Goal: Contribute content: Contribute content

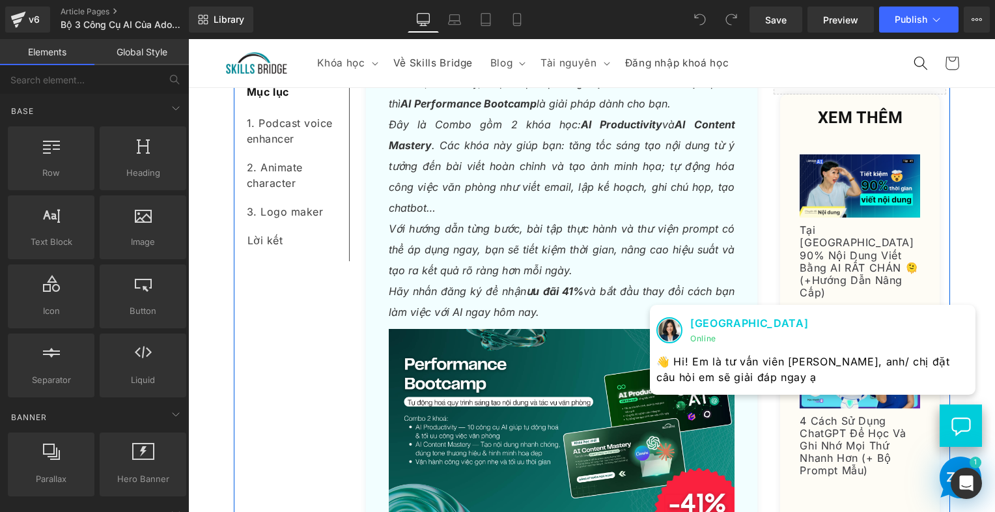
scroll to position [846, 0]
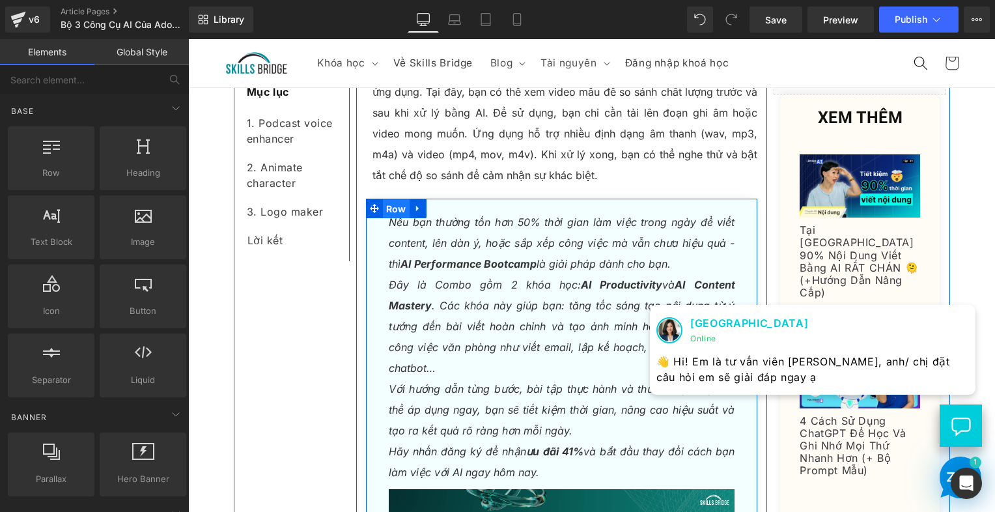
click at [399, 210] on span "Row" at bounding box center [396, 209] width 27 height 20
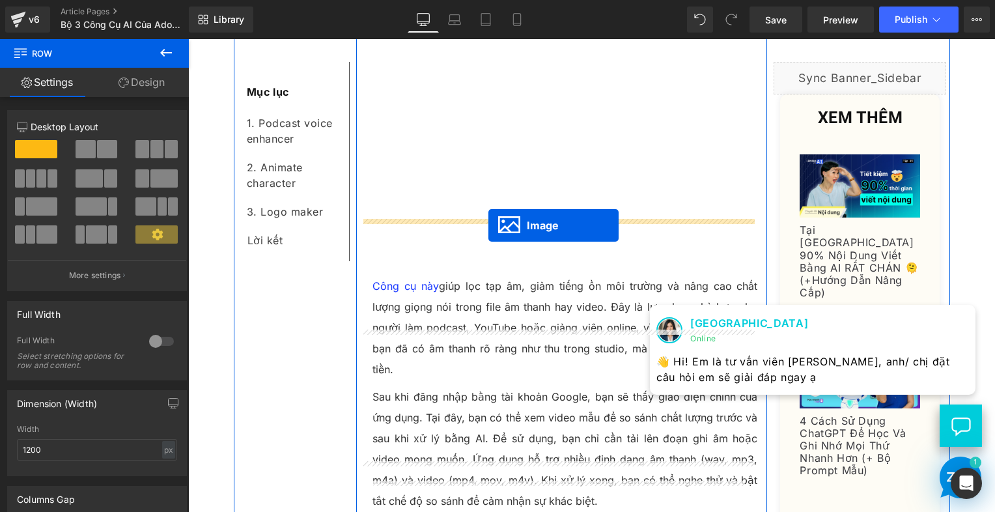
scroll to position [716, 0]
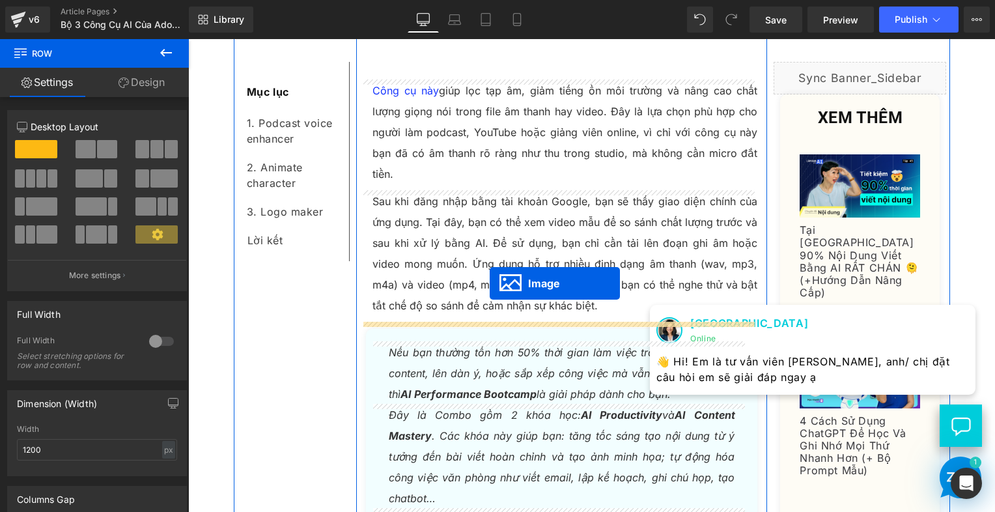
drag, startPoint x: 534, startPoint y: 174, endPoint x: 490, endPoint y: 283, distance: 117.4
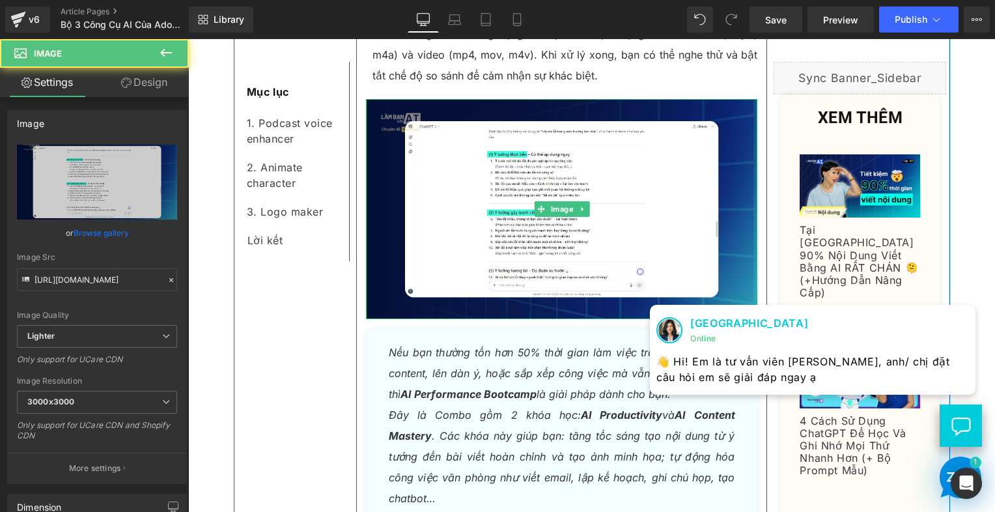
scroll to position [976, 0]
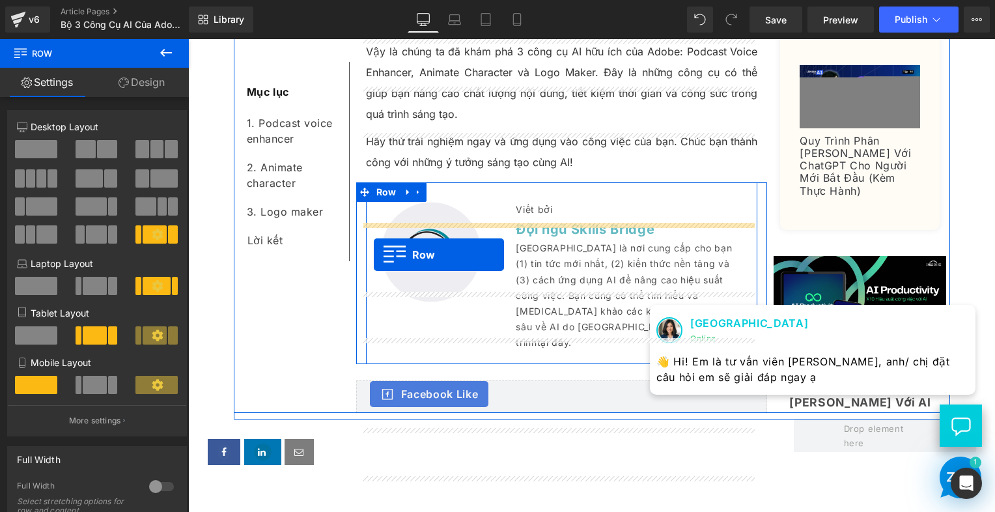
scroll to position [1823, 0]
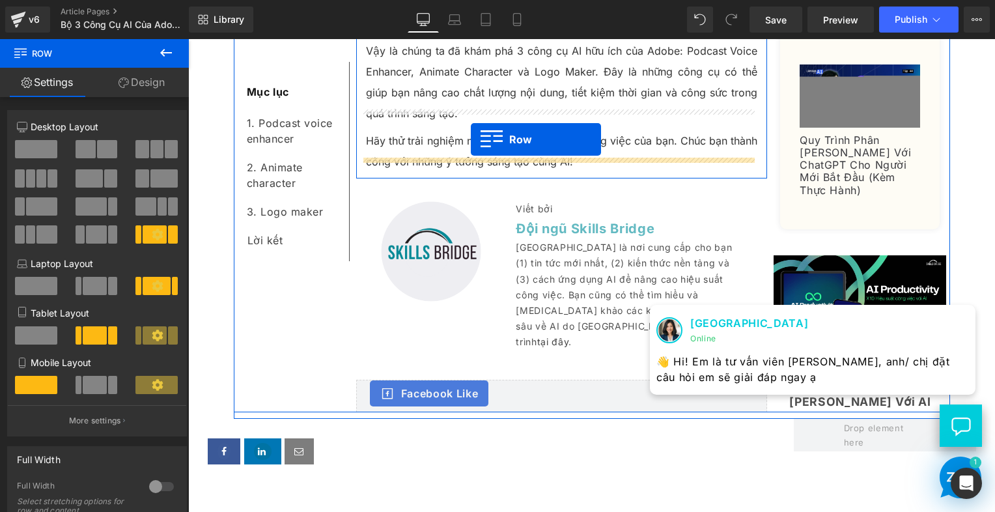
drag, startPoint x: 385, startPoint y: 307, endPoint x: 462, endPoint y: 144, distance: 180.0
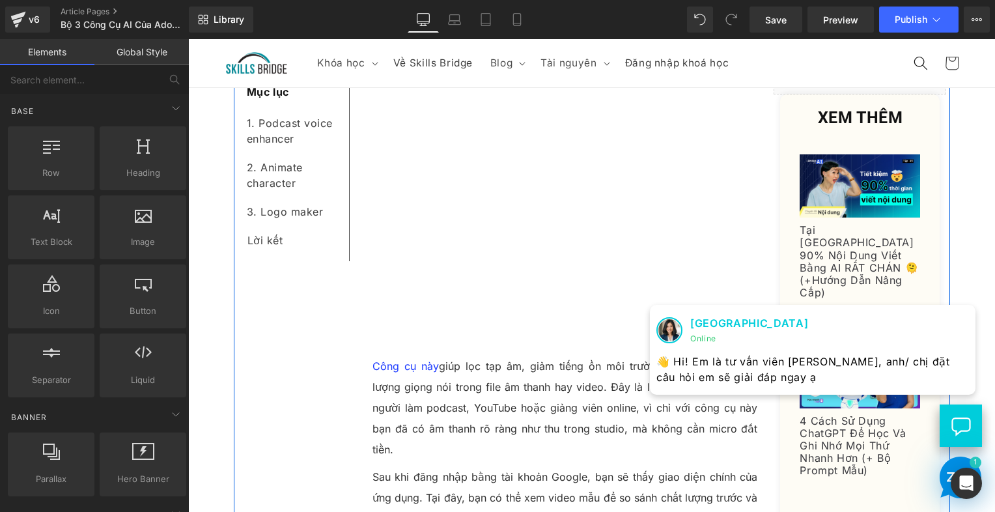
scroll to position [276, 0]
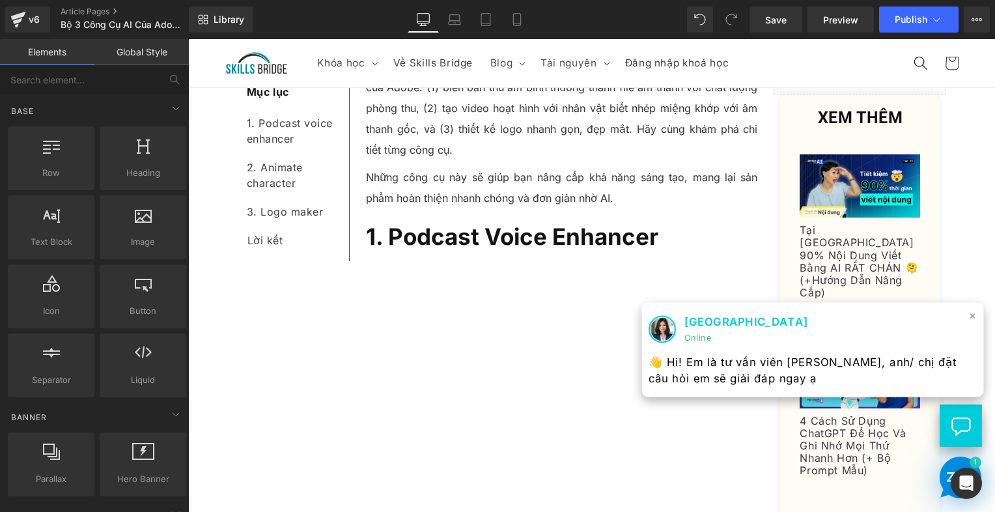
drag, startPoint x: 962, startPoint y: 316, endPoint x: 952, endPoint y: 316, distance: 9.8
click at [969, 316] on span "×" at bounding box center [973, 315] width 8 height 19
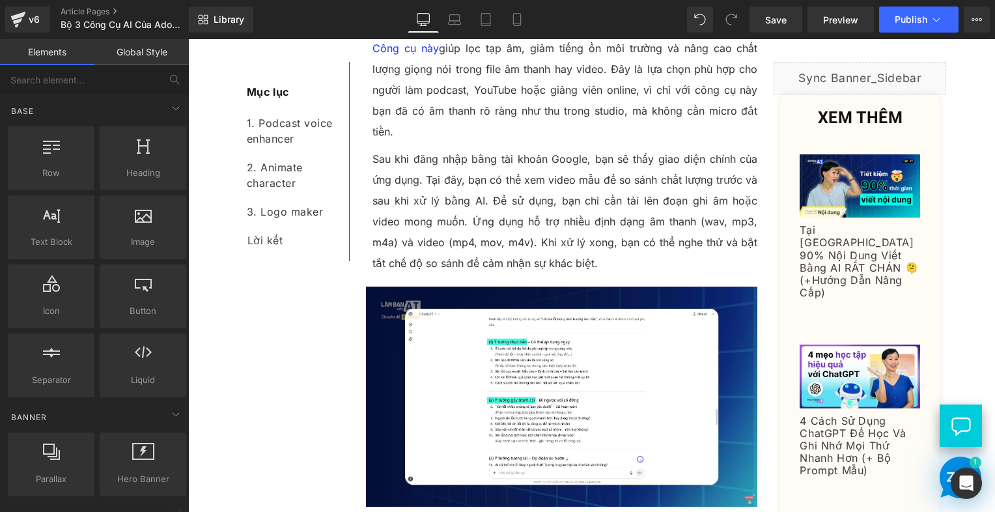
scroll to position [992, 0]
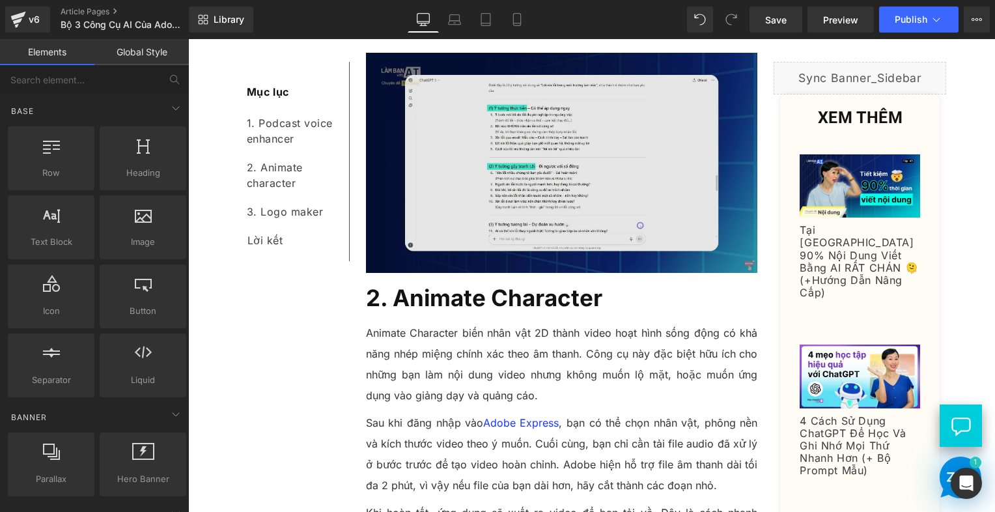
click at [536, 191] on img at bounding box center [562, 163] width 392 height 220
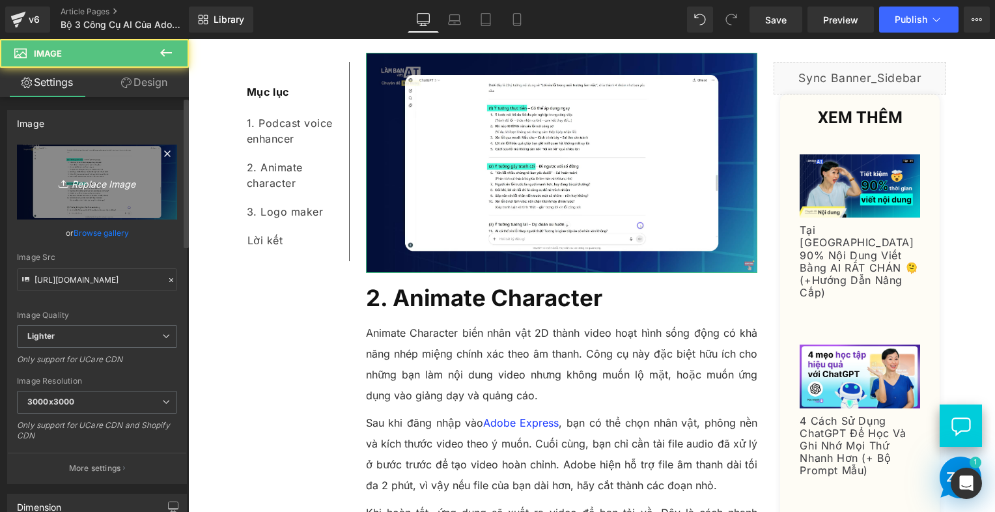
click at [68, 169] on link "Replace Image" at bounding box center [97, 182] width 160 height 75
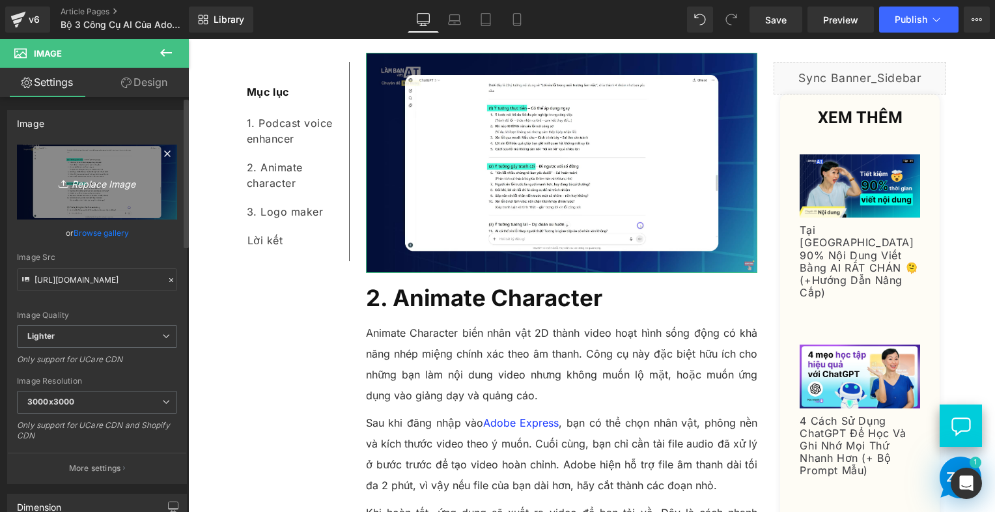
type input "C:\fakepath\Screenshot [DATE] 163154.png"
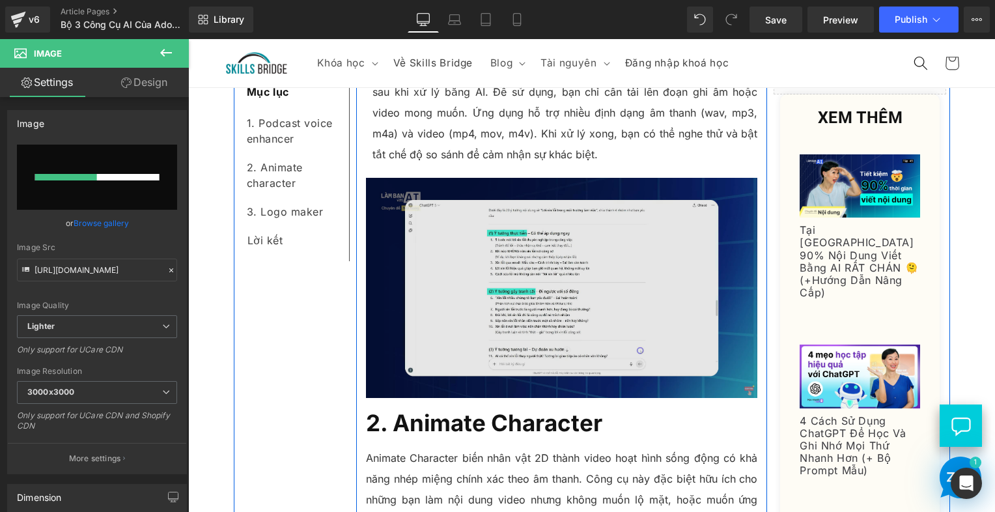
scroll to position [667, 0]
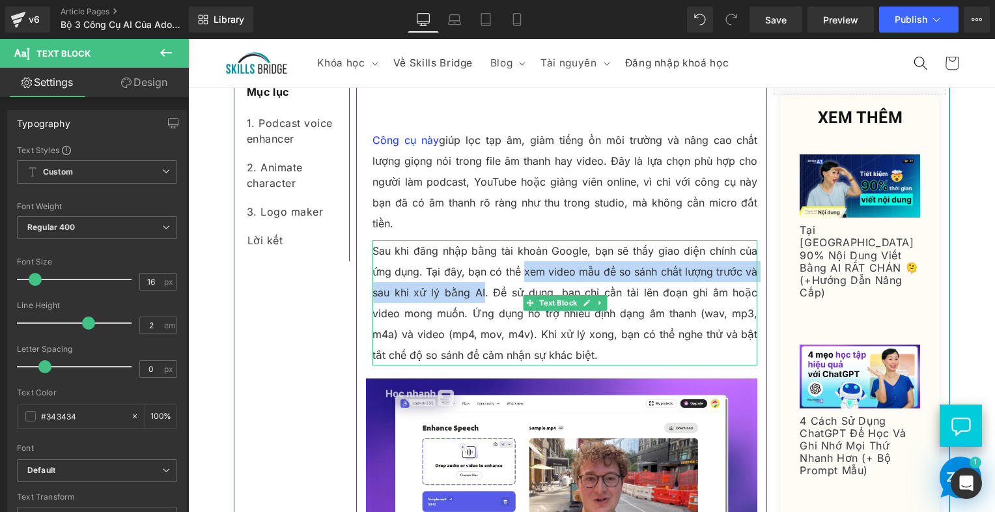
drag, startPoint x: 520, startPoint y: 272, endPoint x: 470, endPoint y: 293, distance: 54.3
click at [470, 293] on p "Sau khi đăng nhập bằng tài khoản Google, bạn sẽ thấy giao diện chính của ứng dụ…" at bounding box center [564, 302] width 385 height 125
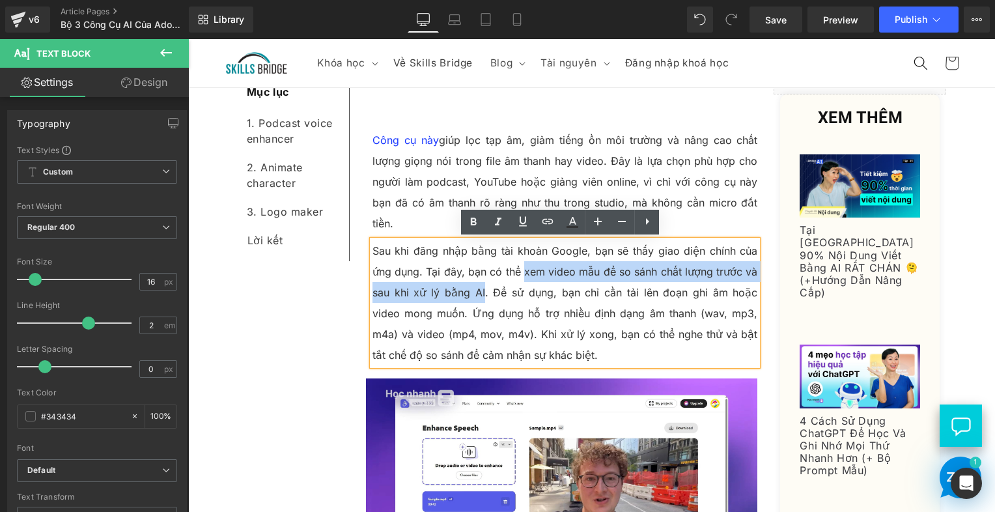
copy p "xem video mẫu để so sánh chất lượng trước và sau khi xử lý bằng AI"
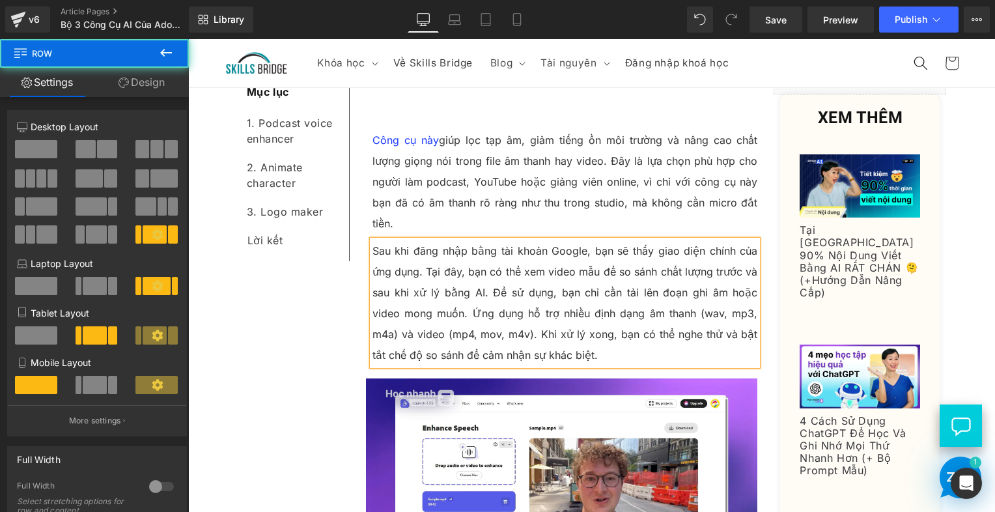
drag, startPoint x: 279, startPoint y: 296, endPoint x: 365, endPoint y: 297, distance: 85.3
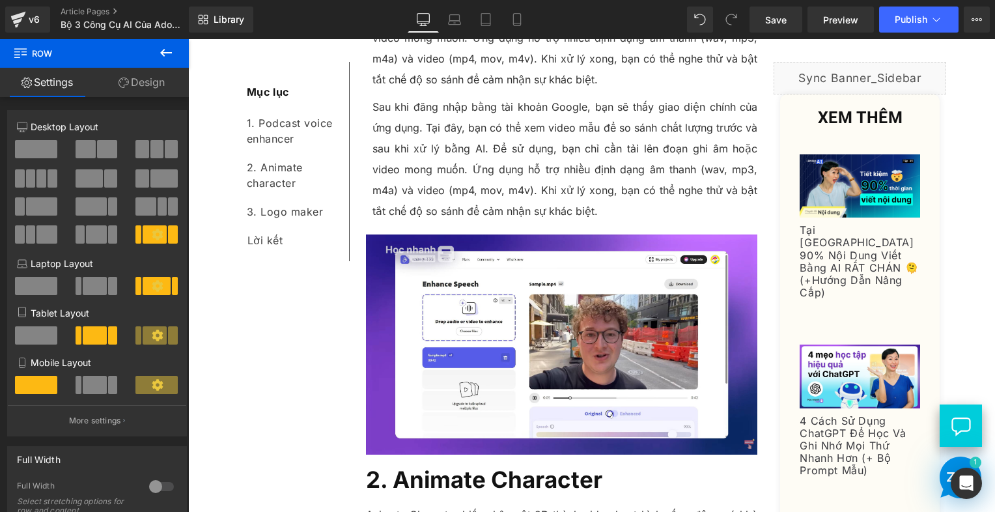
scroll to position [947, 0]
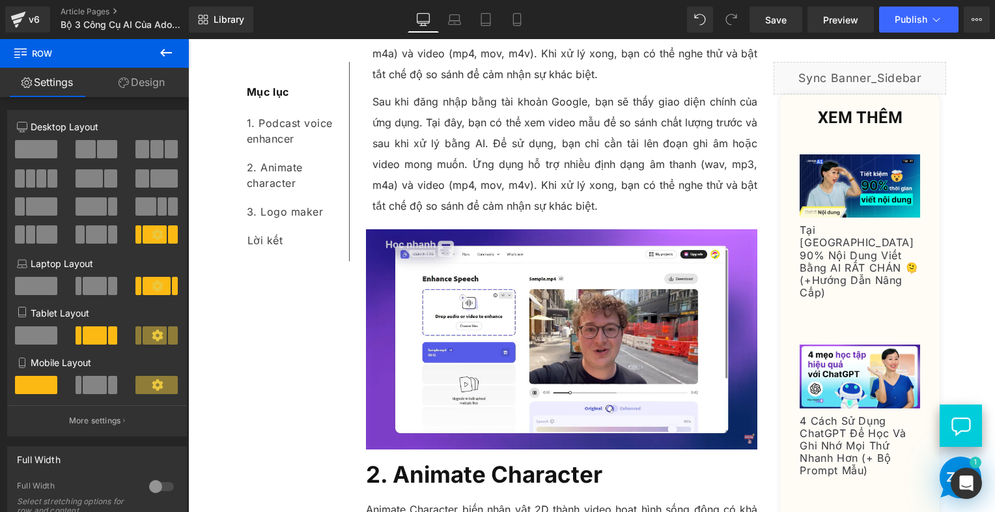
click at [470, 155] on p "Sau khi đăng nhập bằng tài khoản Google, bạn sẽ thấy giao diện chính của ứng dụ…" at bounding box center [564, 153] width 385 height 125
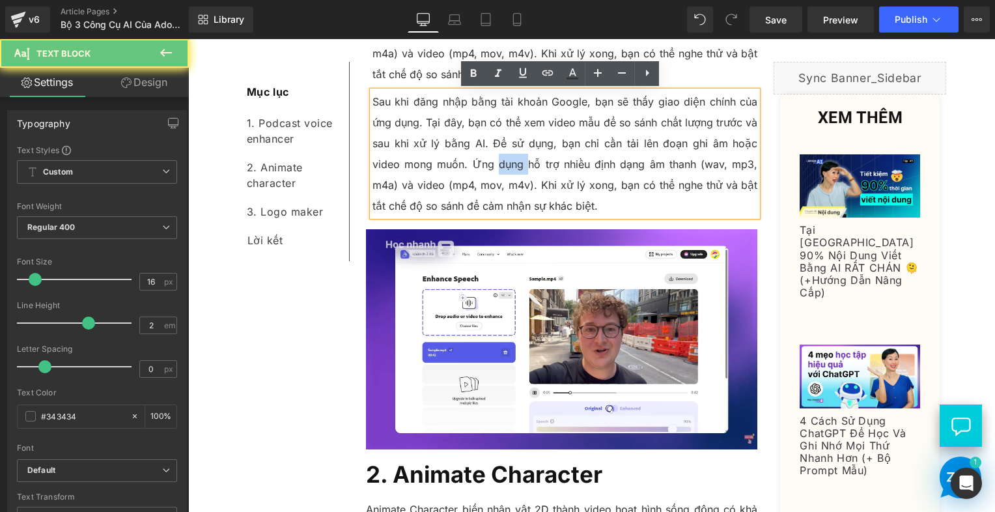
click at [470, 155] on p "Sau khi đăng nhập bằng tài khoản Google, bạn sẽ thấy giao diện chính của ứng dụ…" at bounding box center [564, 153] width 385 height 125
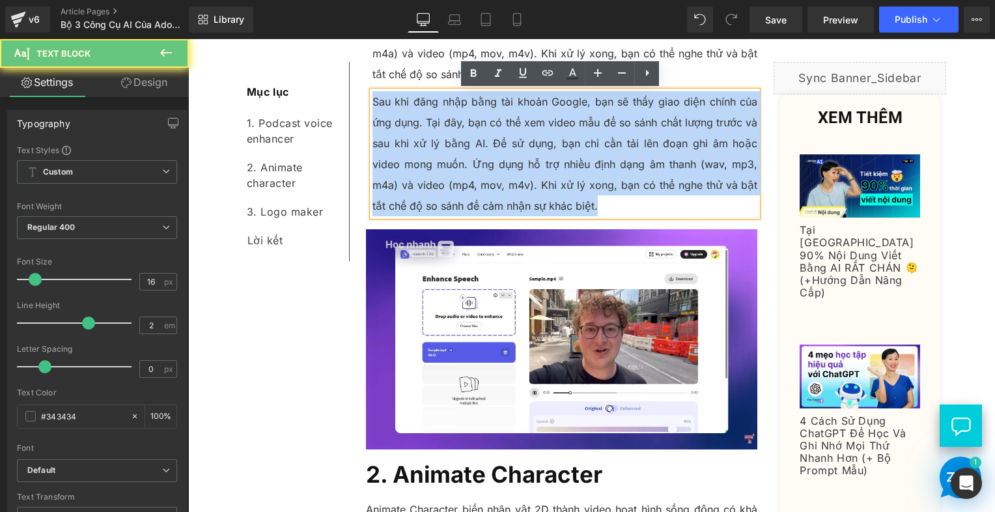
click at [470, 155] on p "Sau khi đăng nhập bằng tài khoản Google, bạn sẽ thấy giao diện chính của ứng dụ…" at bounding box center [564, 153] width 385 height 125
paste div
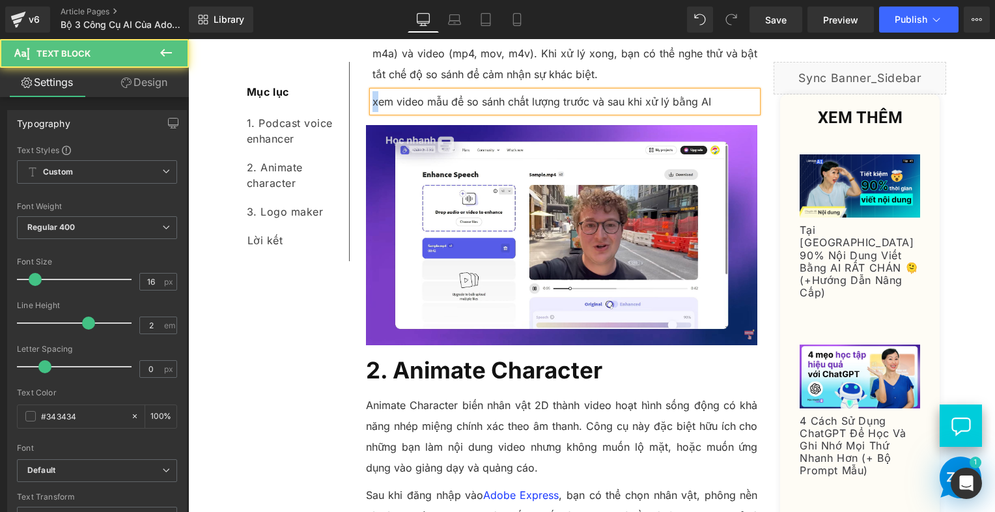
drag, startPoint x: 375, startPoint y: 107, endPoint x: 367, endPoint y: 107, distance: 7.8
click at [372, 107] on p "xem video mẫu để so sánh chất lượng trước và sau khi xử lý bằng AI" at bounding box center [564, 101] width 385 height 21
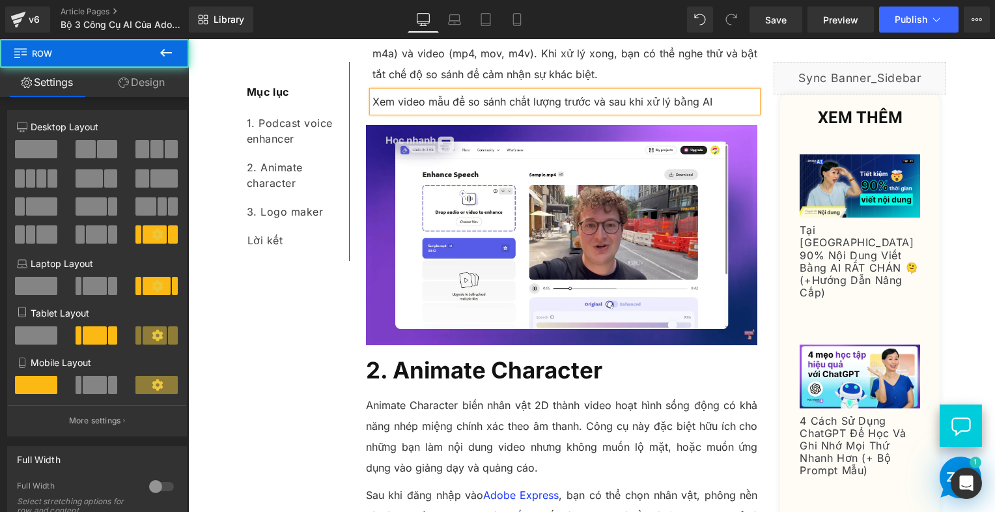
click at [307, 313] on div "Mục lục Text Block 1. Podcast voice enhancer Text Block 2. Animate character Te…" at bounding box center [592, 315] width 716 height 1902
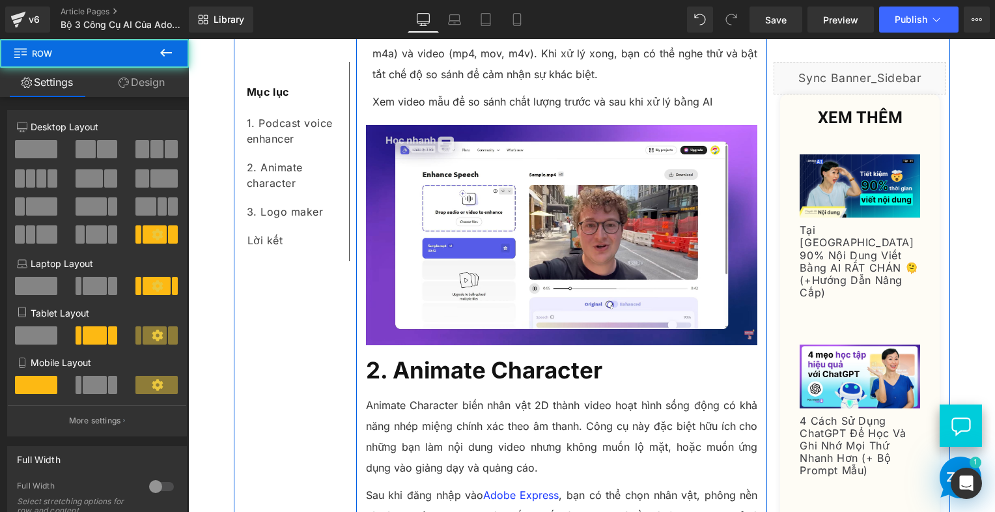
click at [464, 114] on div "Trong bài viết này, Trí Skills Bridge sẽ giới thiệu đến bạn 3 công cụ AI thú vị…" at bounding box center [561, 209] width 411 height 1648
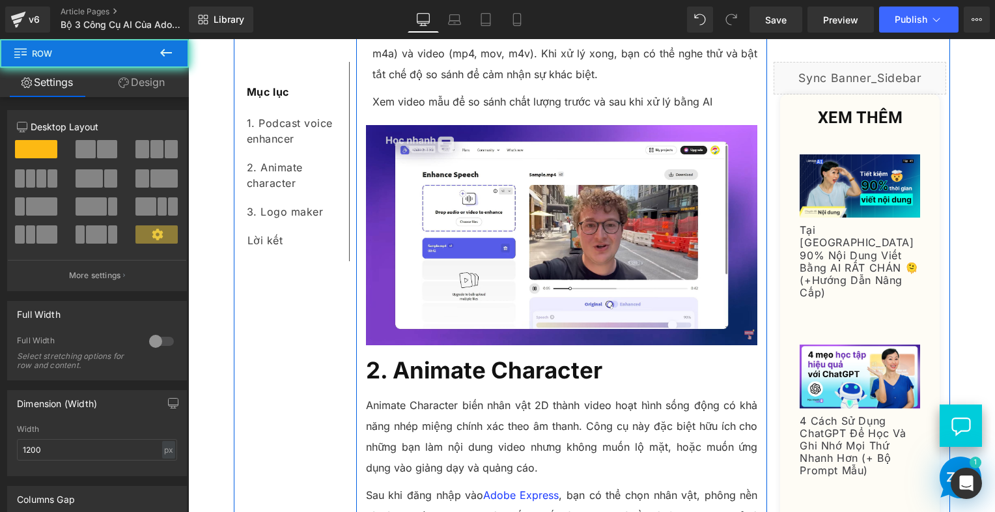
click at [471, 104] on p "Xem video mẫu để so sánh chất lượng trước và sau khi xử lý bằng AI" at bounding box center [564, 101] width 385 height 21
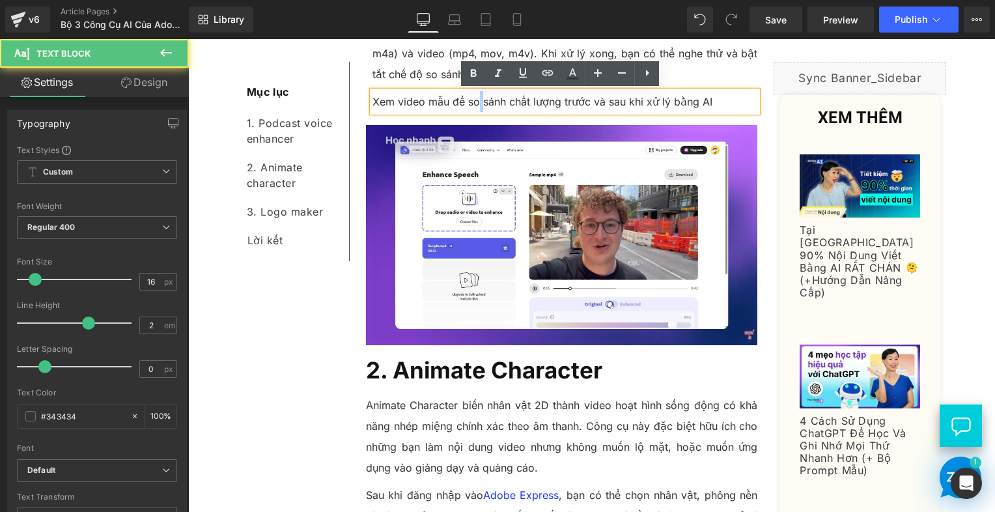
click at [471, 104] on p "Xem video mẫu để so sánh chất lượng trước và sau khi xử lý bằng AI" at bounding box center [564, 101] width 385 height 21
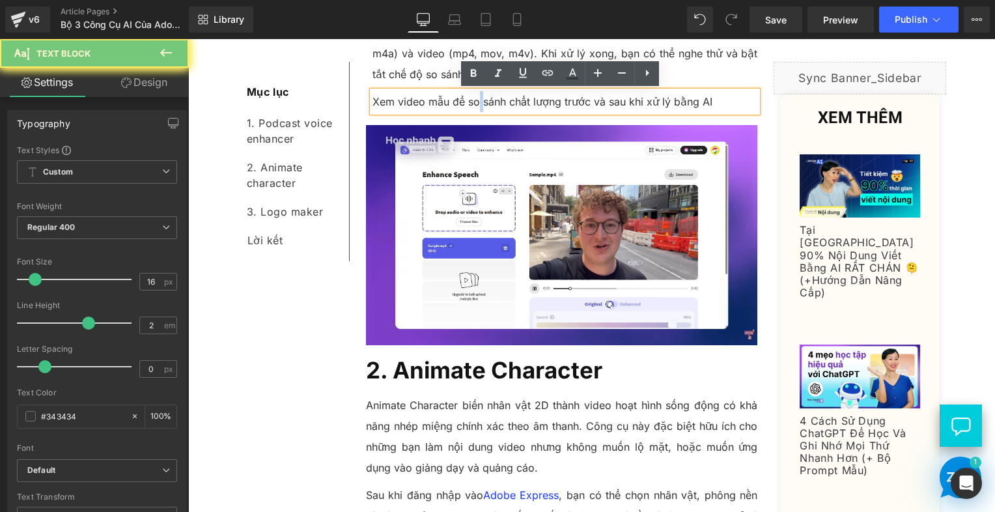
click at [471, 104] on p "Xem video mẫu để so sánh chất lượng trước và sau khi xử lý bằng AI" at bounding box center [564, 101] width 385 height 21
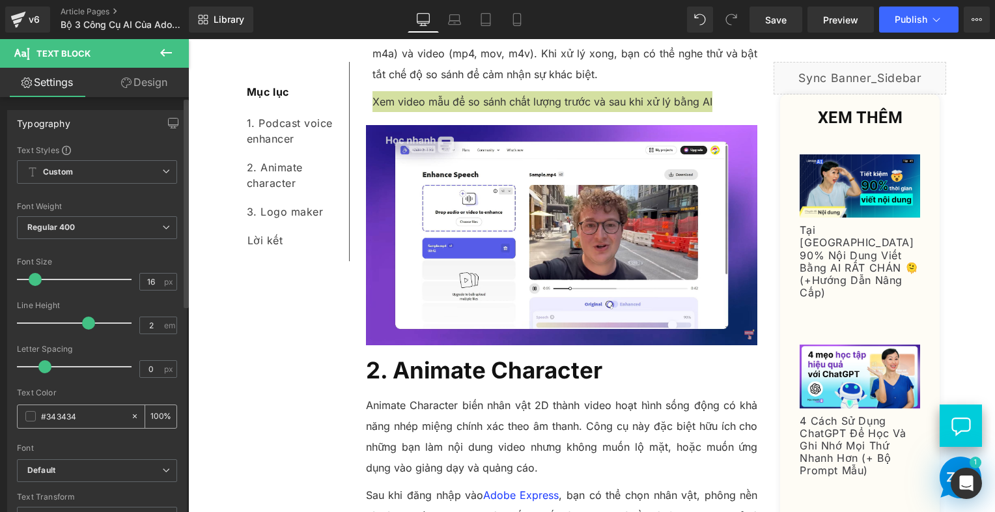
click at [150, 415] on input "100" at bounding box center [156, 416] width 13 height 14
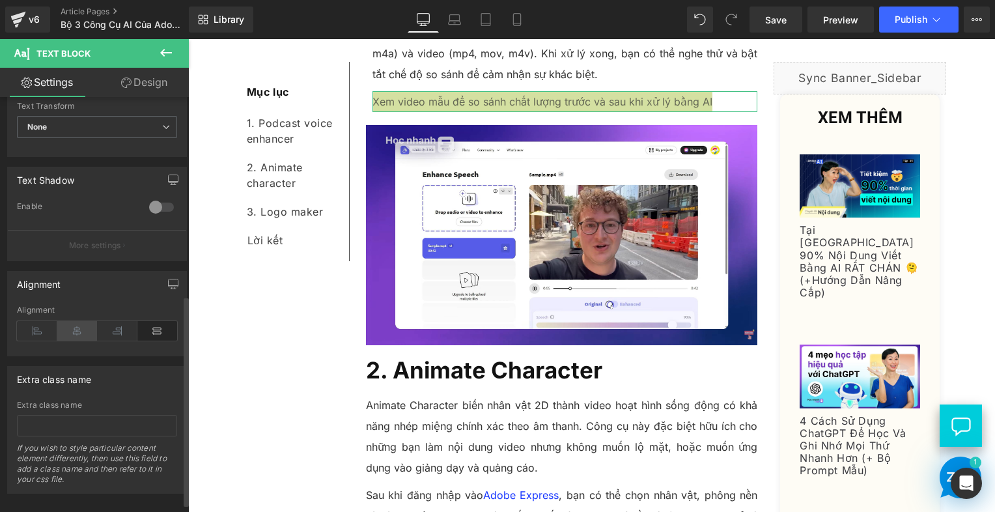
type input "70"
click at [80, 260] on button "More settings" at bounding box center [97, 245] width 178 height 31
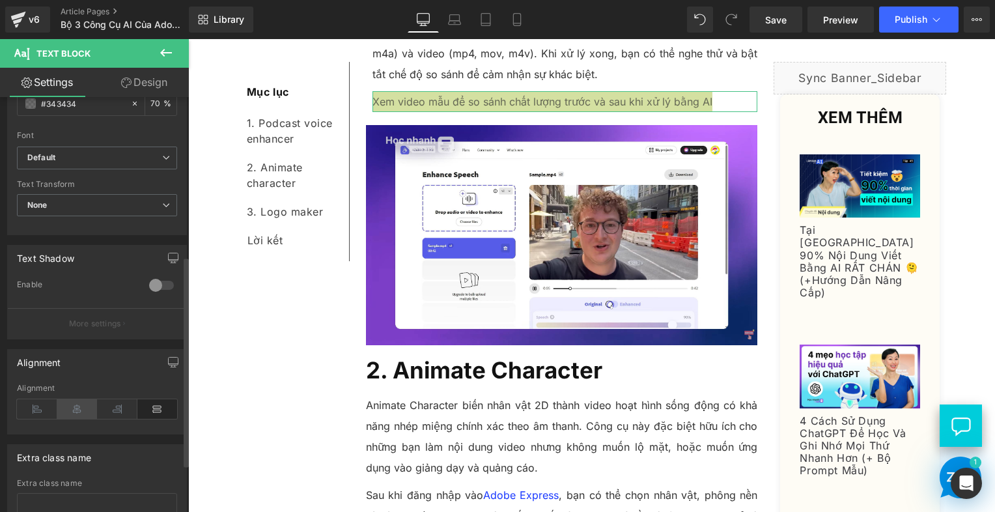
click at [89, 399] on icon at bounding box center [77, 409] width 40 height 20
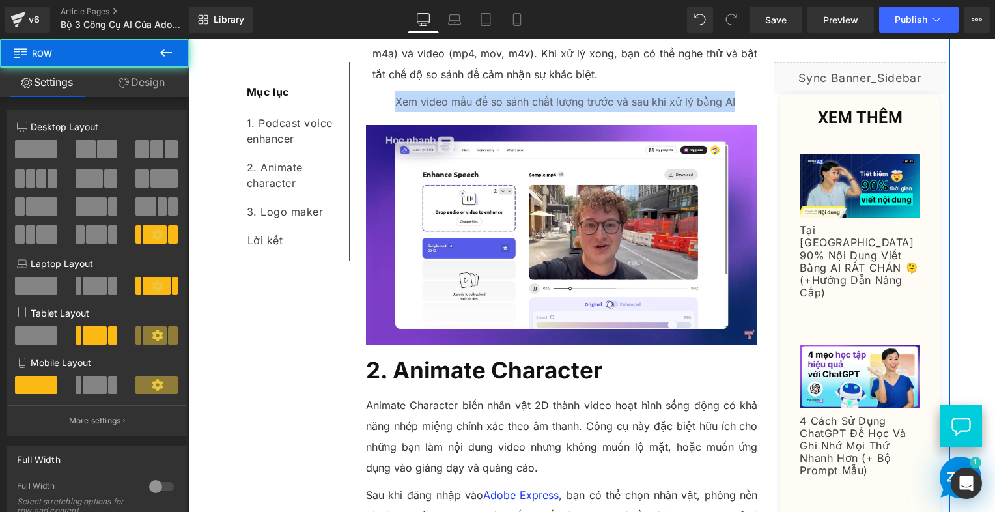
click at [234, 384] on div "Mục lục Text Block 1. Podcast voice enhancer Text Block 2. Animate character Te…" at bounding box center [592, 315] width 716 height 1902
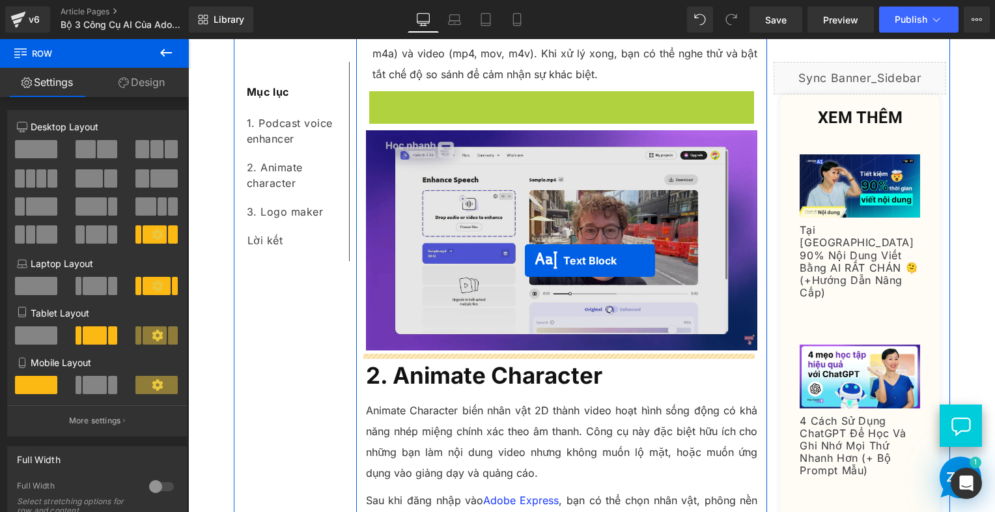
drag, startPoint x: 527, startPoint y: 112, endPoint x: 521, endPoint y: 262, distance: 150.5
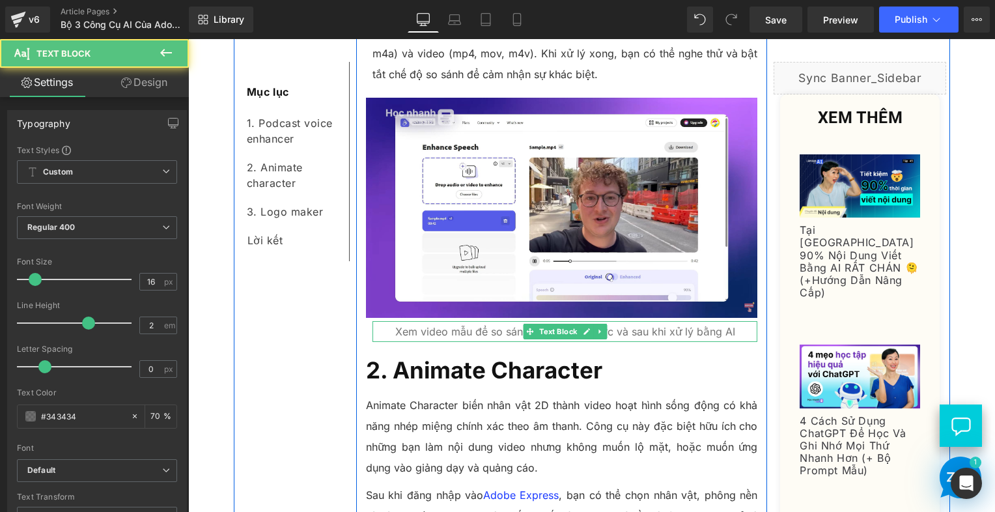
click at [474, 337] on p "Xem video mẫu để so sánh chất lượng trước và sau khi xử lý bằng AI" at bounding box center [564, 331] width 385 height 21
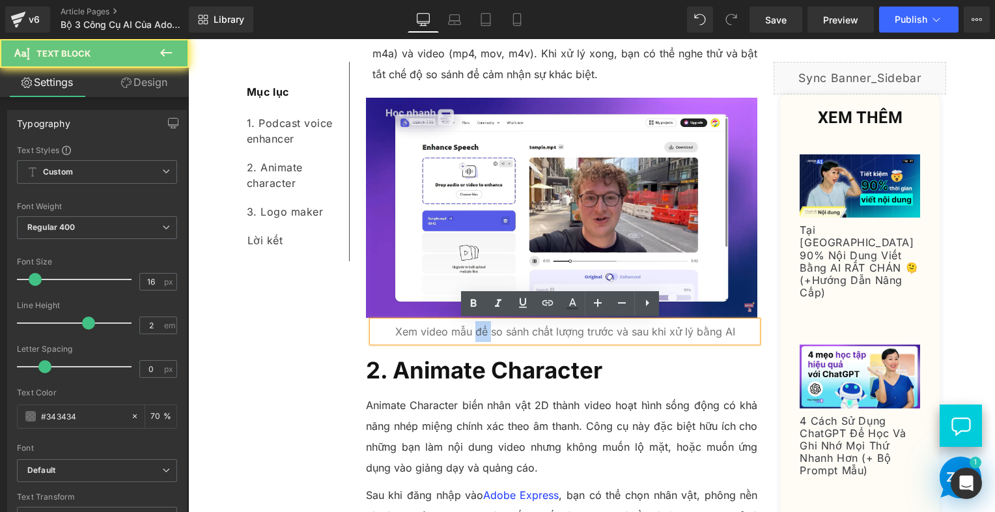
click at [474, 337] on p "Xem video mẫu để so sánh chất lượng trước và sau khi xử lý bằng AI" at bounding box center [564, 331] width 385 height 21
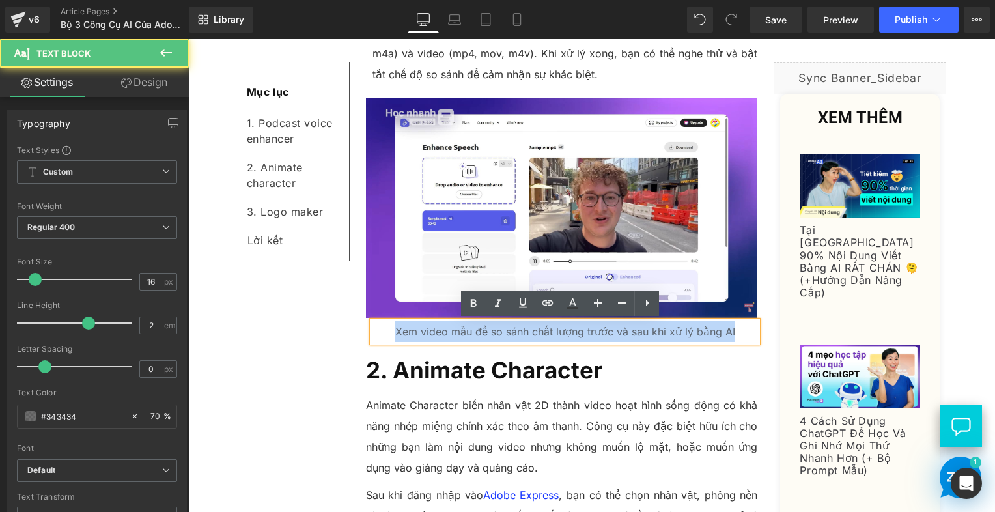
click at [474, 337] on p "Xem video mẫu để so sánh chất lượng trước và sau khi xử lý bằng AI" at bounding box center [564, 331] width 385 height 21
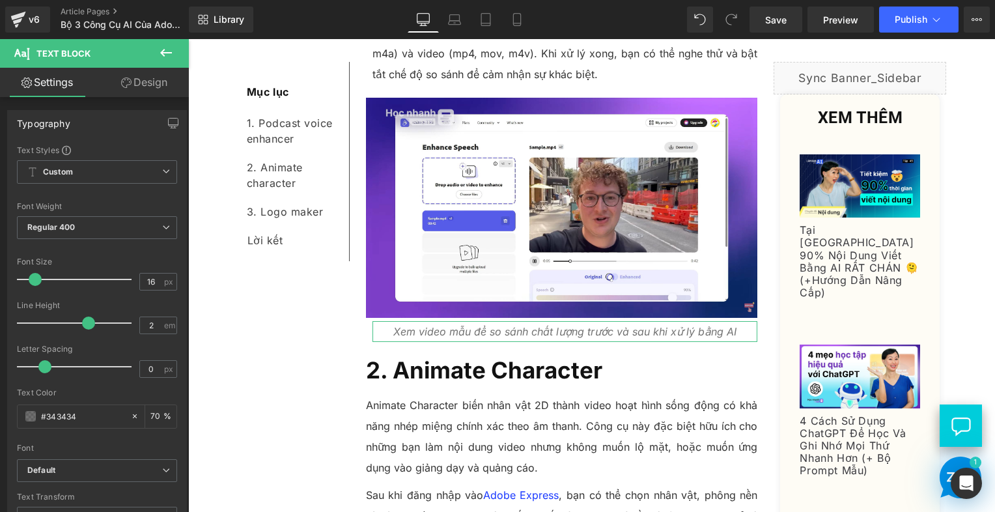
click at [125, 77] on link "Design" at bounding box center [144, 82] width 94 height 29
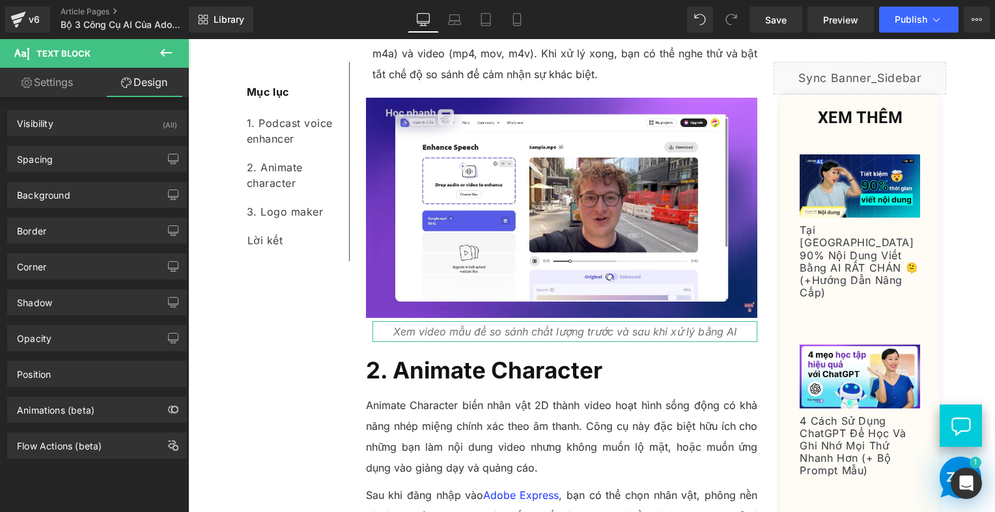
click at [64, 171] on div "Visibility (All) 0|0|0|0 1 Show on Desktop 1 Show on Laptop 1 Show on Tablet 1 …" at bounding box center [97, 277] width 195 height 361
click at [73, 162] on div "Spacing" at bounding box center [97, 158] width 178 height 25
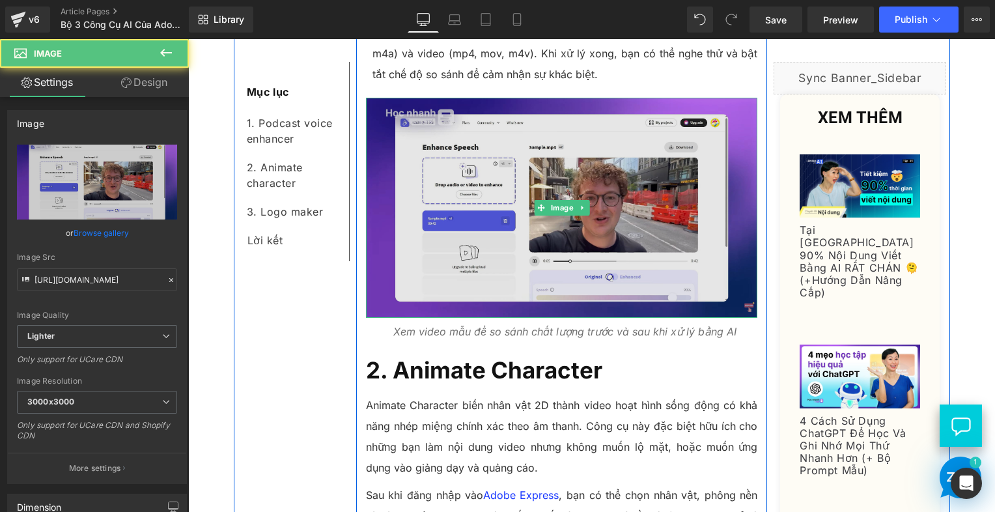
click at [636, 198] on img at bounding box center [562, 208] width 392 height 220
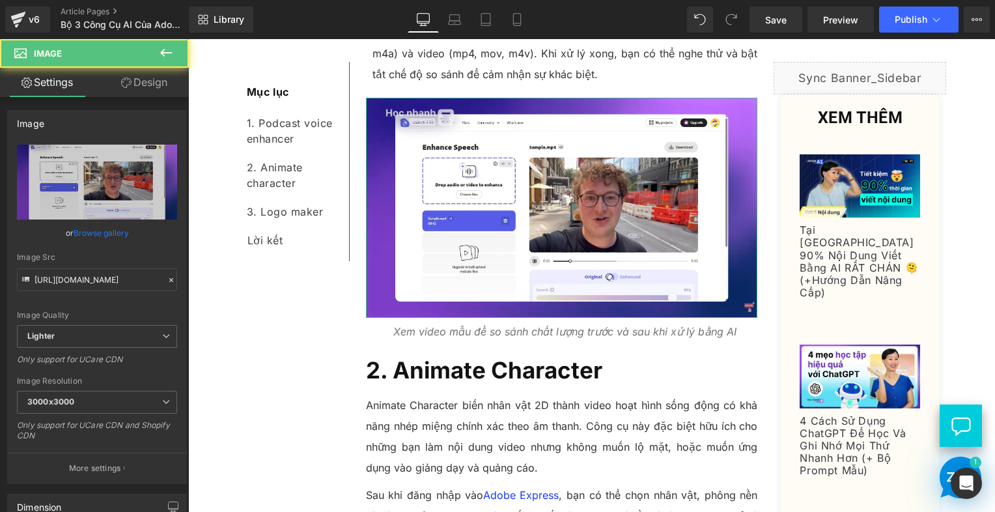
click at [164, 79] on link "Design" at bounding box center [144, 82] width 94 height 29
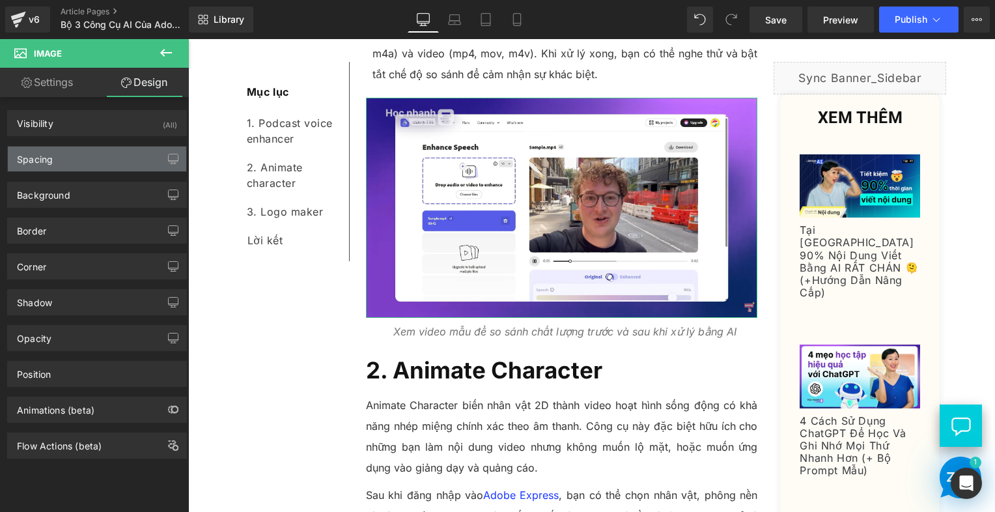
click at [81, 158] on div "Spacing" at bounding box center [97, 158] width 178 height 25
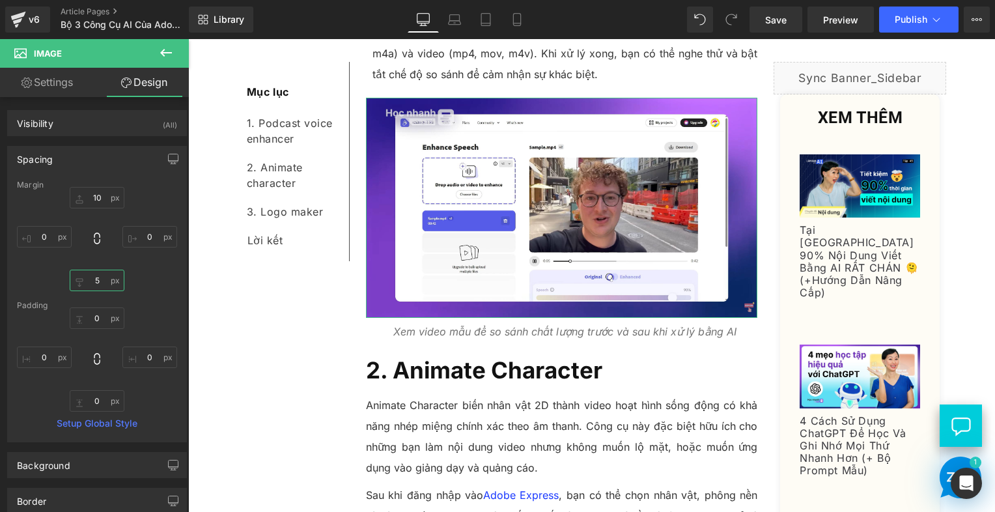
click at [99, 281] on input "5" at bounding box center [97, 280] width 55 height 21
click at [359, 344] on div "Trong bài viết này, Trí Skills Bridge sẽ giới thiệu đến bạn 3 công cụ AI thú vị…" at bounding box center [561, 209] width 411 height 1648
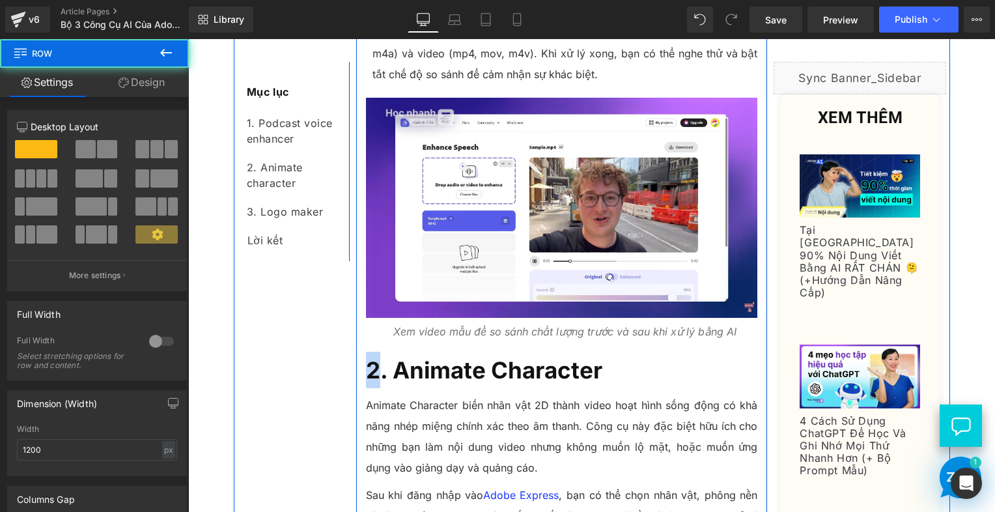
click at [359, 344] on div "Trong bài viết này, Trí Skills Bridge sẽ giới thiệu đến bạn 3 công cụ AI thú vị…" at bounding box center [561, 209] width 411 height 1648
click at [440, 325] on icon "Xem video mẫu để so sánh chất lượng trước và sau khi xử lý bằng AI" at bounding box center [564, 331] width 343 height 13
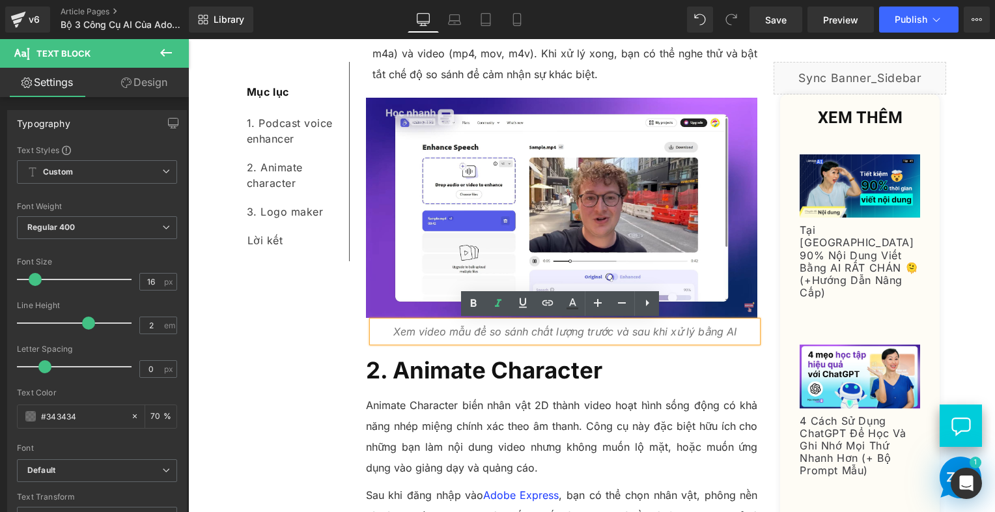
click at [333, 378] on div "Mục lục Text Block 1. Podcast voice enhancer Text Block 2. Animate character Te…" at bounding box center [592, 315] width 716 height 1902
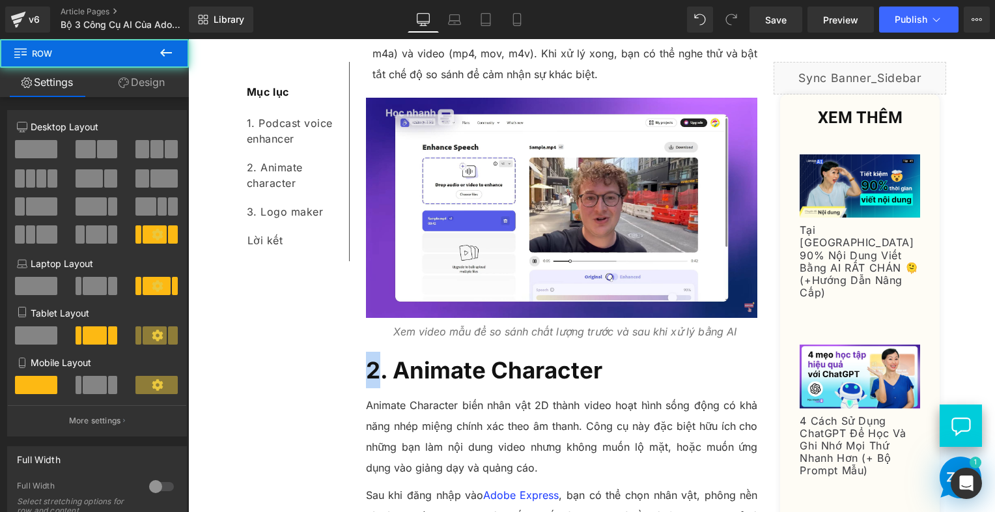
click at [333, 378] on div "Mục lục Text Block 1. Podcast voice enhancer Text Block 2. Animate character Te…" at bounding box center [592, 315] width 716 height 1902
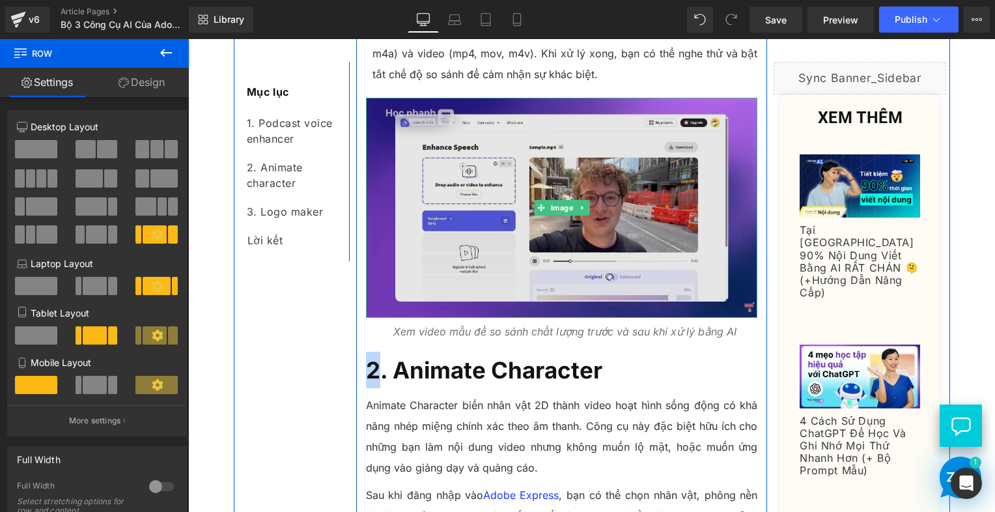
click at [626, 222] on img at bounding box center [562, 208] width 392 height 220
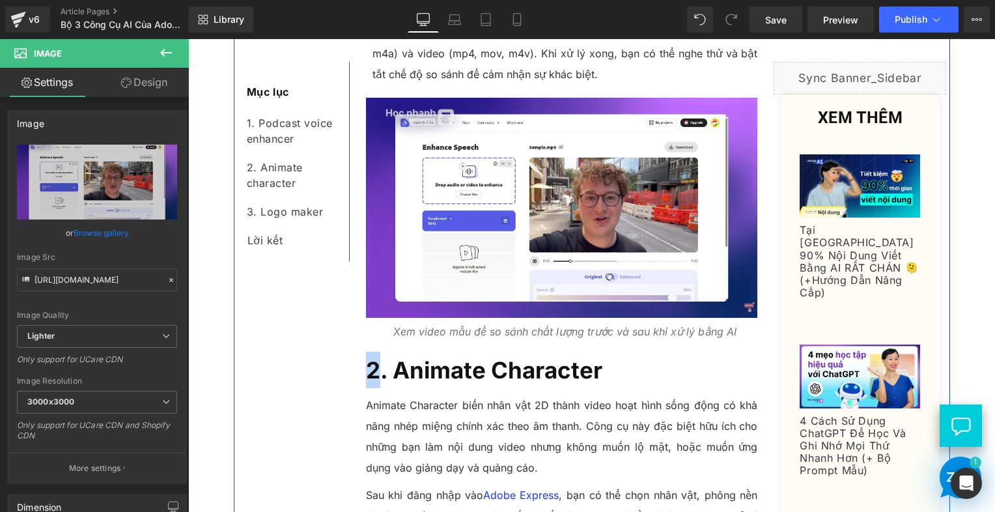
click at [240, 354] on div "Mục lục Text Block 1. Podcast voice enhancer Text Block 2. Animate character Te…" at bounding box center [592, 315] width 716 height 1902
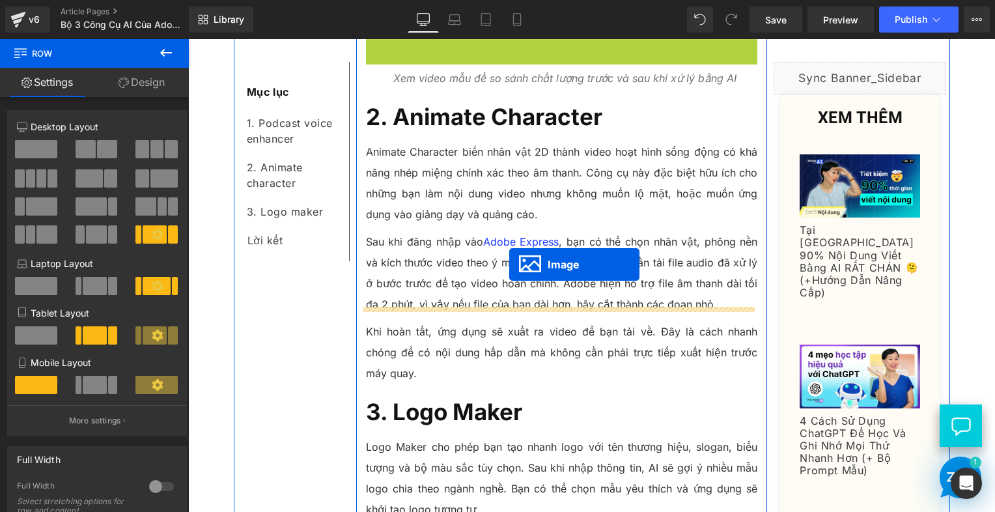
scroll to position [1273, 0]
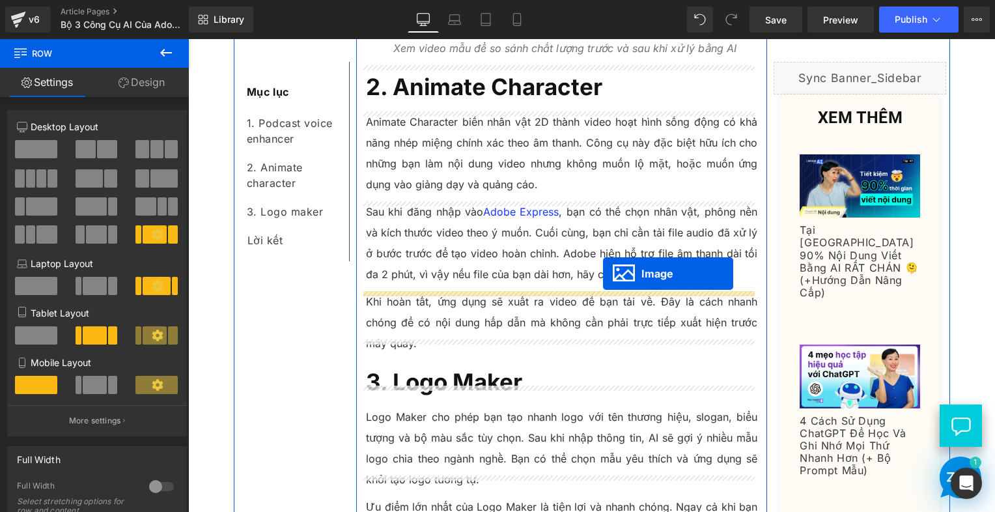
drag, startPoint x: 537, startPoint y: 241, endPoint x: 603, endPoint y: 273, distance: 73.4
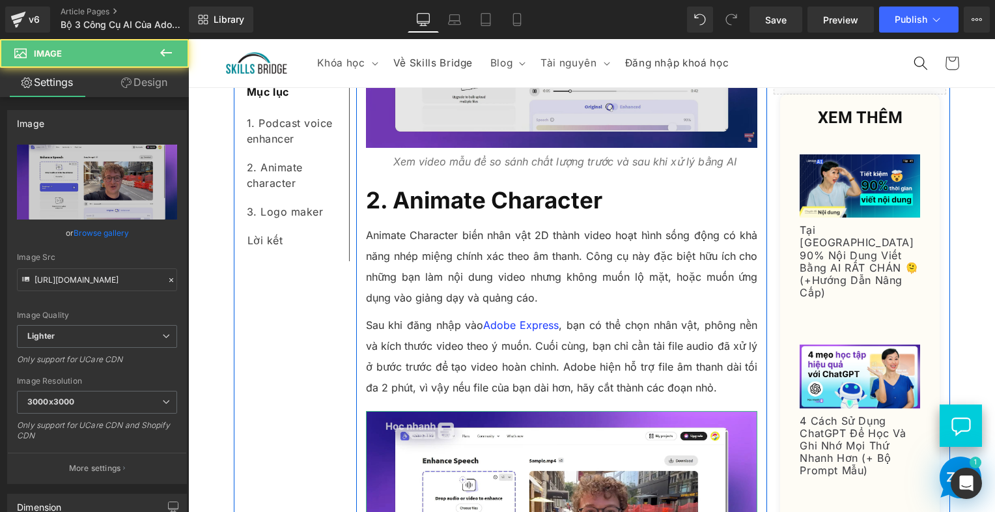
scroll to position [1035, 0]
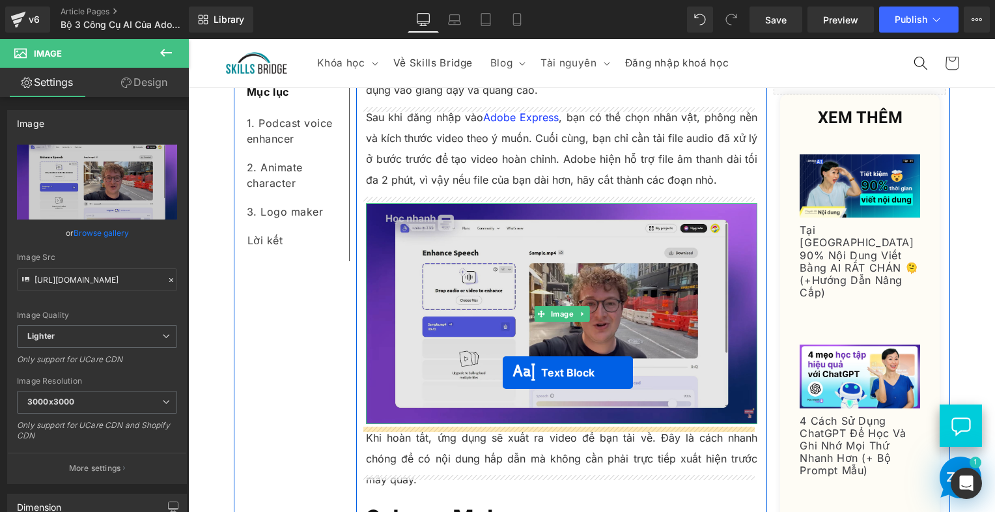
drag, startPoint x: 525, startPoint y: 270, endPoint x: 503, endPoint y: 372, distance: 104.7
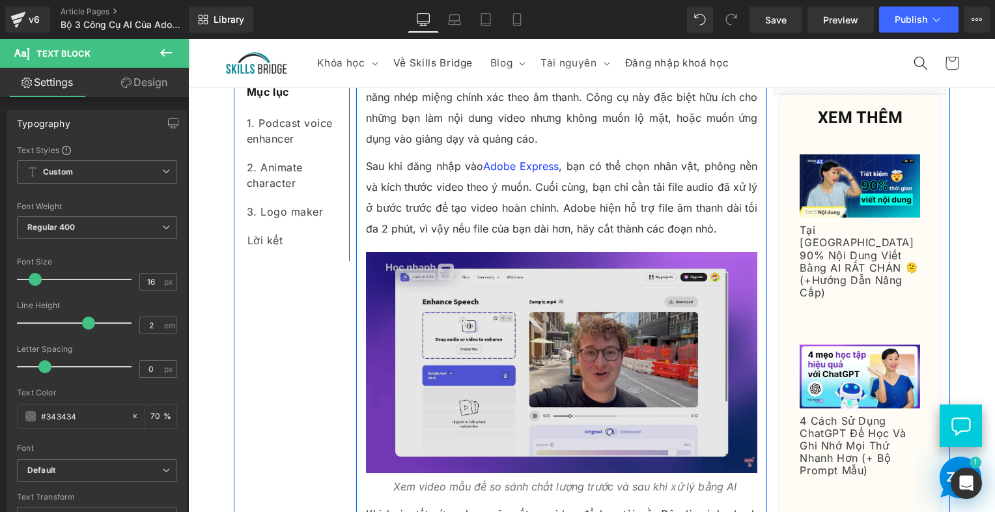
scroll to position [1390, 0]
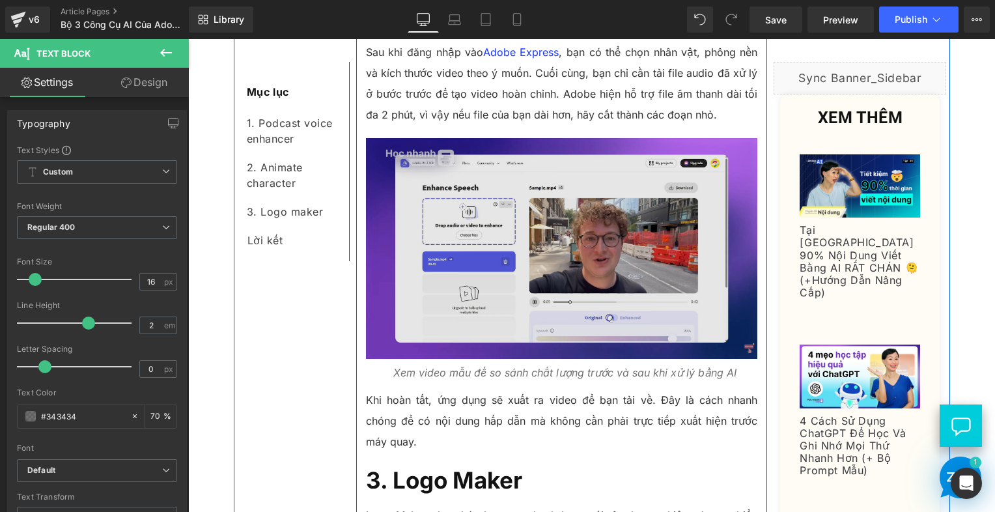
click at [505, 273] on img at bounding box center [562, 248] width 392 height 220
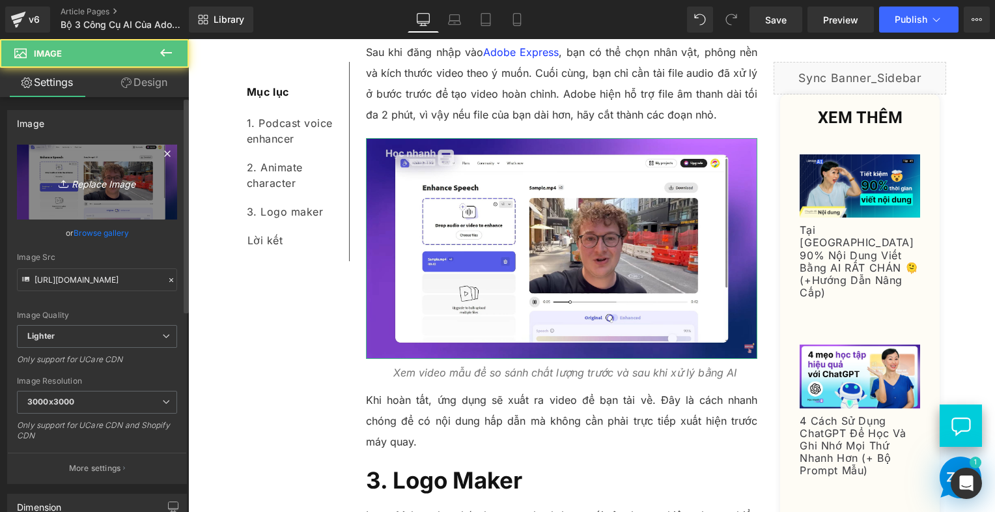
click at [118, 174] on icon "Replace Image" at bounding box center [97, 182] width 104 height 16
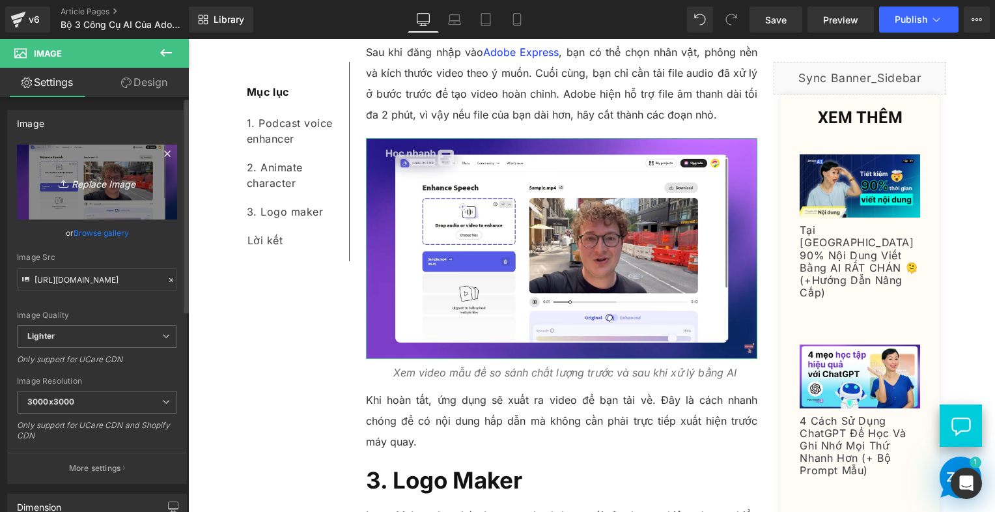
type input "C:\fakepath\Screenshot [DATE] 163412.png"
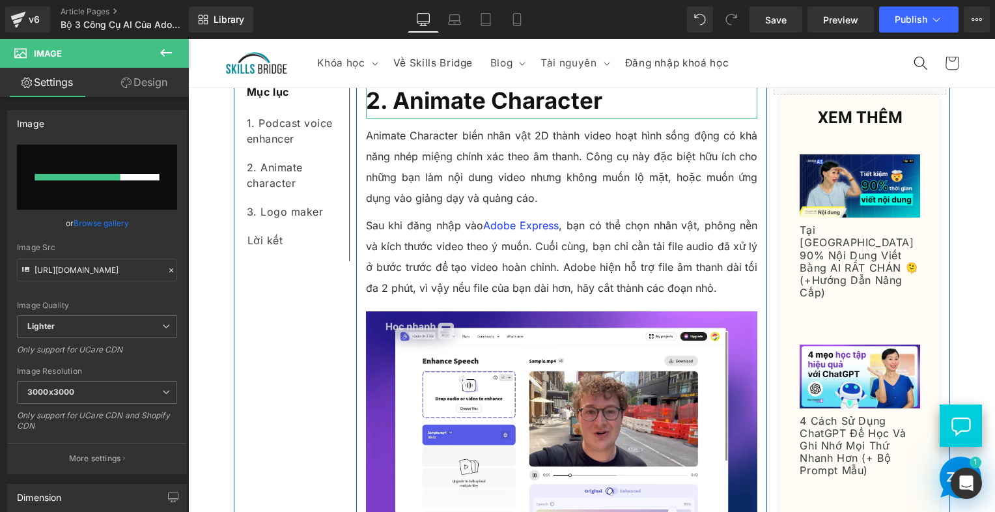
scroll to position [1195, 0]
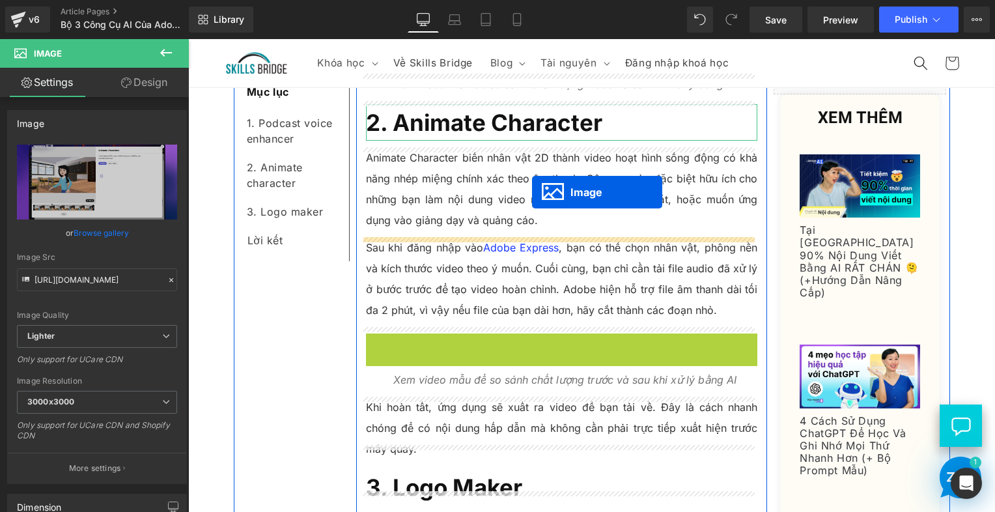
drag, startPoint x: 531, startPoint y: 443, endPoint x: 531, endPoint y: 194, distance: 249.3
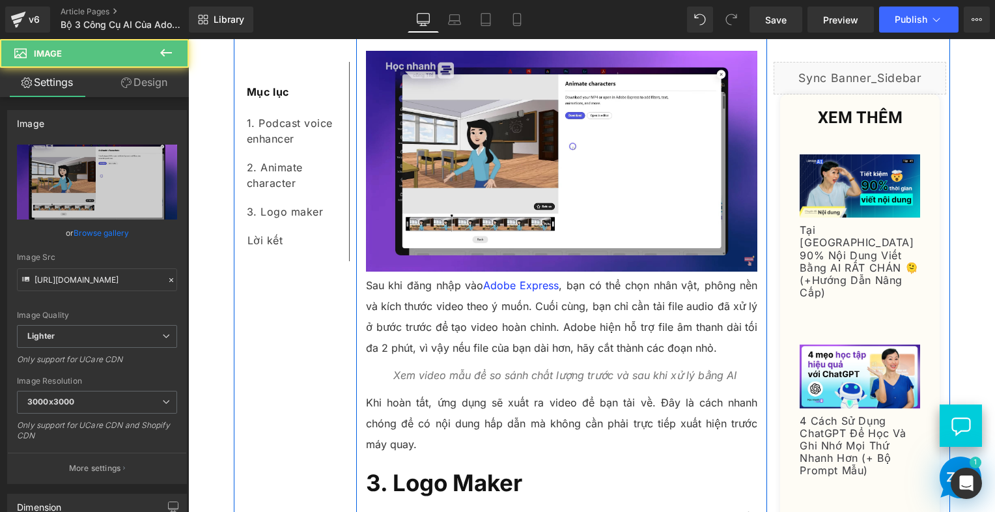
scroll to position [1390, 0]
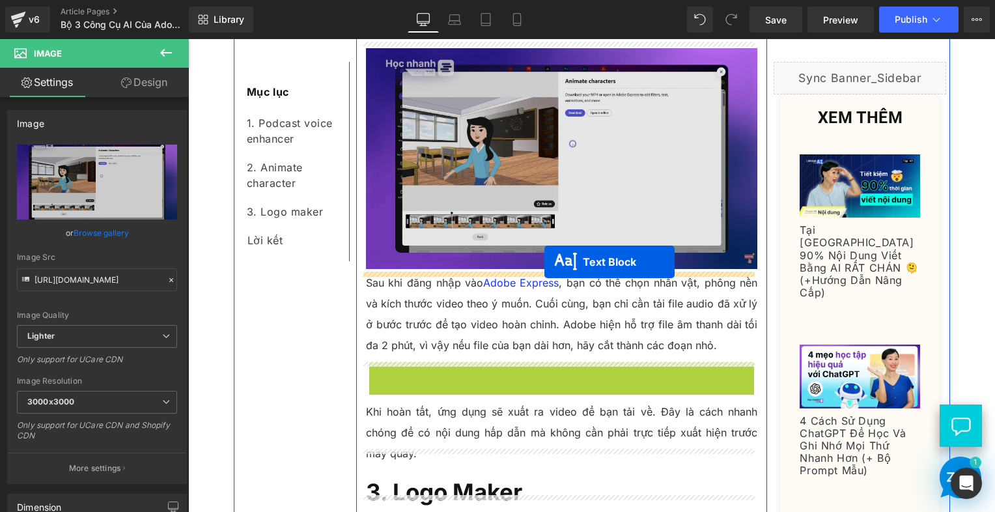
drag, startPoint x: 524, startPoint y: 372, endPoint x: 544, endPoint y: 262, distance: 112.5
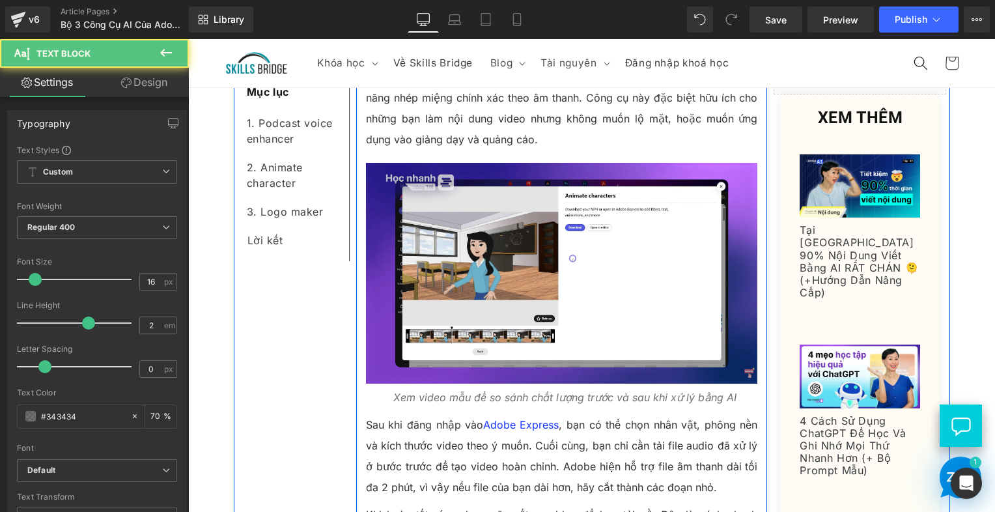
scroll to position [1129, 0]
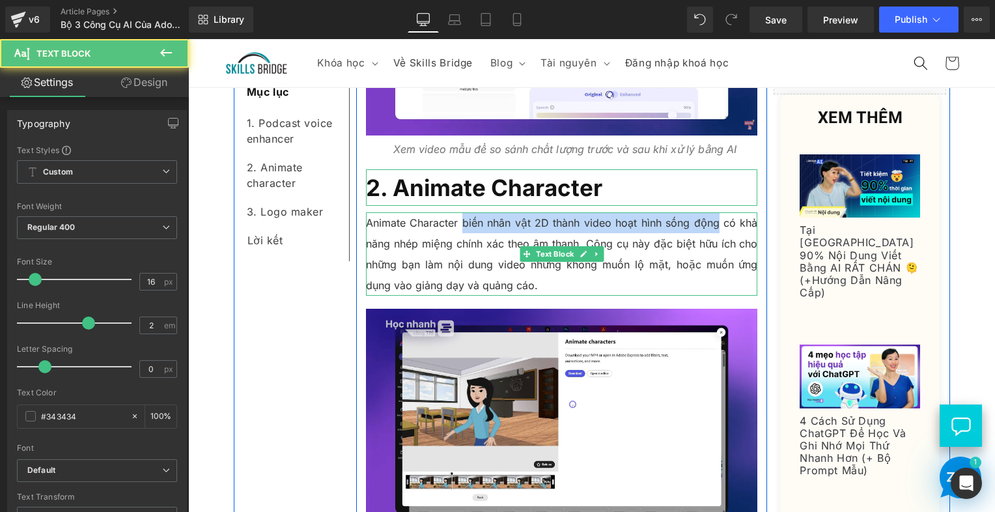
drag, startPoint x: 460, startPoint y: 223, endPoint x: 713, endPoint y: 223, distance: 253.9
click at [714, 223] on p "Animate Character biến nhân vật 2D thành video hoạt hình sống động có khả năng …" at bounding box center [562, 253] width 392 height 83
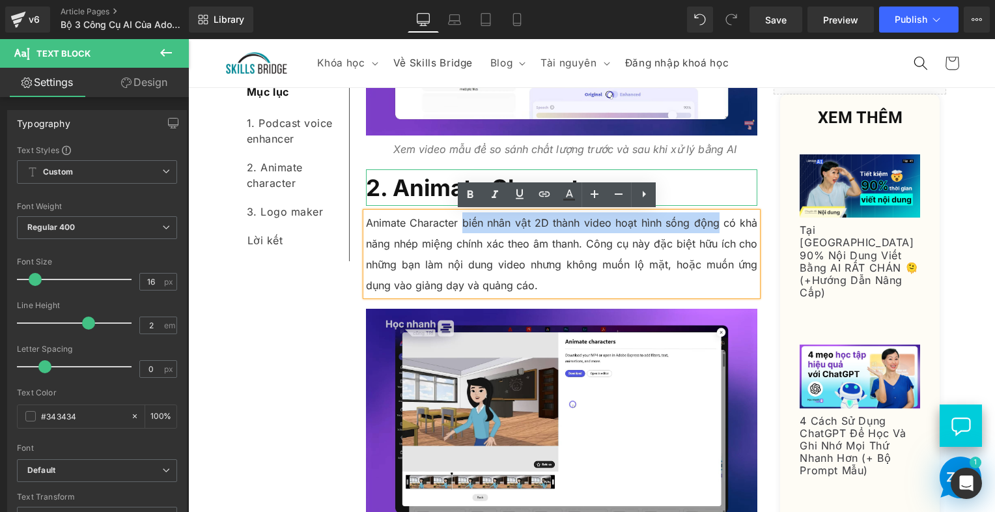
copy p "biến nhân vật 2D thành video hoạt hình sống động"
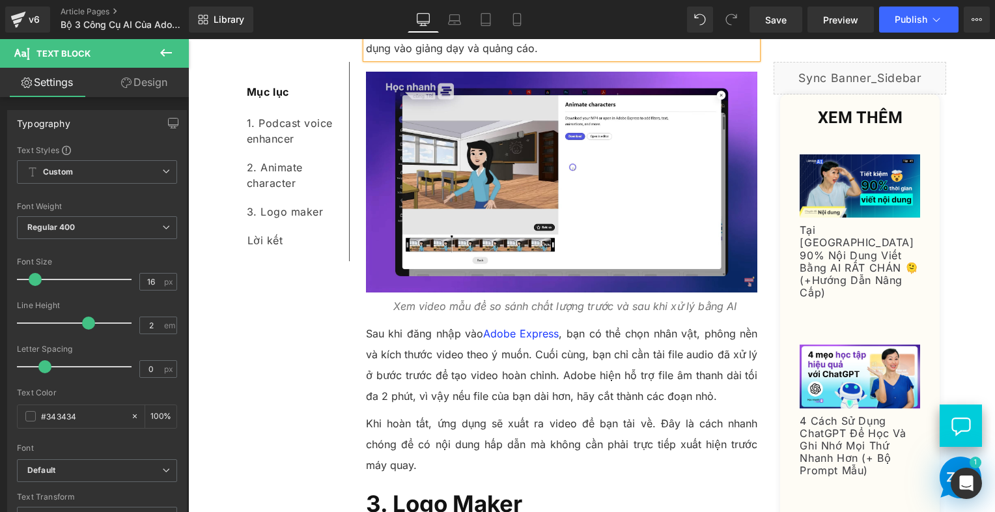
scroll to position [1390, 0]
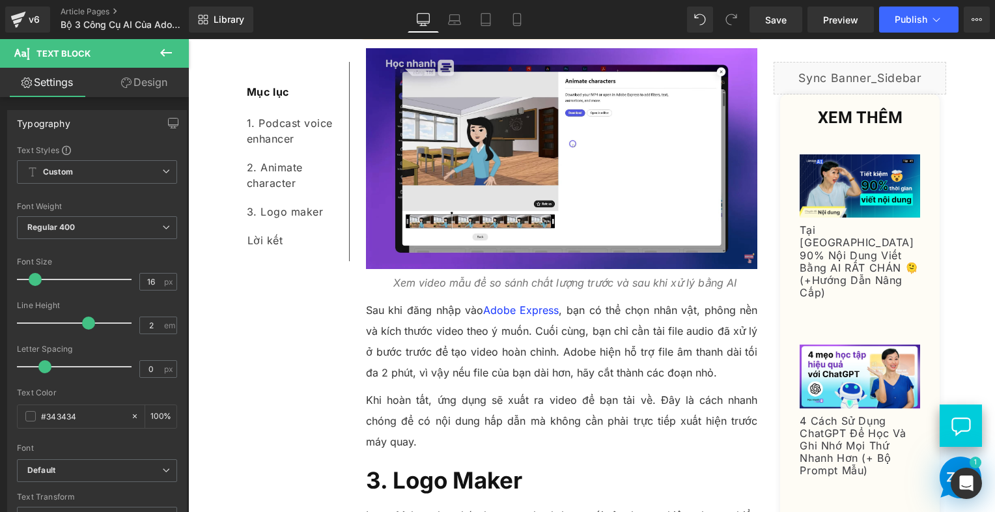
click at [474, 285] on icon "Xem video mẫu để so sánh chất lượng trước và sau khi xử lý bằng AI" at bounding box center [564, 282] width 343 height 13
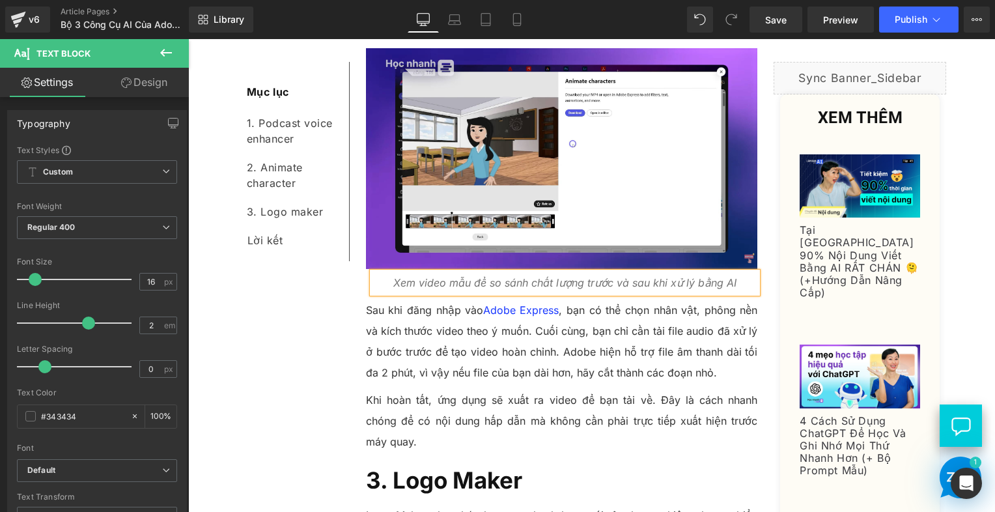
click at [474, 285] on icon "Xem video mẫu để so sánh chất lượng trước và sau khi xử lý bằng AI" at bounding box center [564, 282] width 343 height 13
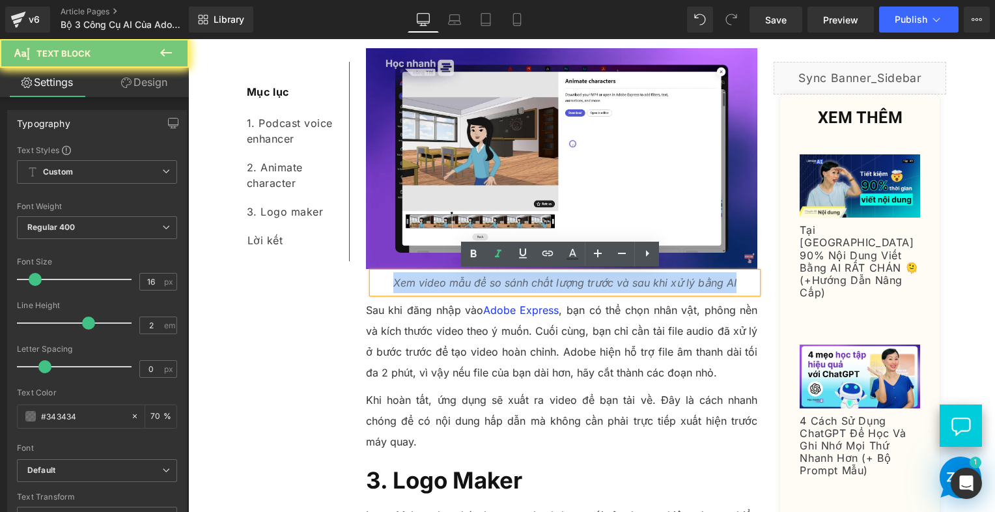
click at [474, 285] on icon "Xem video mẫu để so sánh chất lượng trước và sau khi xử lý bằng AI" at bounding box center [564, 282] width 343 height 13
paste div
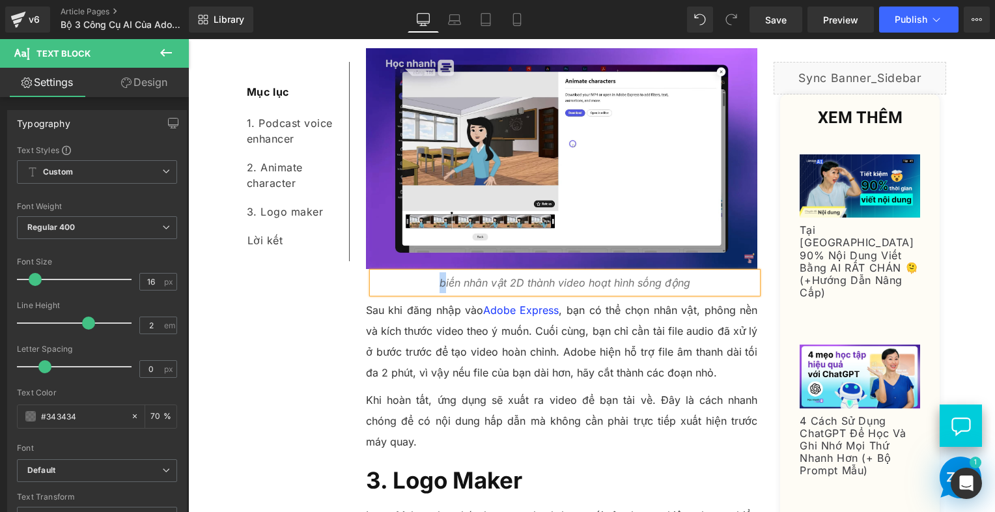
click at [441, 283] on p "biến nhân vật 2D thành video hoạt hình sống động" at bounding box center [564, 282] width 385 height 21
click at [630, 292] on p "Animate Character biến nhân vật 2D thành video hoạt hình sống động" at bounding box center [564, 282] width 385 height 21
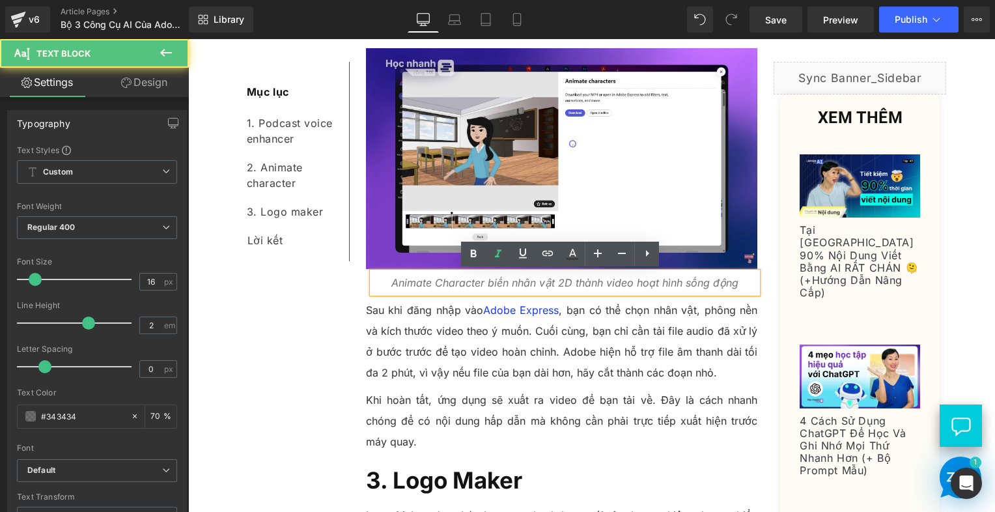
click at [641, 350] on p "Sau khi đăng nhập vào Adobe Express , bạn có thể chọn nhân vật, phông nền và kí…" at bounding box center [562, 340] width 392 height 83
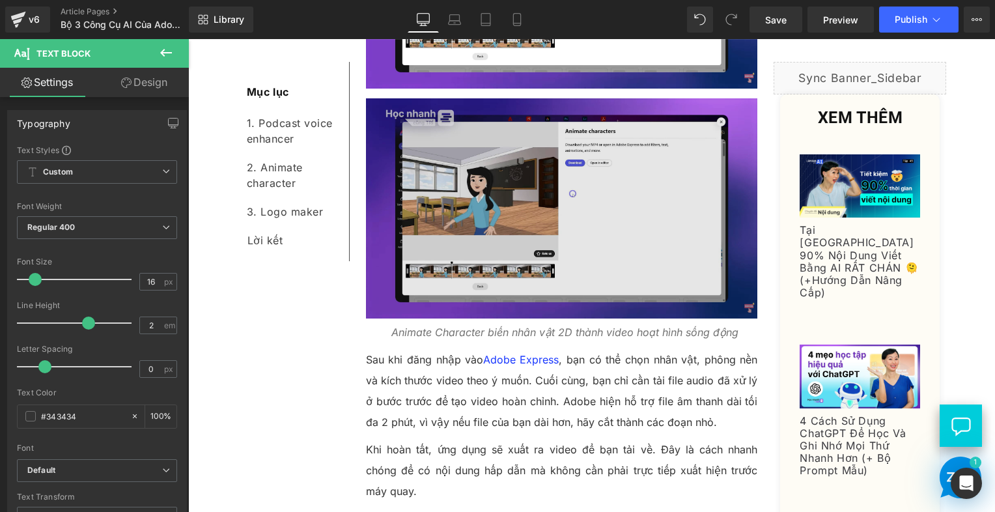
scroll to position [1577, 0]
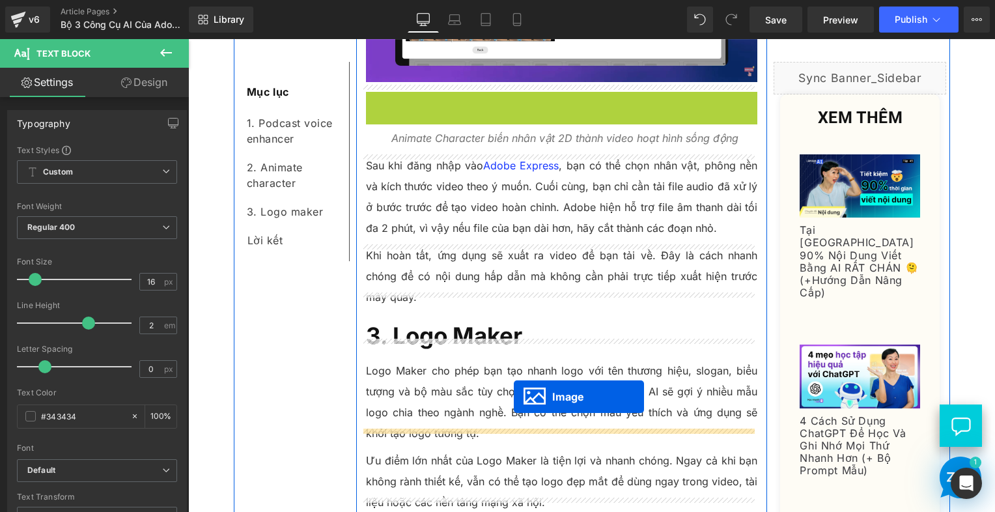
drag, startPoint x: 531, startPoint y: 201, endPoint x: 514, endPoint y: 396, distance: 196.1
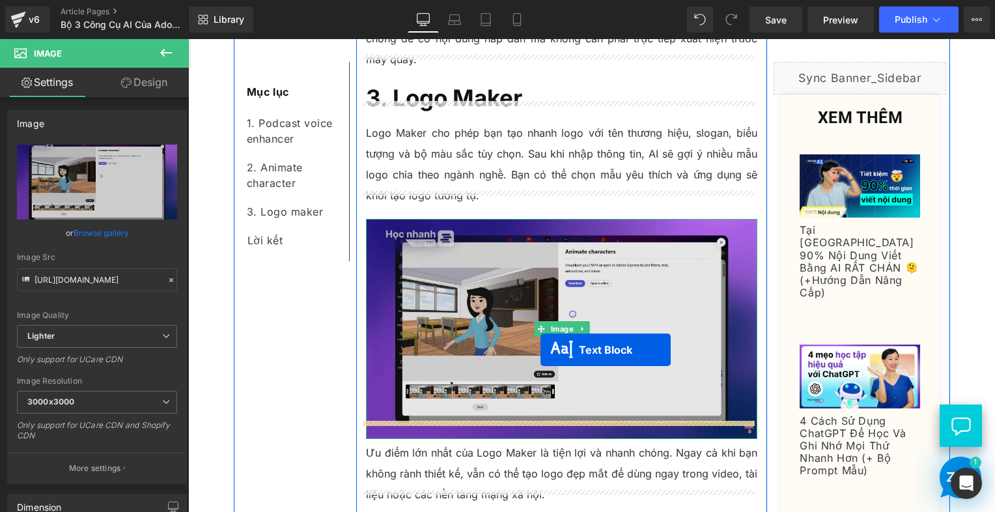
drag, startPoint x: 528, startPoint y: 124, endPoint x: 540, endPoint y: 350, distance: 226.9
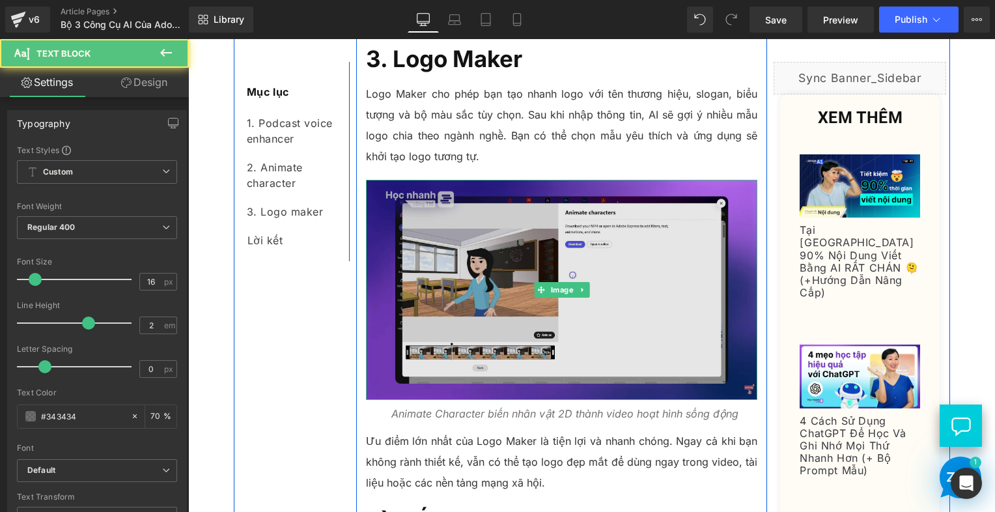
scroll to position [1772, 0]
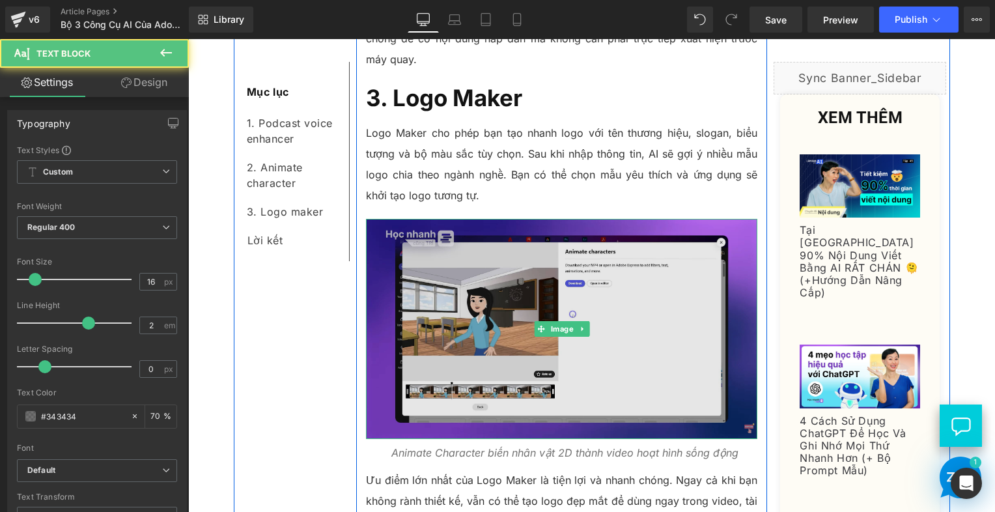
click at [503, 316] on img at bounding box center [562, 329] width 392 height 220
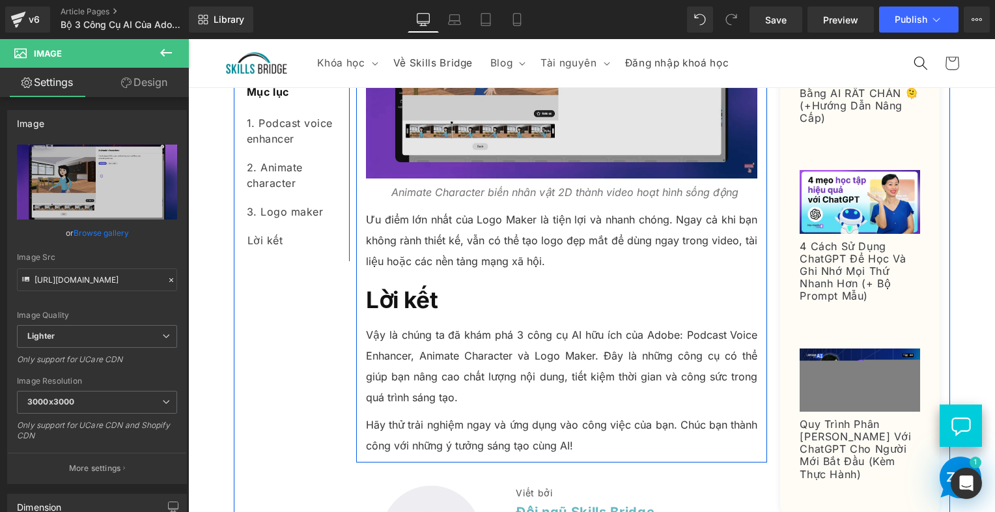
scroll to position [1902, 0]
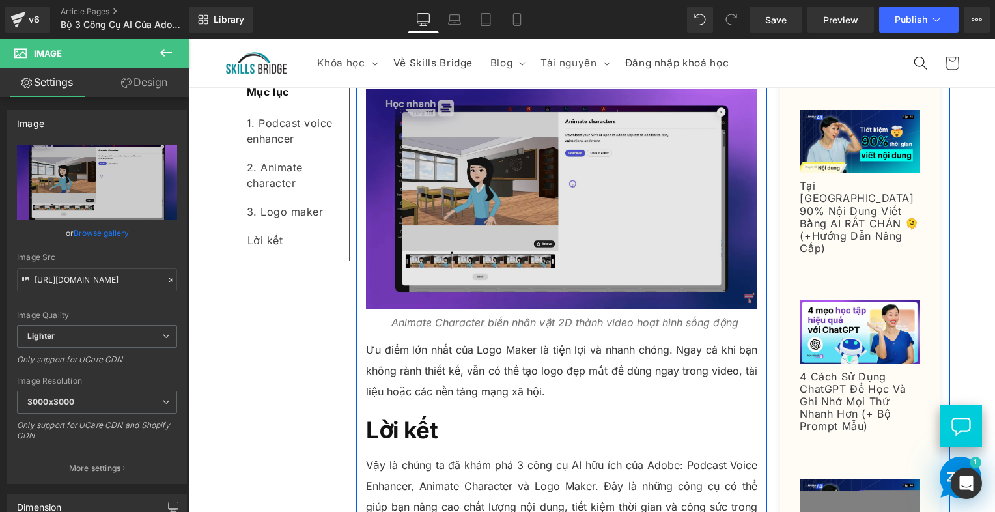
click at [469, 170] on img at bounding box center [562, 199] width 392 height 220
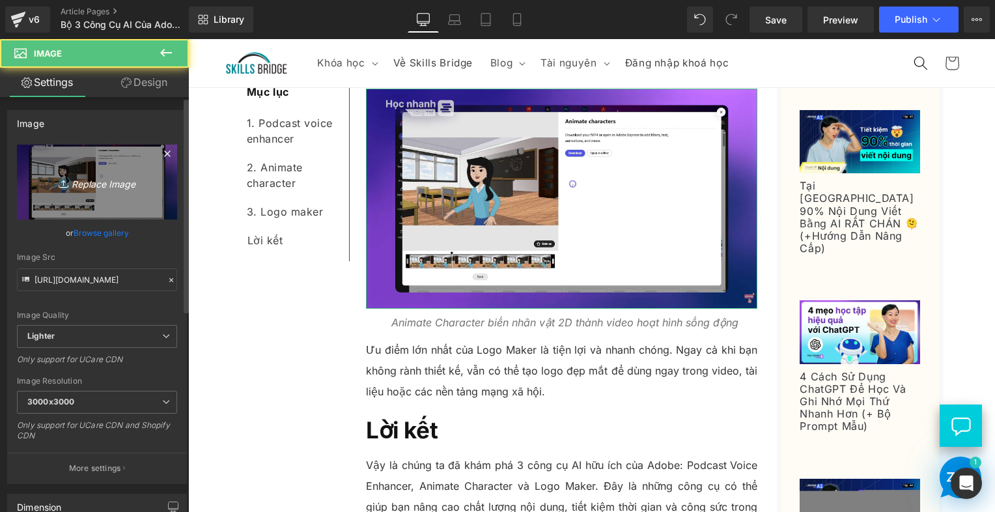
click at [111, 169] on link "Replace Image" at bounding box center [97, 182] width 160 height 75
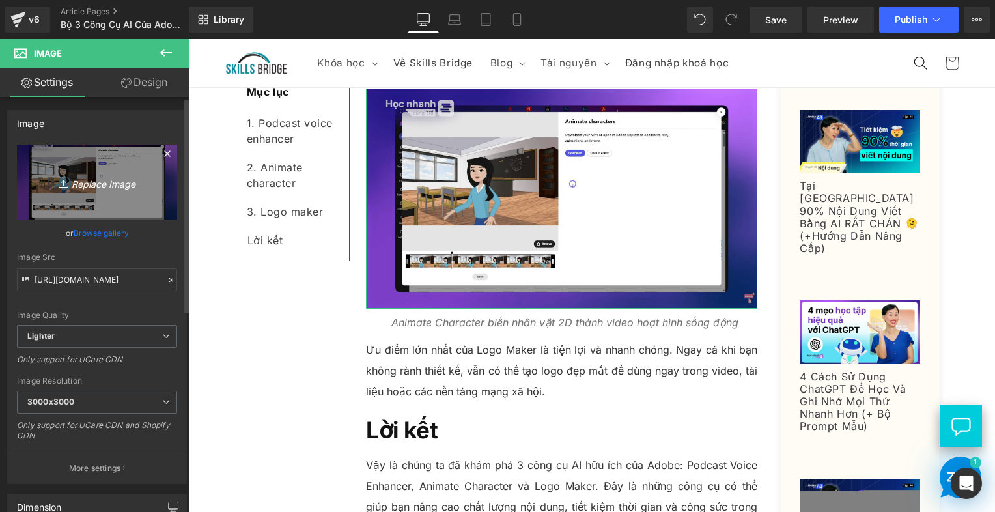
type input "C:\fakepath\Screenshot [DATE] 163551.png"
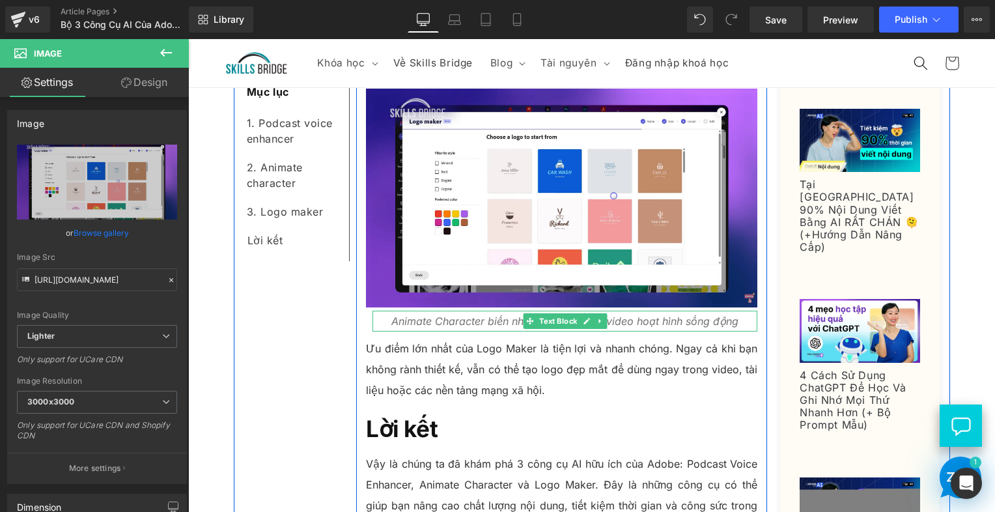
click at [445, 314] on icon "Animate Character biến nhân vật 2D thành video hoạt hình sống động" at bounding box center [564, 320] width 347 height 13
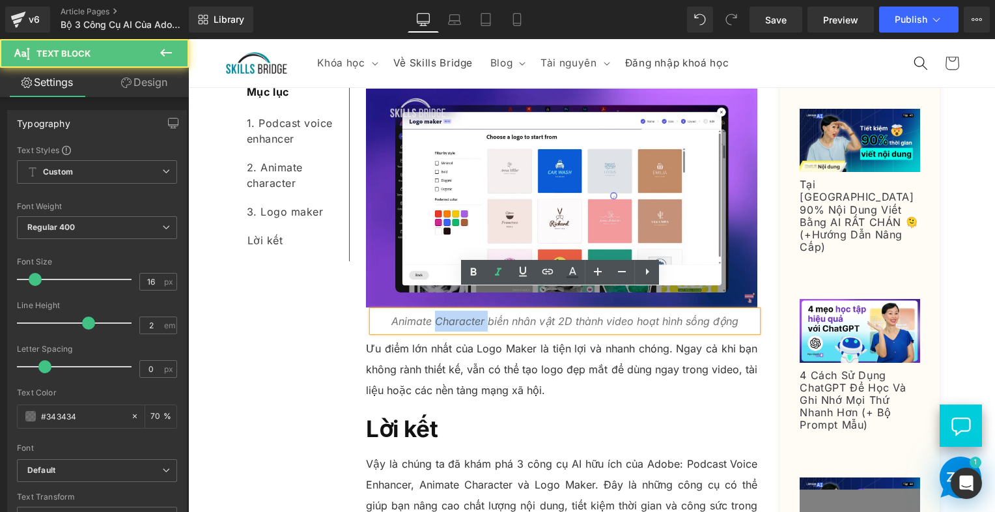
click at [445, 314] on icon "Animate Character biến nhân vật 2D thành video hoạt hình sống động" at bounding box center [564, 320] width 347 height 13
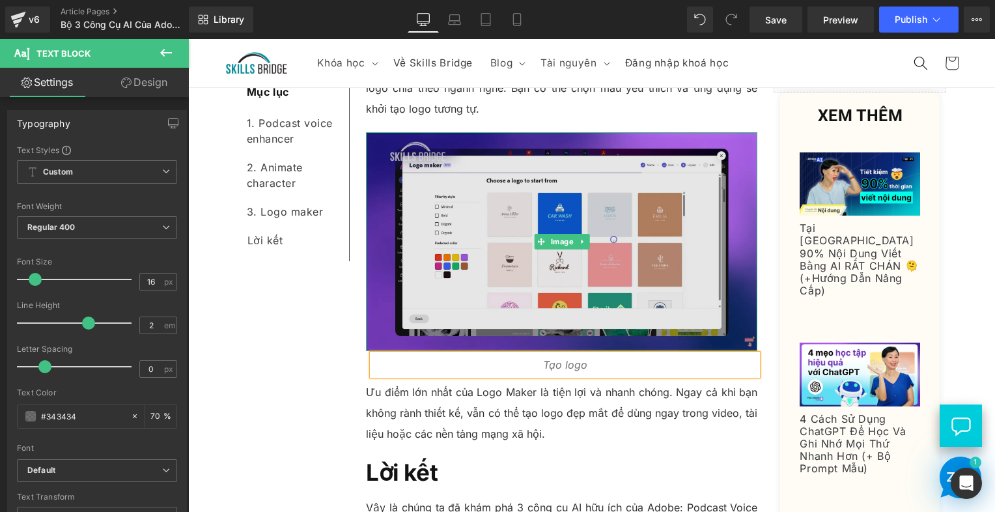
scroll to position [1772, 0]
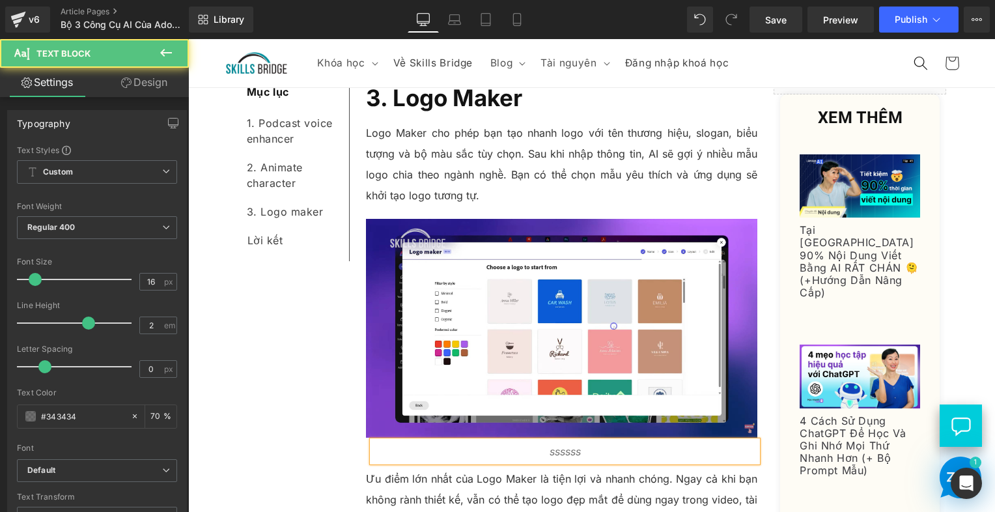
click at [651, 441] on p "ssssss" at bounding box center [564, 451] width 385 height 21
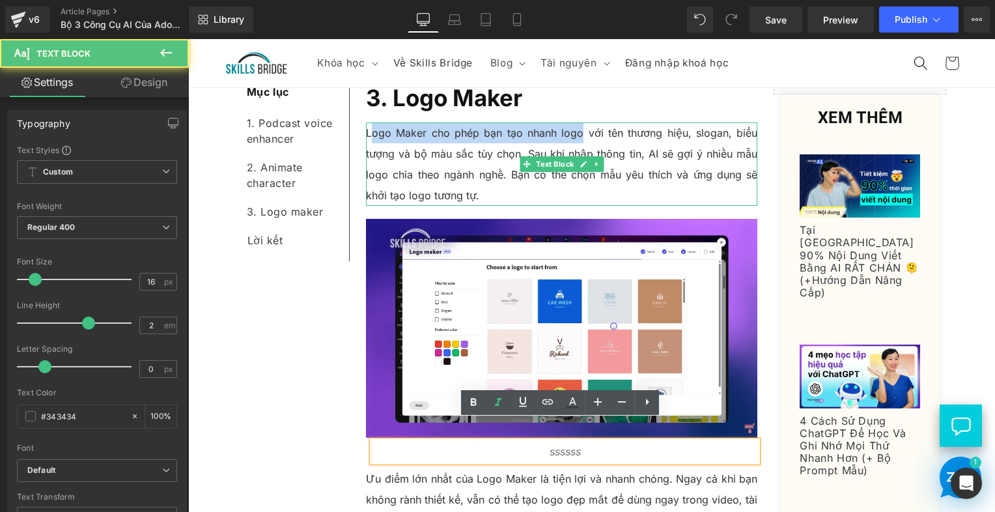
drag, startPoint x: 365, startPoint y: 111, endPoint x: 577, endPoint y: 109, distance: 212.9
click at [577, 122] on p "Logo Maker cho phép bạn tạo nhanh logo với tên thương hiệu, slogan, biểu tượng …" at bounding box center [562, 163] width 392 height 83
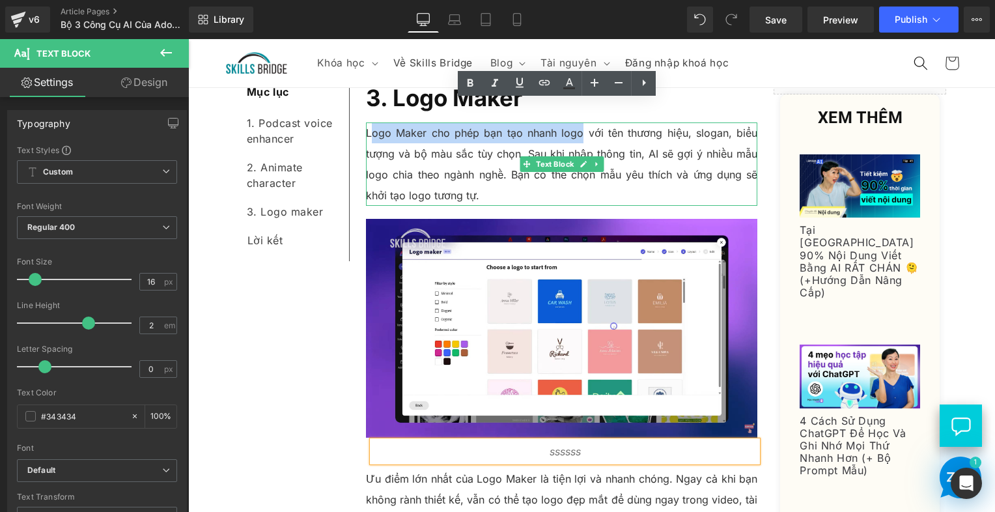
click at [577, 122] on p "Logo Maker cho phép bạn tạo nhanh logo với tên thương hiệu, slogan, biểu tượng …" at bounding box center [562, 163] width 392 height 83
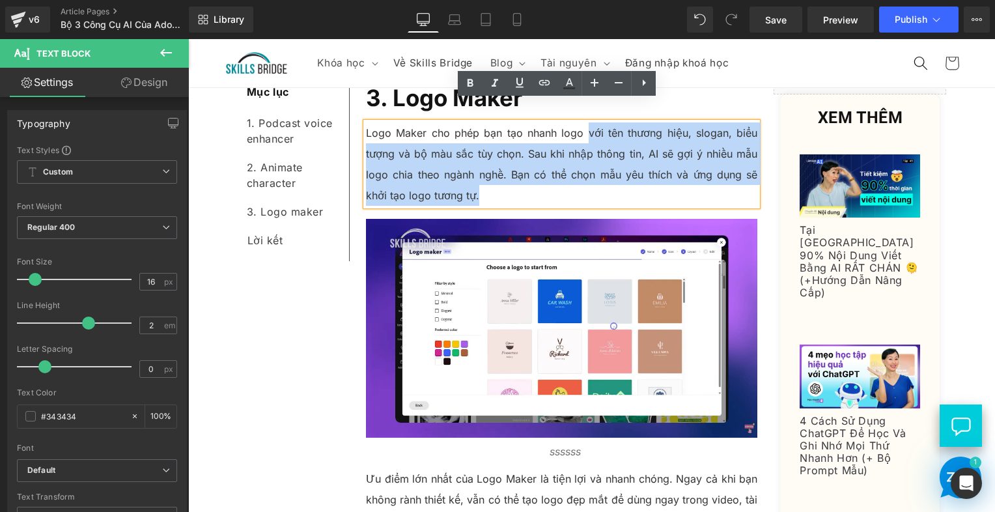
drag, startPoint x: 583, startPoint y: 111, endPoint x: 357, endPoint y: 112, distance: 226.5
click at [366, 122] on div "Logo Maker cho phép bạn tạo nhanh logo với tên thương hiệu, slogan, biểu tượng …" at bounding box center [562, 163] width 392 height 83
copy p "với tên thương hiệu, slogan, biểu tượng và bộ màu sắc tùy chọn. Sau khi nhập th…"
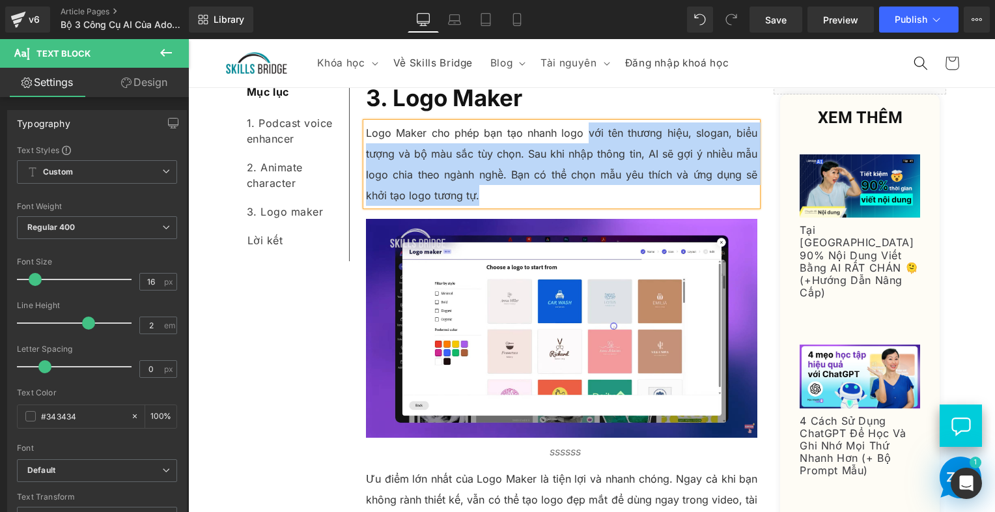
click at [581, 122] on p "Logo Maker cho phép bạn tạo nhanh logo với tên thương hiệu, slogan, biểu tượng …" at bounding box center [562, 163] width 392 height 83
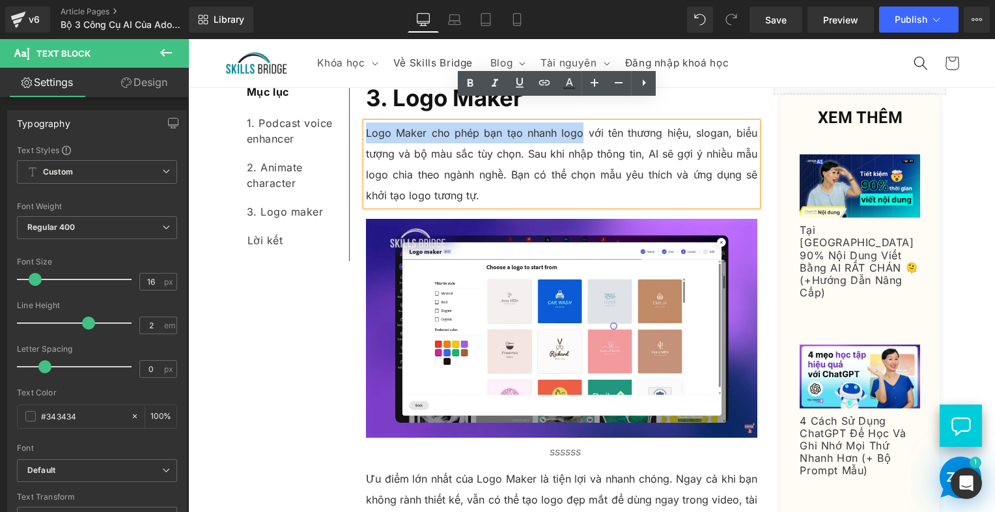
drag, startPoint x: 580, startPoint y: 111, endPoint x: 363, endPoint y: 117, distance: 217.5
click at [366, 122] on p "Logo Maker cho phép bạn tạo nhanh logo với tên thương hiệu, slogan, biểu tượng …" at bounding box center [562, 163] width 392 height 83
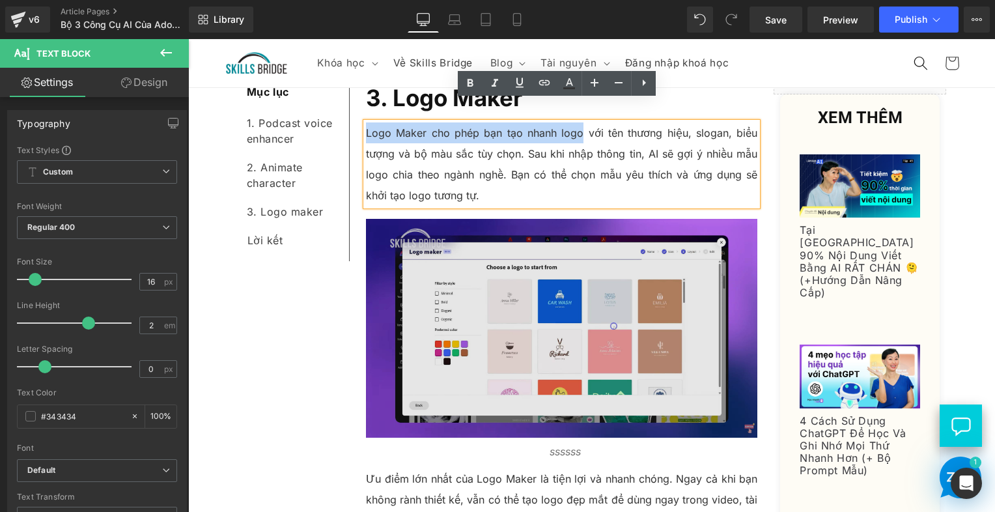
copy p "Logo Maker cho phép bạn tạo nhanh logo"
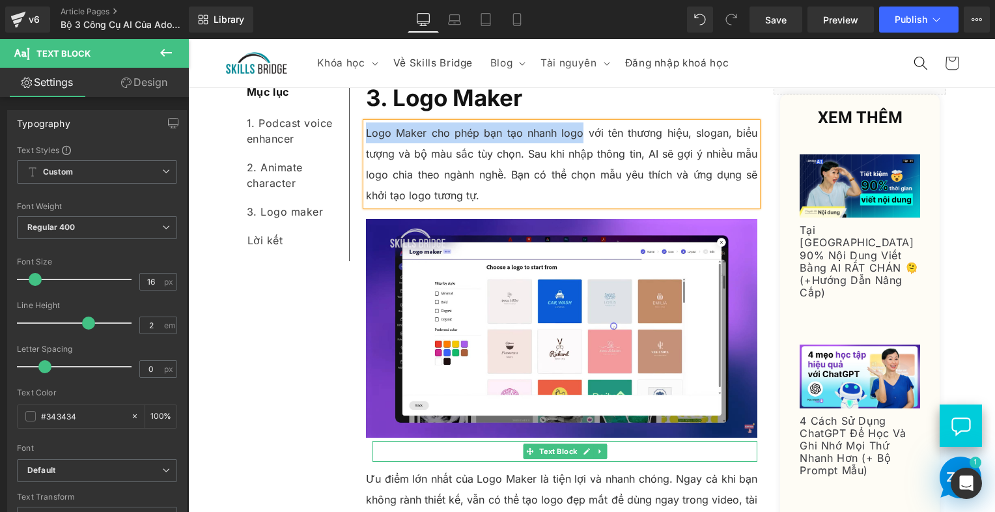
click at [552, 443] on span "Text Block" at bounding box center [557, 451] width 43 height 16
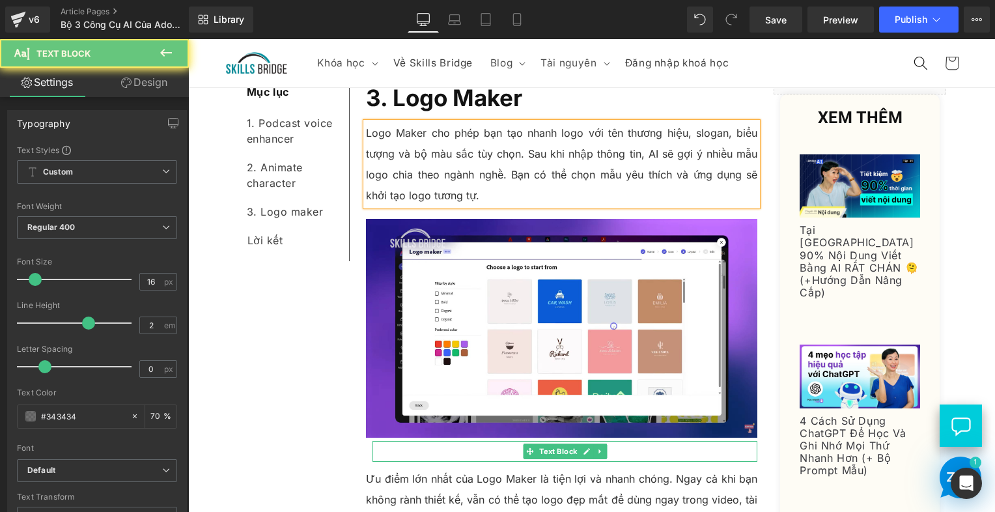
click at [498, 441] on p "ssssss" at bounding box center [564, 451] width 385 height 21
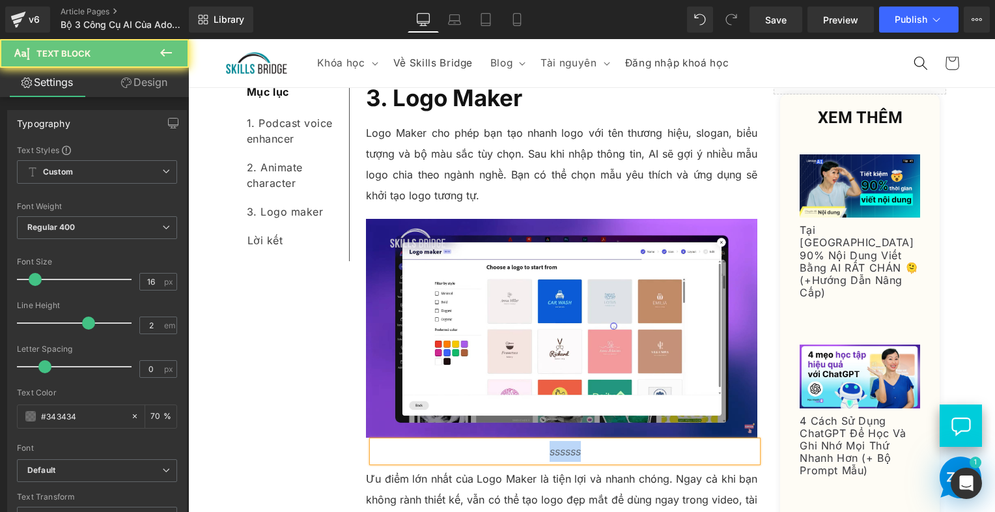
click at [498, 441] on p "ssssss" at bounding box center [564, 451] width 385 height 21
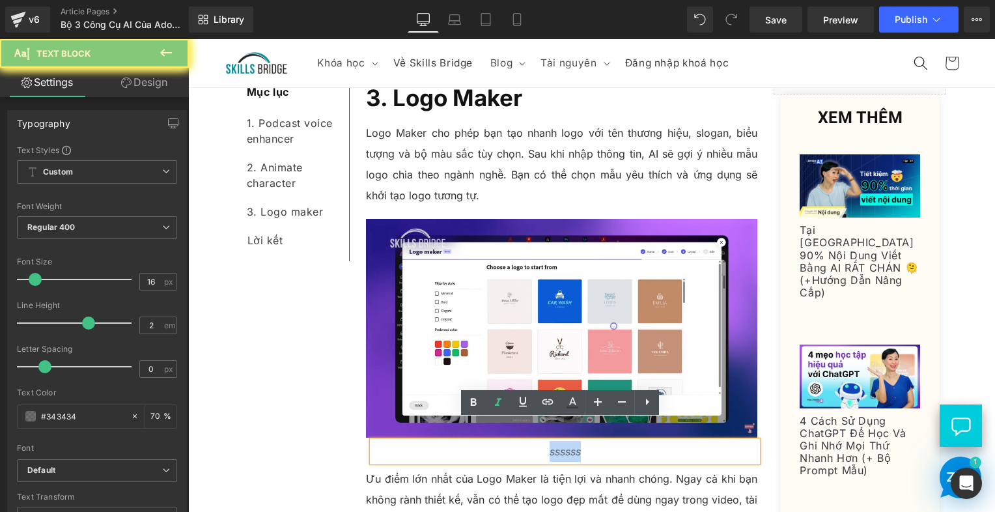
click at [498, 441] on p "ssssss" at bounding box center [564, 451] width 385 height 21
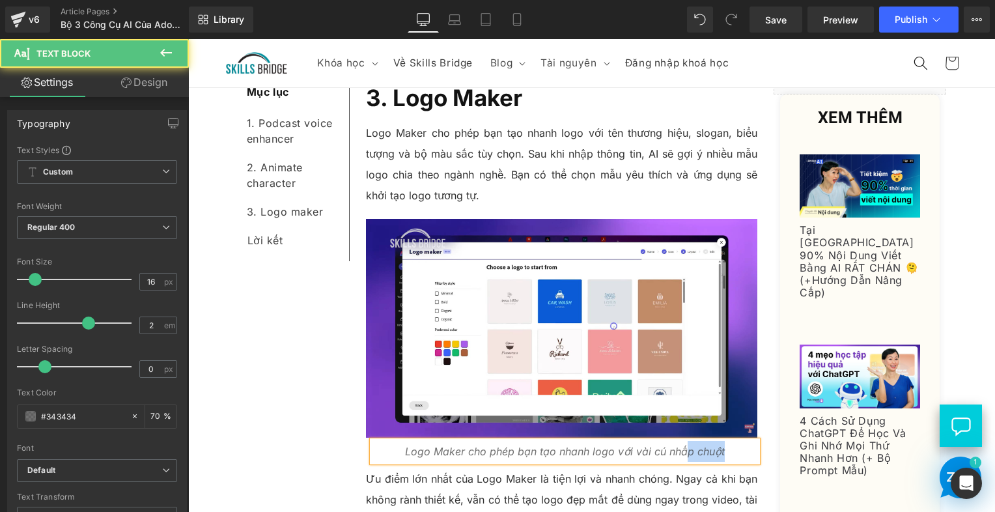
drag, startPoint x: 665, startPoint y: 441, endPoint x: 680, endPoint y: 434, distance: 16.0
click at [680, 441] on div "Logo Maker cho phép bạn tạo nhanh logo với vài cú nhấp chuột" at bounding box center [564, 451] width 385 height 21
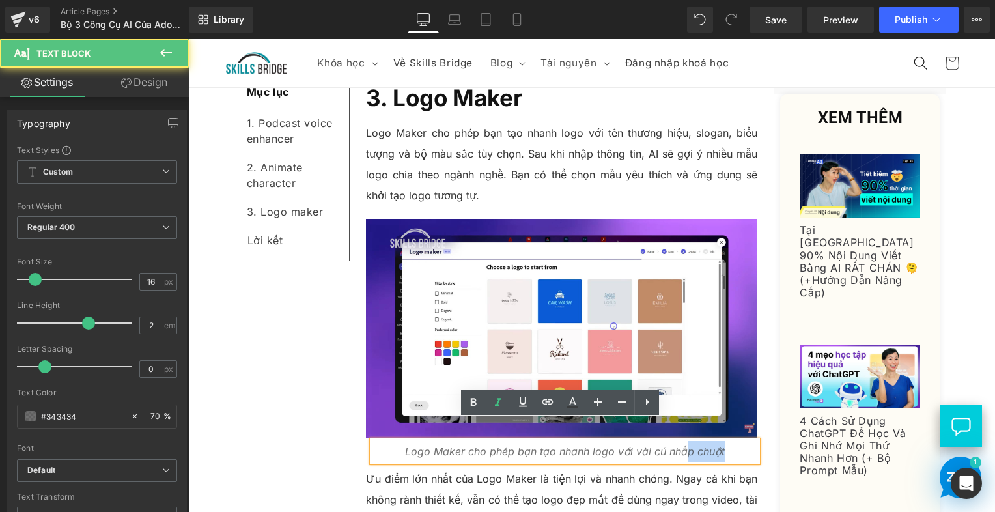
click at [680, 445] on icon "Logo Maker cho phép bạn tạo nhanh logo với vài cú nhấp chuột" at bounding box center [565, 451] width 320 height 13
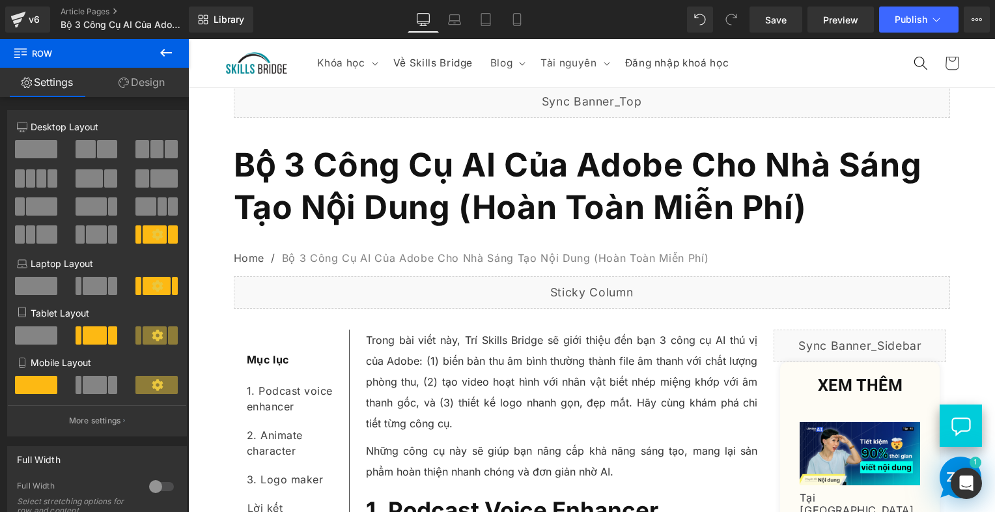
scroll to position [0, 0]
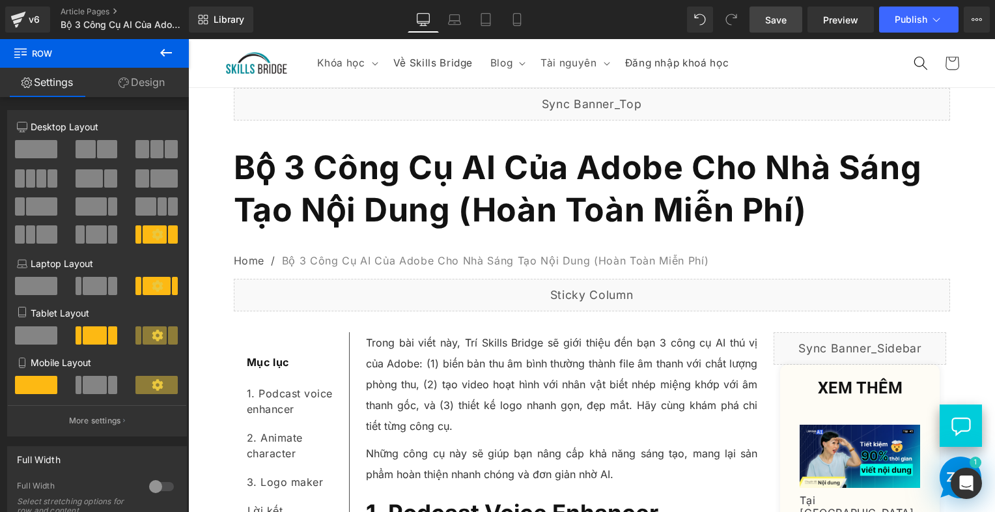
click at [772, 25] on span "Save" at bounding box center [775, 20] width 21 height 14
click at [796, 23] on link "Save" at bounding box center [775, 20] width 53 height 26
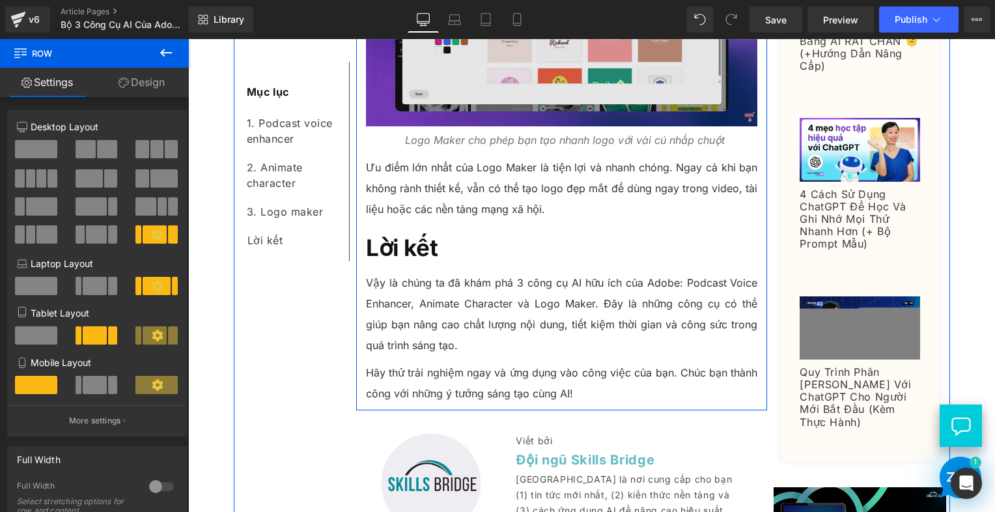
scroll to position [2213, 0]
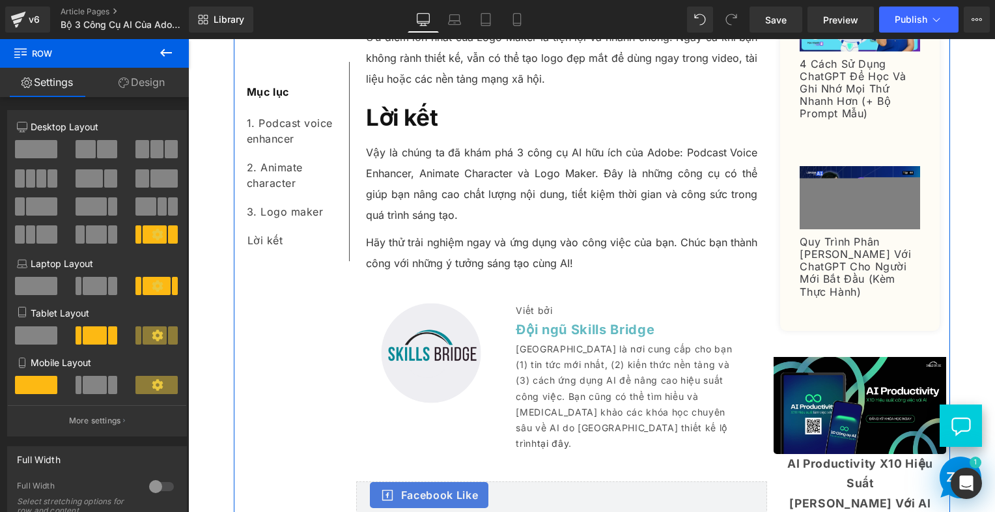
click at [547, 246] on p "Hãy thử trải nghiệm ngay và ứng dụng vào công việc của bạn. Chúc bạn thành công…" at bounding box center [562, 253] width 392 height 42
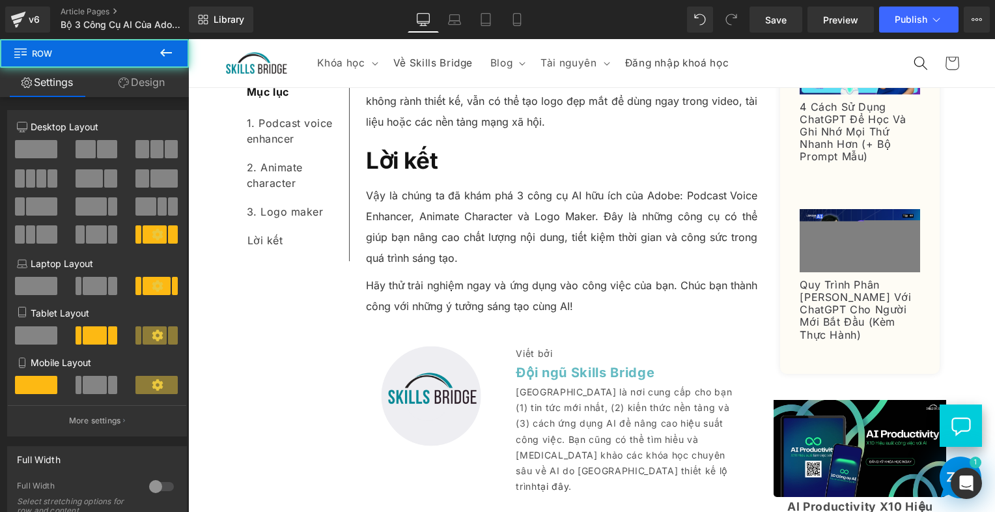
scroll to position [2148, 0]
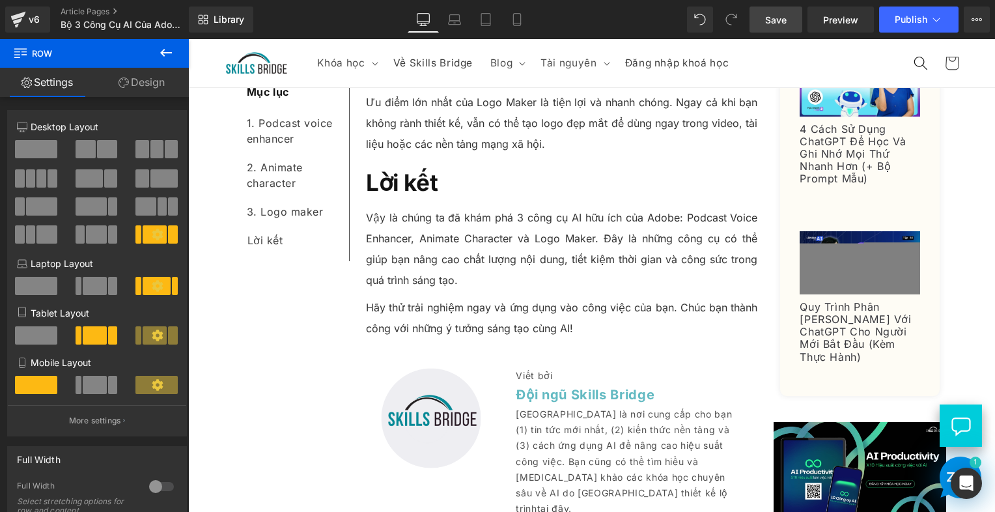
click at [782, 23] on span "Save" at bounding box center [775, 20] width 21 height 14
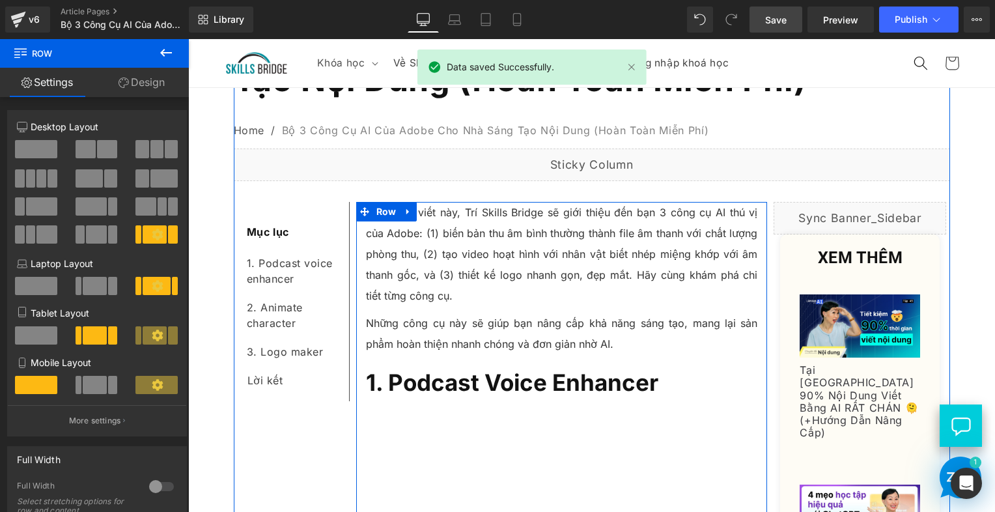
scroll to position [0, 0]
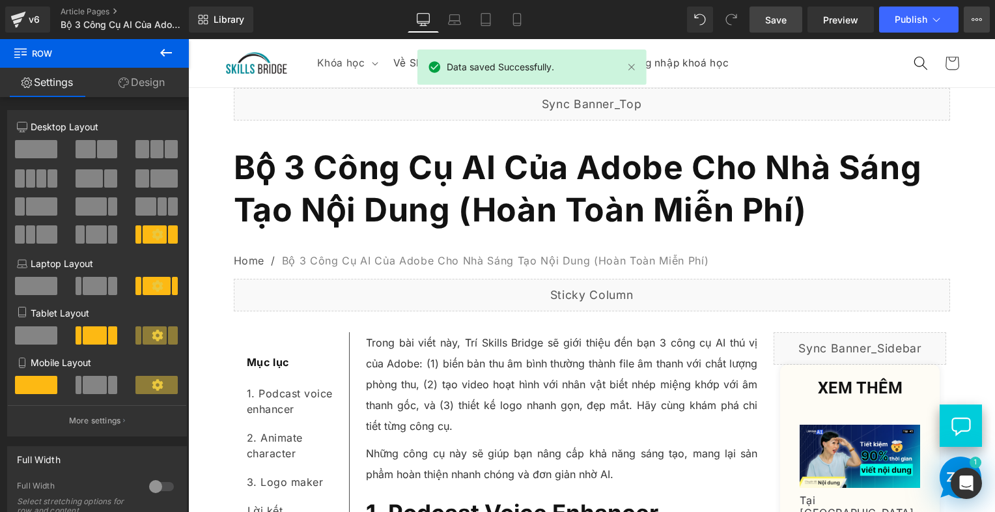
click at [977, 14] on icon at bounding box center [976, 19] width 10 height 10
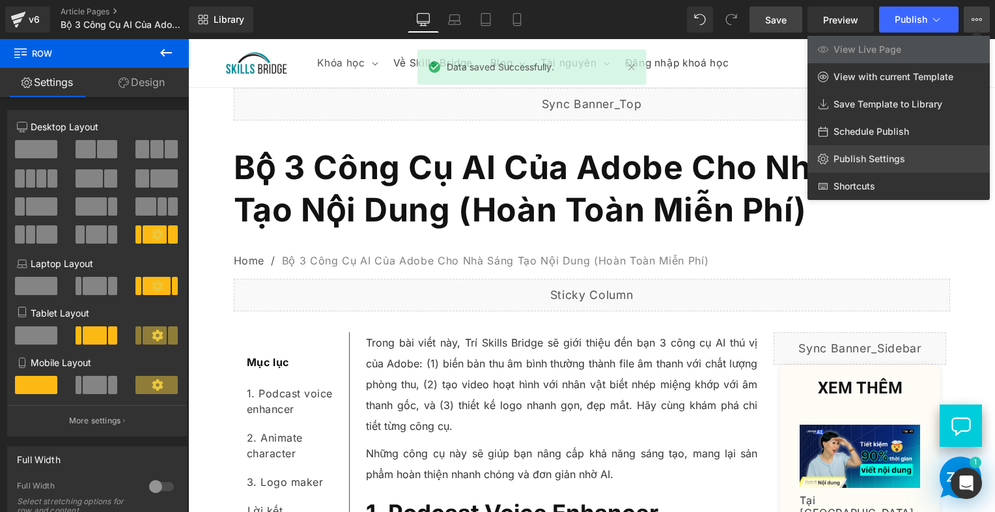
click at [862, 155] on span "Publish Settings" at bounding box center [869, 159] width 72 height 12
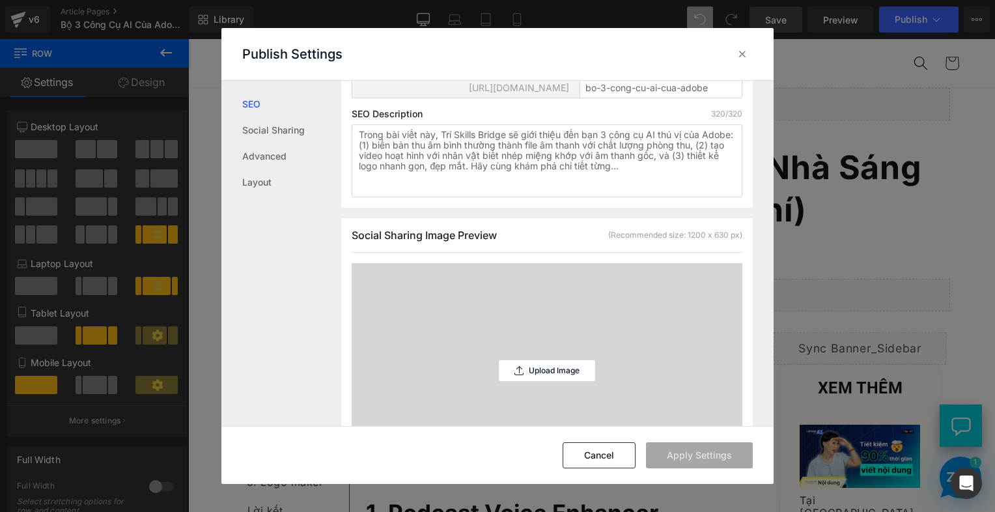
scroll to position [260, 0]
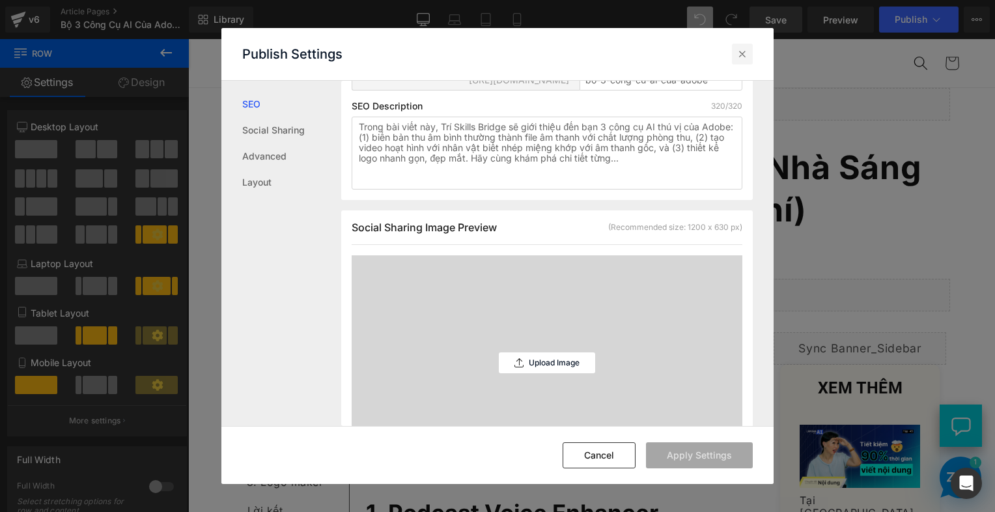
click at [742, 53] on icon at bounding box center [742, 54] width 13 height 13
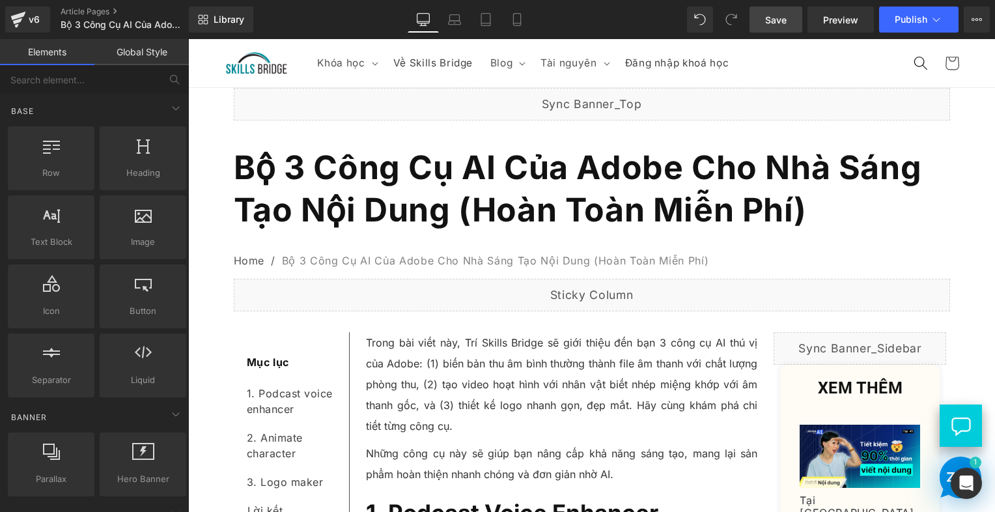
click at [763, 14] on link "Save" at bounding box center [775, 20] width 53 height 26
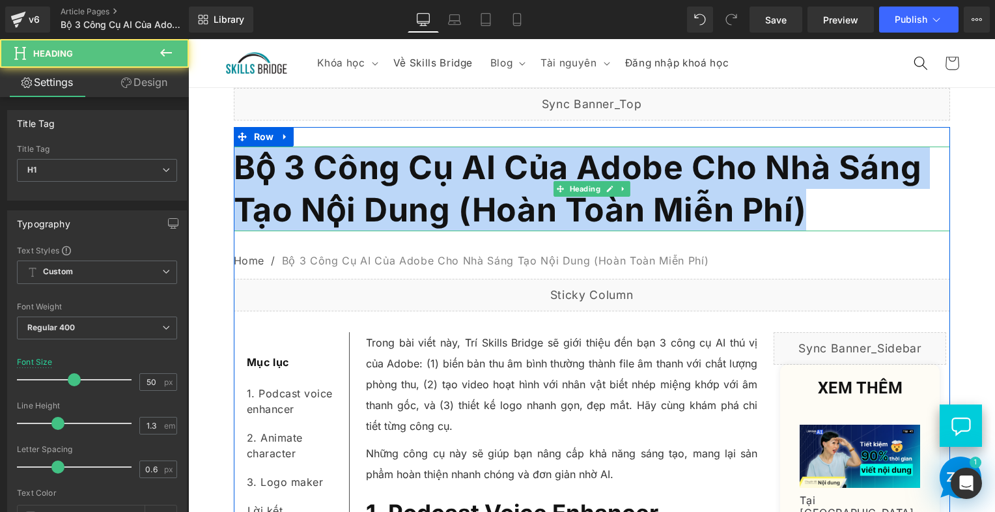
drag, startPoint x: 236, startPoint y: 167, endPoint x: 823, endPoint y: 201, distance: 588.2
click at [823, 201] on h1 "Bộ 3 Công Cụ AI Của Adobe Cho Nhà Sáng Tạo Nội Dung (Hoàn Toàn Miễn Phí)" at bounding box center [592, 188] width 716 height 85
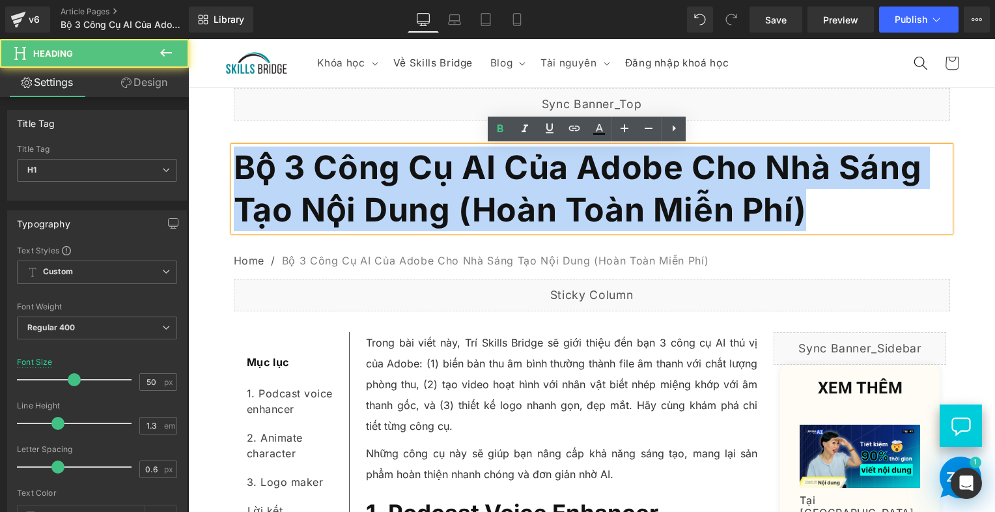
click at [820, 199] on h1 "Bộ 3 Công Cụ AI Của Adobe Cho Nhà Sáng Tạo Nội Dung (Hoàn Toàn Miễn Phí)" at bounding box center [592, 188] width 716 height 85
click at [820, 198] on h1 "Bộ 3 Công Cụ AI Của Adobe Cho Nhà Sáng Tạo Nội Dung (Hoàn Toàn Miễn Phí)" at bounding box center [592, 188] width 716 height 85
click at [820, 195] on h1 "Bộ 3 Công Cụ AI Của Adobe Cho Nhà Sáng Tạo Nội Dung (Hoàn Toàn Miễn Phí)" at bounding box center [592, 188] width 716 height 85
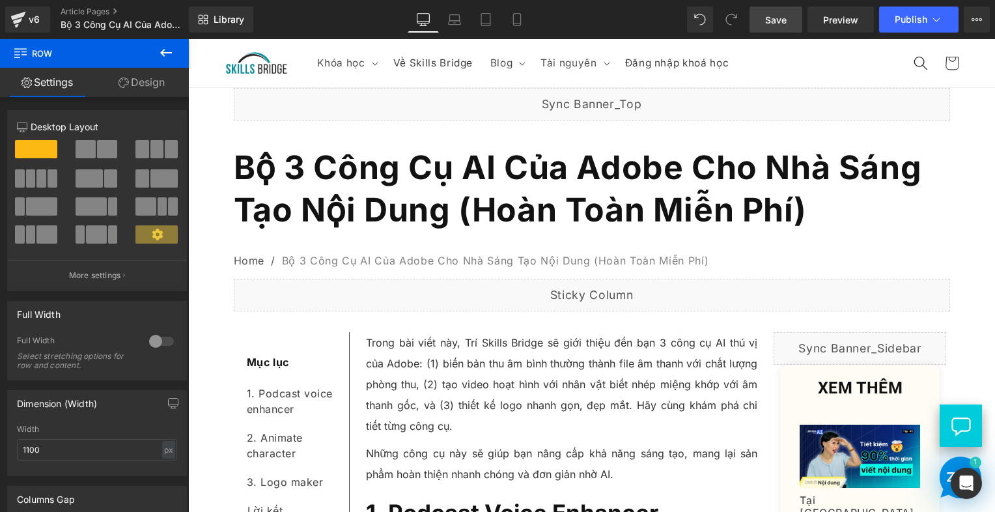
click at [776, 17] on span "Save" at bounding box center [775, 20] width 21 height 14
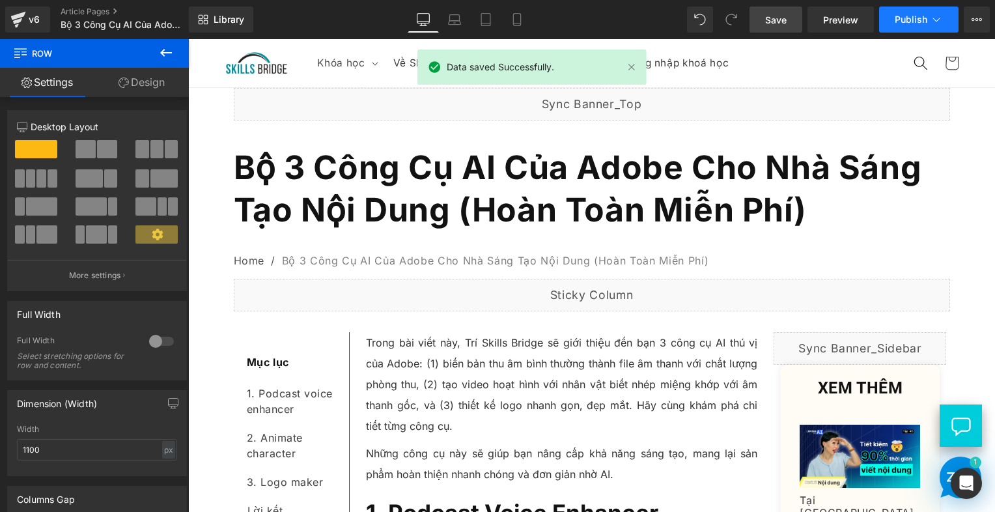
click at [917, 20] on span "Publish" at bounding box center [910, 19] width 33 height 10
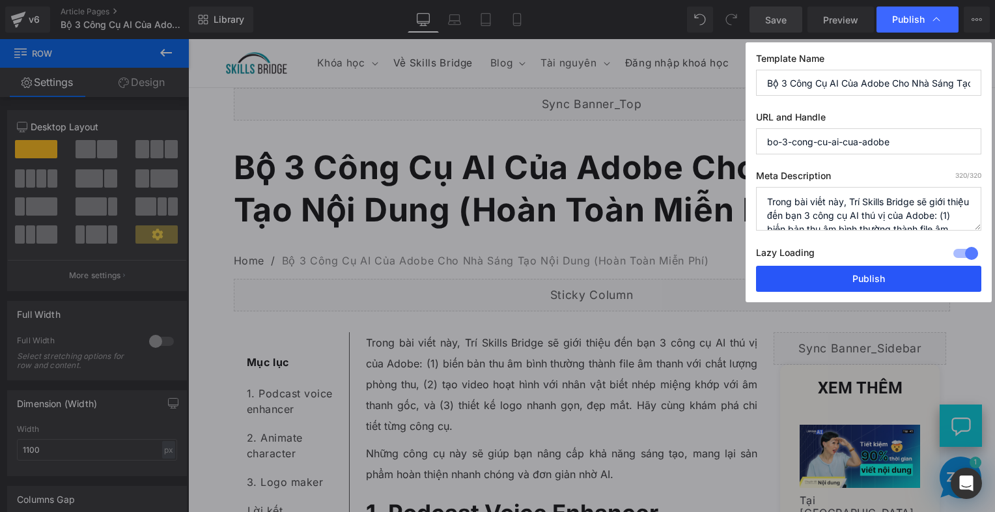
click at [857, 280] on button "Publish" at bounding box center [868, 279] width 225 height 26
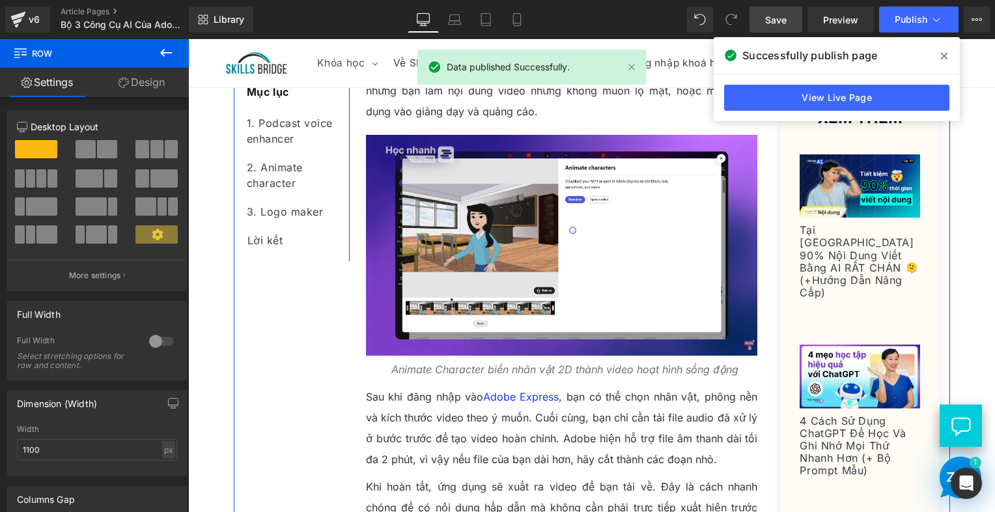
scroll to position [1302, 0]
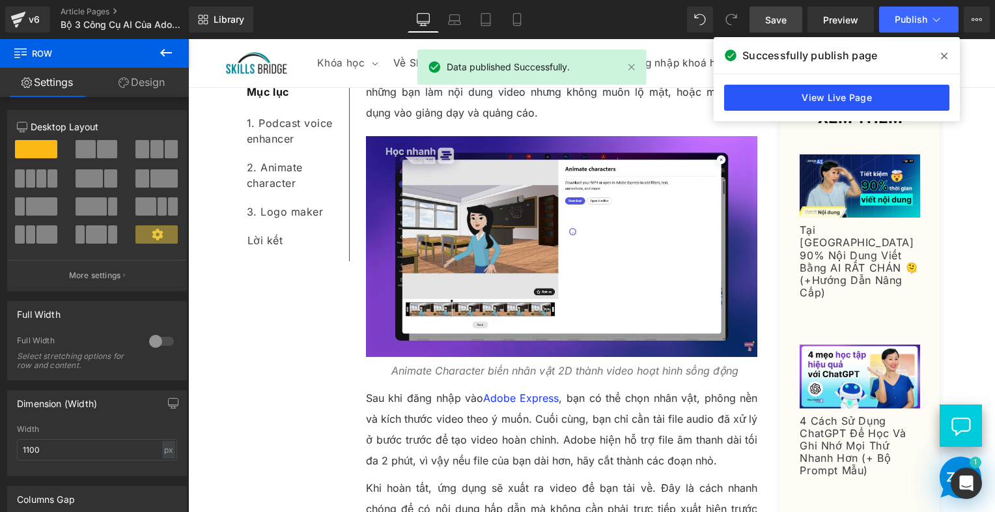
drag, startPoint x: 771, startPoint y: 92, endPoint x: 345, endPoint y: 3, distance: 435.1
click at [771, 92] on link "View Live Page" at bounding box center [836, 98] width 225 height 26
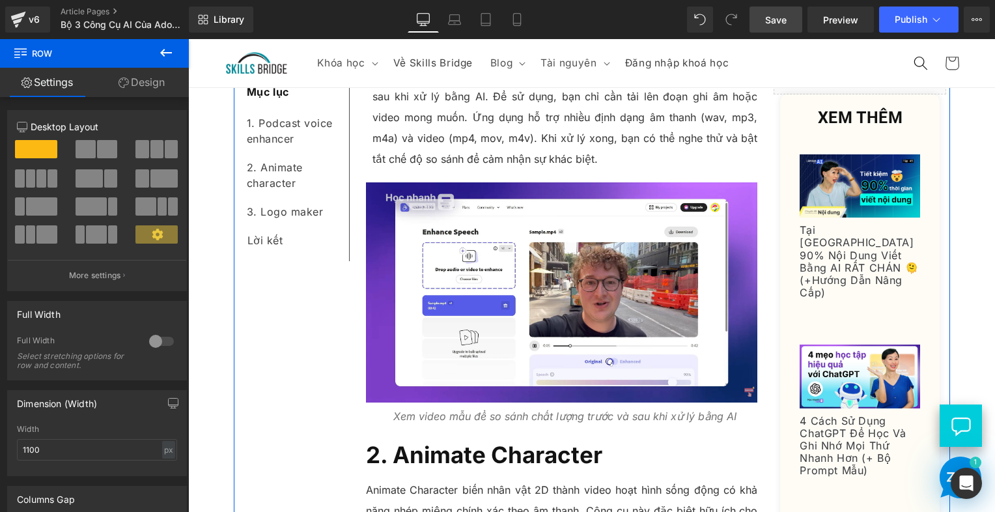
scroll to position [781, 0]
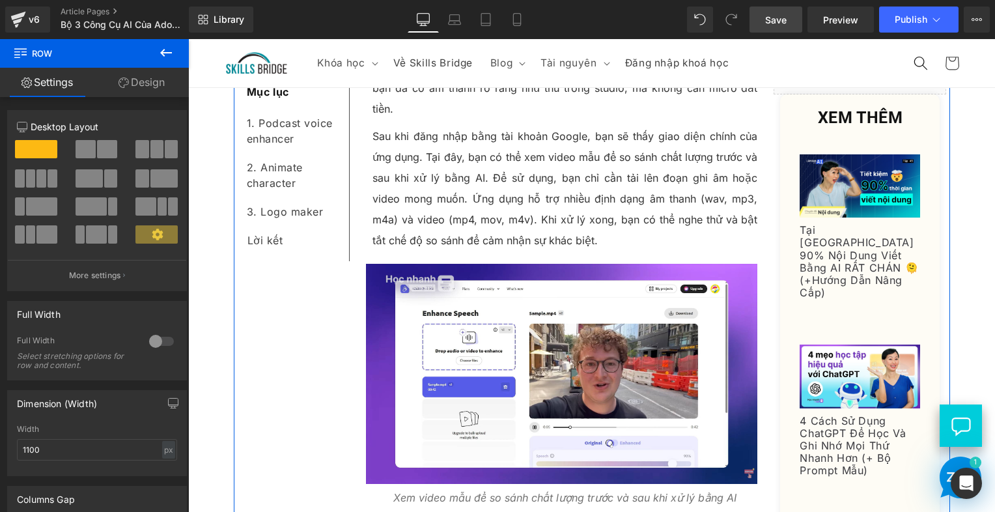
click at [296, 137] on div "1. Podcast voice enhancer Text Block" at bounding box center [293, 131] width 92 height 44
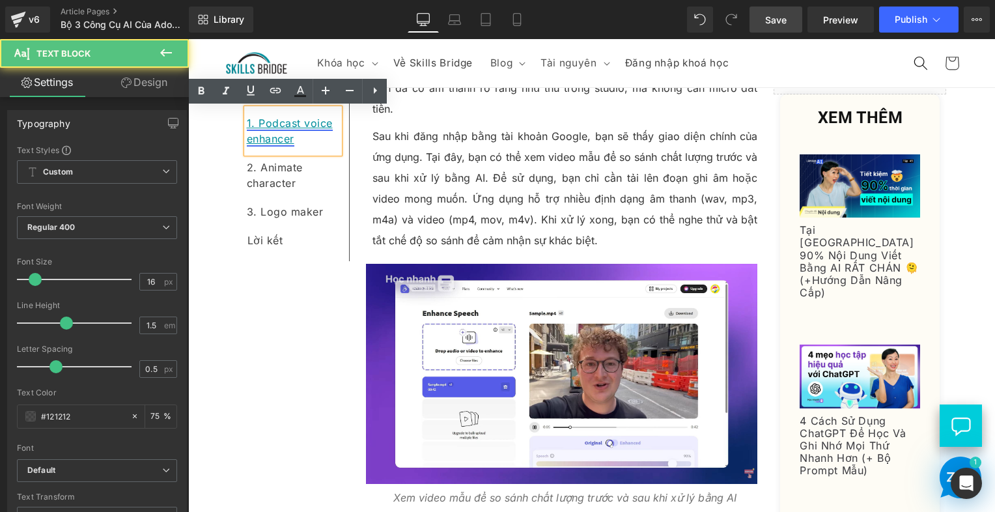
click at [283, 137] on link "1. Podcast voice enhancer" at bounding box center [290, 131] width 86 height 29
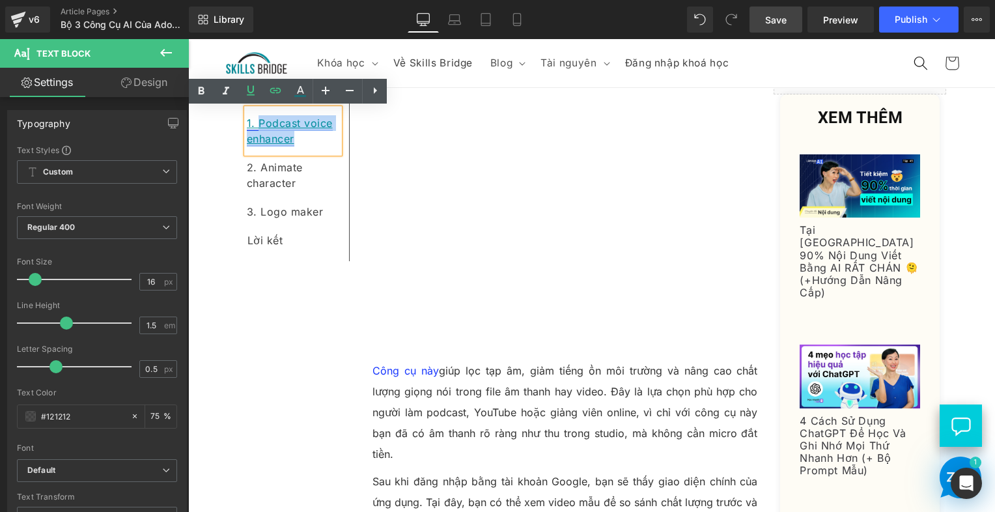
scroll to position [435, 0]
drag, startPoint x: 301, startPoint y: 139, endPoint x: 253, endPoint y: 121, distance: 51.5
click at [253, 121] on div "1. Podcast voice enhancer" at bounding box center [293, 131] width 92 height 44
click at [275, 87] on icon at bounding box center [276, 91] width 16 height 16
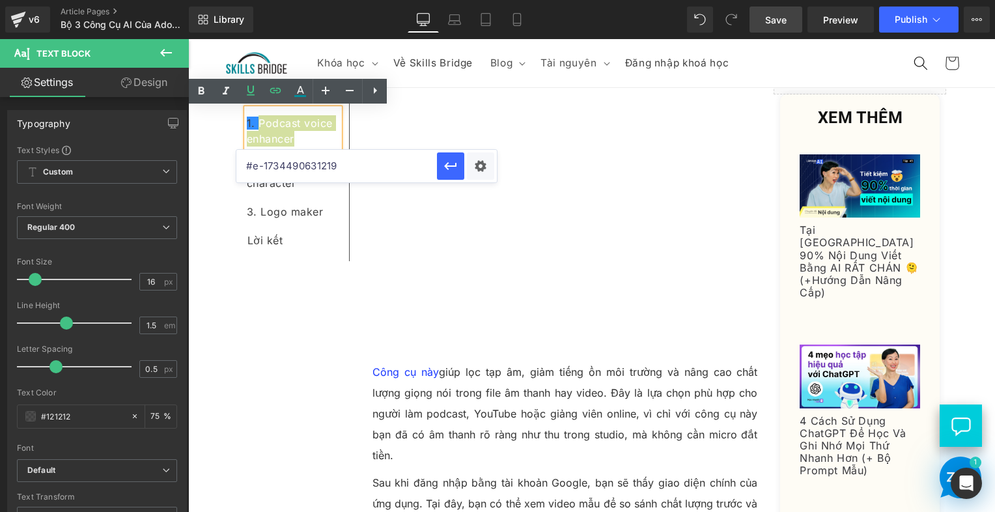
click at [325, 165] on input "#e-1734490631219" at bounding box center [336, 166] width 201 height 33
click at [312, 124] on link "1. Podcast voice enhancer" at bounding box center [290, 131] width 86 height 29
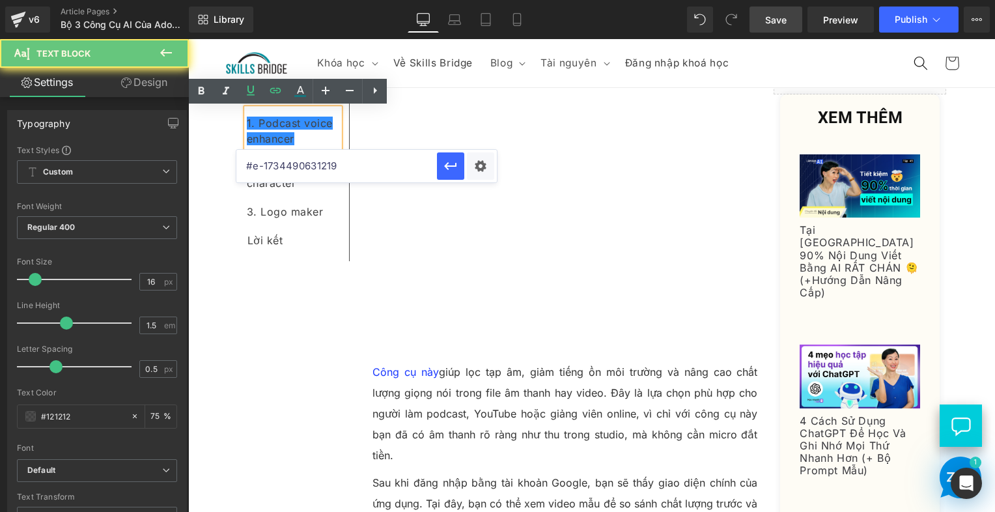
click at [297, 137] on div "1. Podcast voice enhancer" at bounding box center [293, 131] width 92 height 44
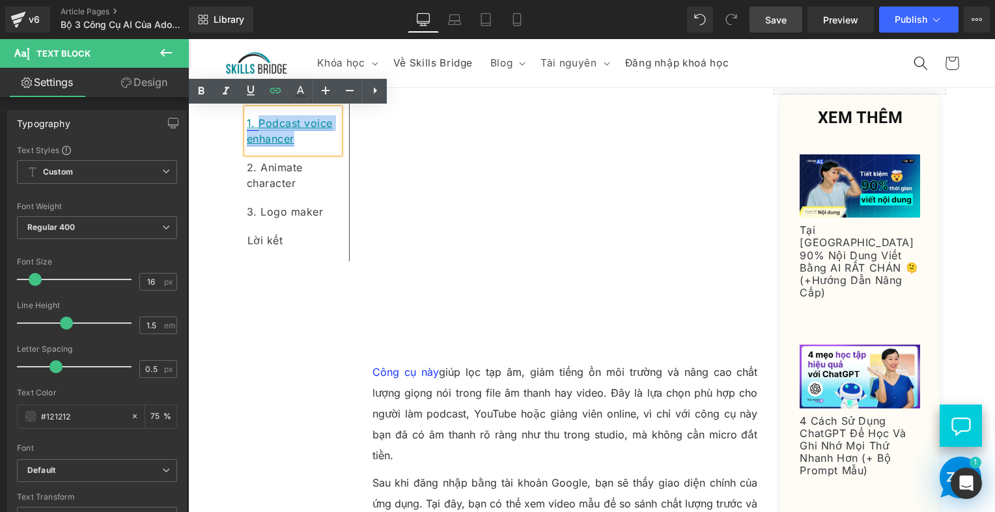
drag, startPoint x: 297, startPoint y: 137, endPoint x: 253, endPoint y: 122, distance: 46.1
click at [253, 122] on div "1. Podcast voice enhancer" at bounding box center [293, 131] width 92 height 44
click at [253, 122] on link "1. Podcast voice enhancer" at bounding box center [290, 131] width 86 height 29
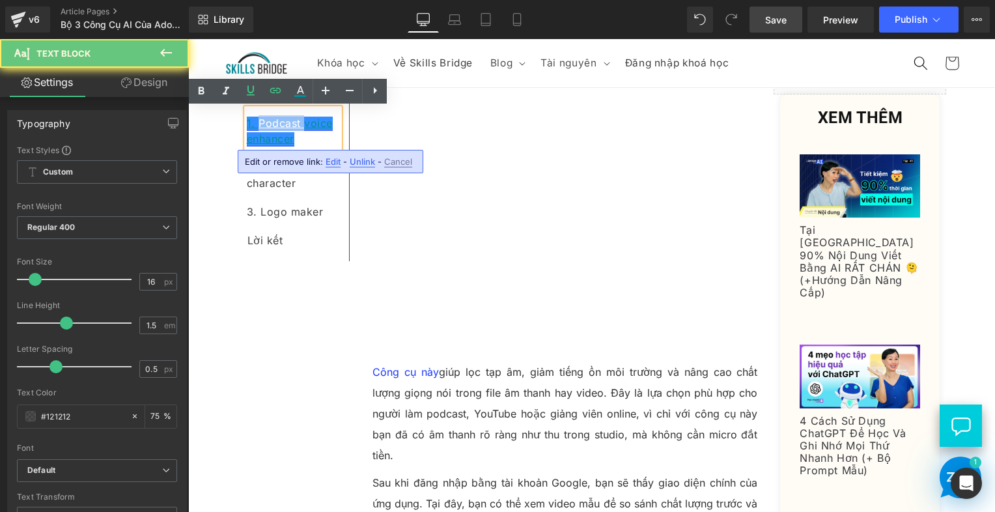
click at [253, 122] on link "1. Podcast voice enhancer" at bounding box center [290, 131] width 86 height 29
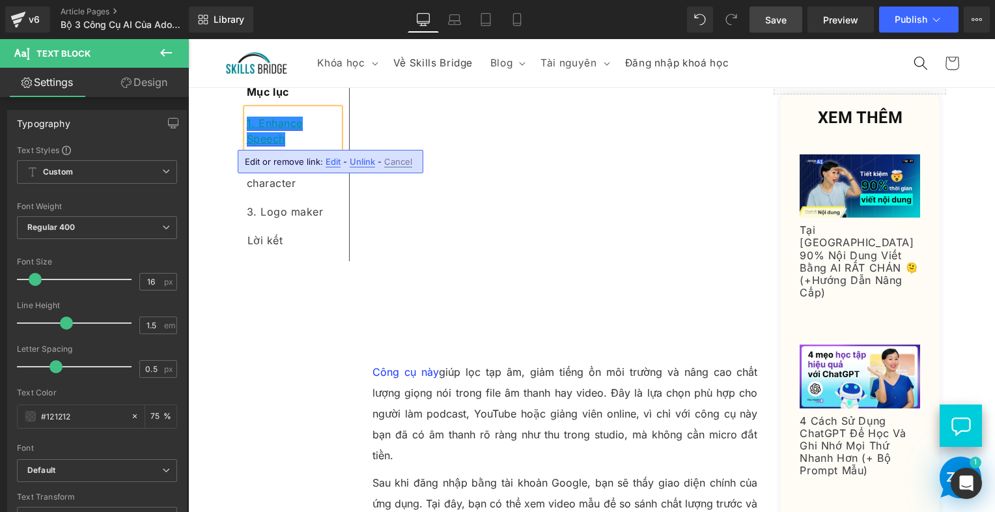
click at [268, 119] on link "1. Enhance Speech" at bounding box center [275, 131] width 56 height 29
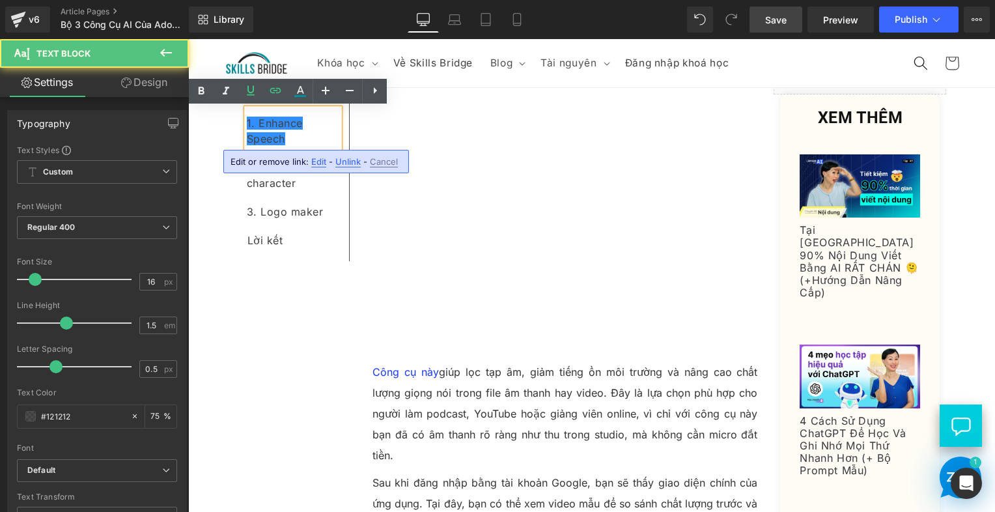
click at [269, 253] on div "Lời kết Text Block" at bounding box center [293, 240] width 92 height 29
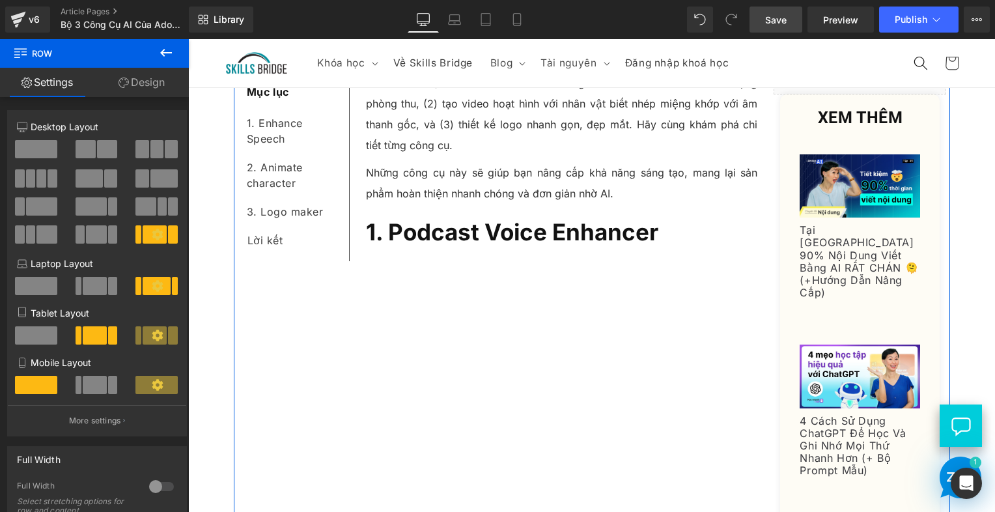
scroll to position [109, 0]
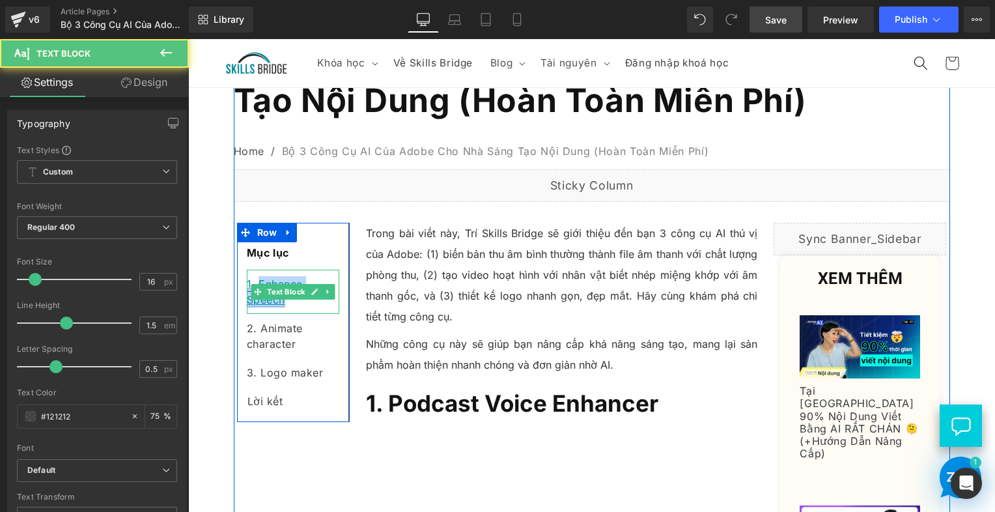
drag, startPoint x: 287, startPoint y: 305, endPoint x: 253, endPoint y: 280, distance: 42.3
click at [253, 280] on div "1. Enhance Speech" at bounding box center [293, 292] width 92 height 44
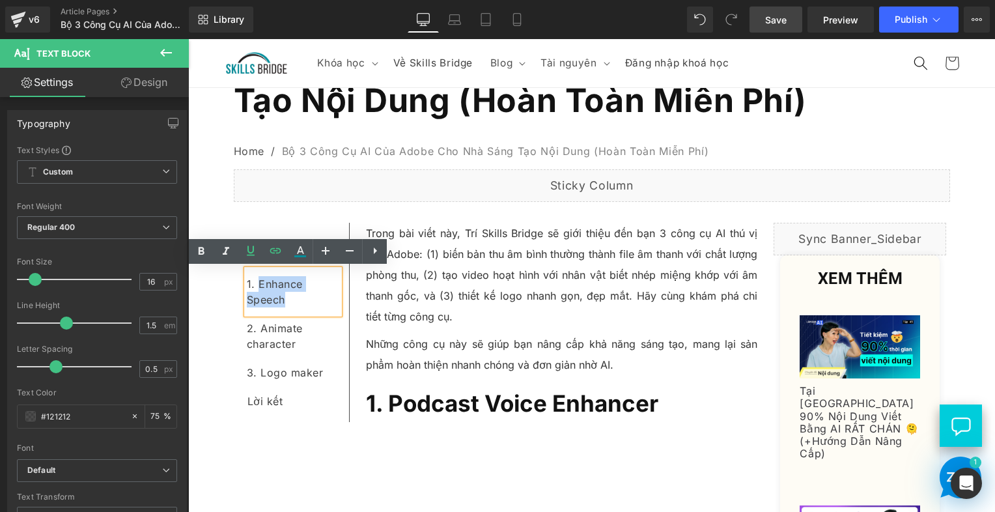
copy link "Enhance Speech"
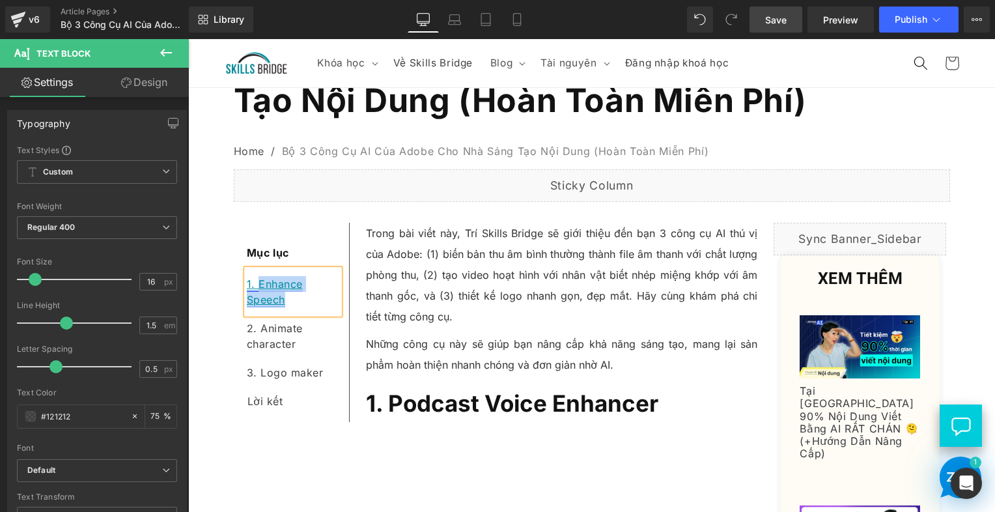
click at [250, 299] on link "1. Enhance Speech" at bounding box center [275, 291] width 56 height 29
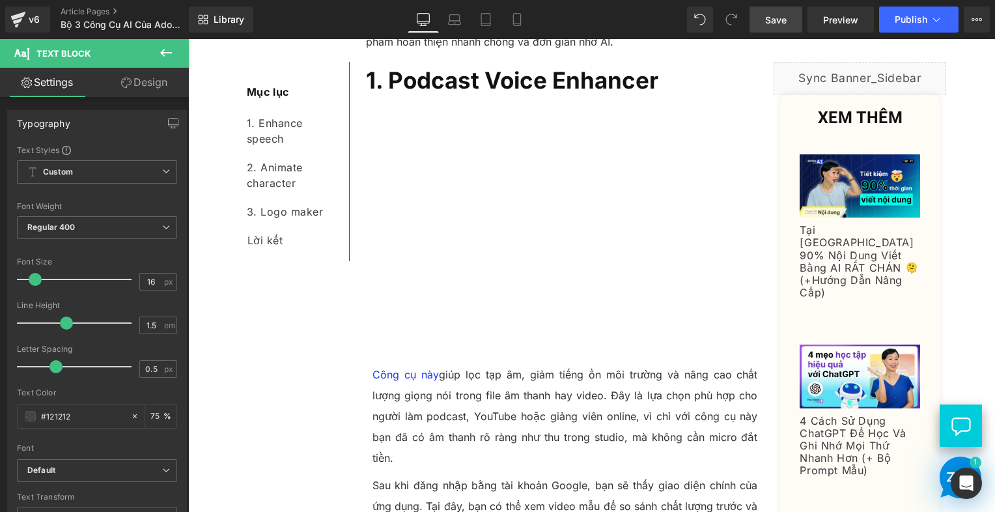
scroll to position [435, 0]
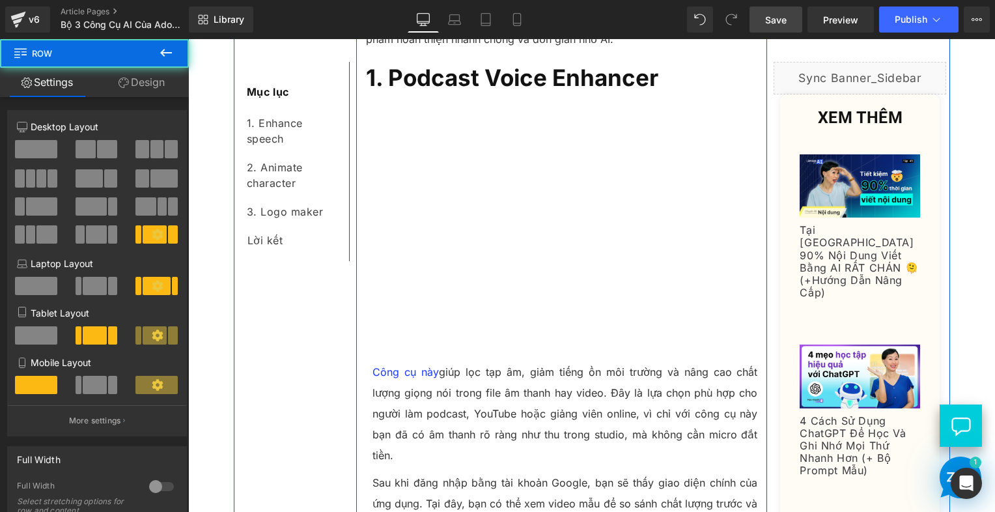
click at [449, 82] on b "1. Podcast Voice Enhancer" at bounding box center [512, 77] width 292 height 27
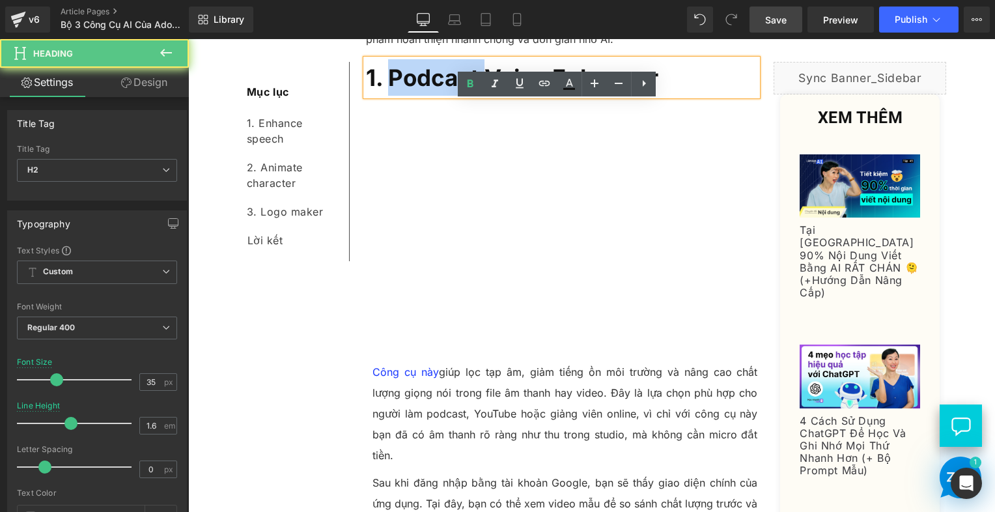
click at [449, 82] on b "1. Podcast Voice Enhancer" at bounding box center [512, 77] width 292 height 27
click at [366, 75] on b "1. Podcast Voice Enhancer" at bounding box center [512, 77] width 292 height 27
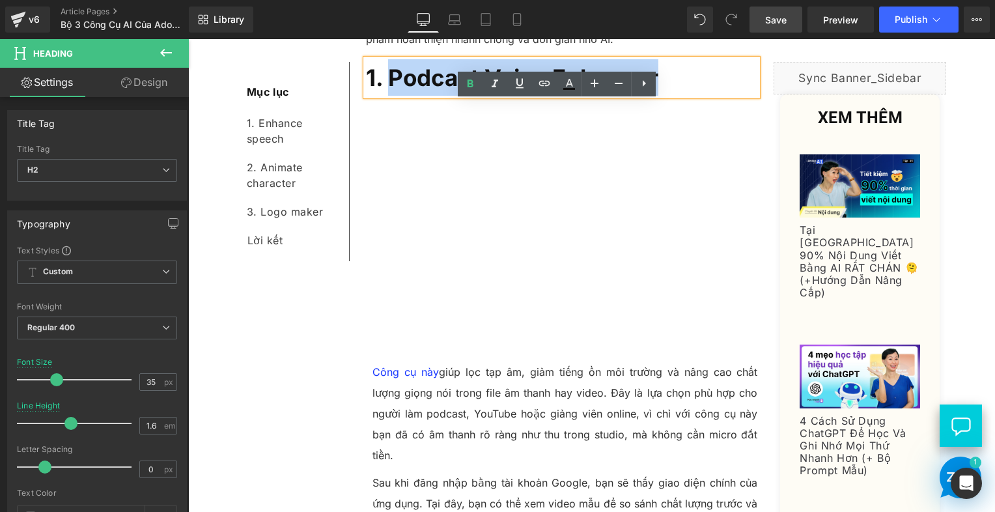
drag, startPoint x: 383, startPoint y: 72, endPoint x: 699, endPoint y: 77, distance: 316.4
click at [699, 77] on h2 "1. Podcast Voice Enhancer" at bounding box center [562, 77] width 392 height 36
paste div
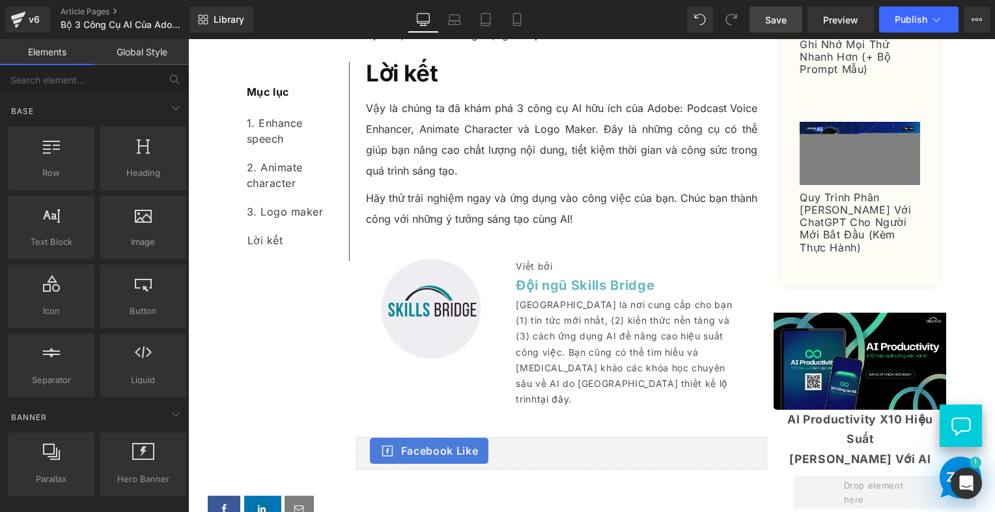
scroll to position [2648, 0]
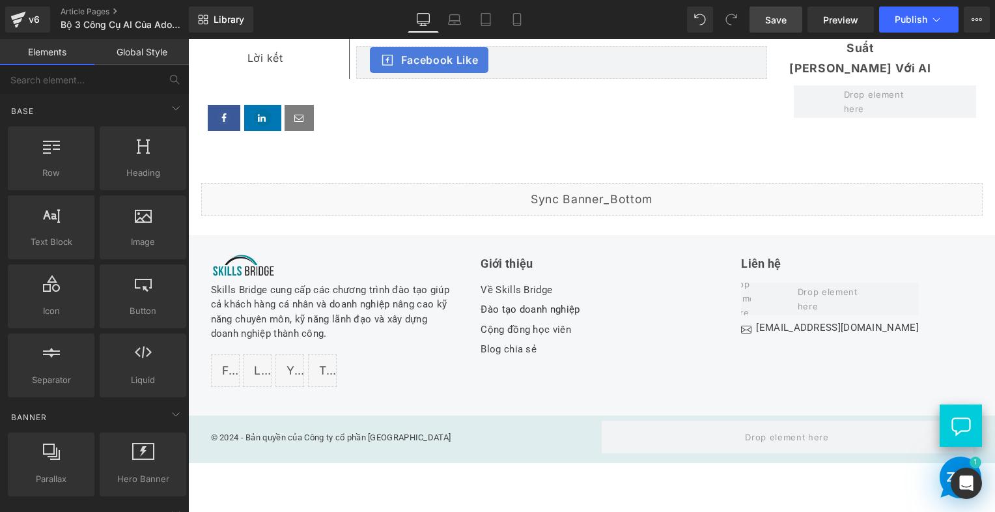
drag, startPoint x: 792, startPoint y: 14, endPoint x: 889, endPoint y: 9, distance: 97.1
click at [792, 14] on link "Save" at bounding box center [775, 20] width 53 height 26
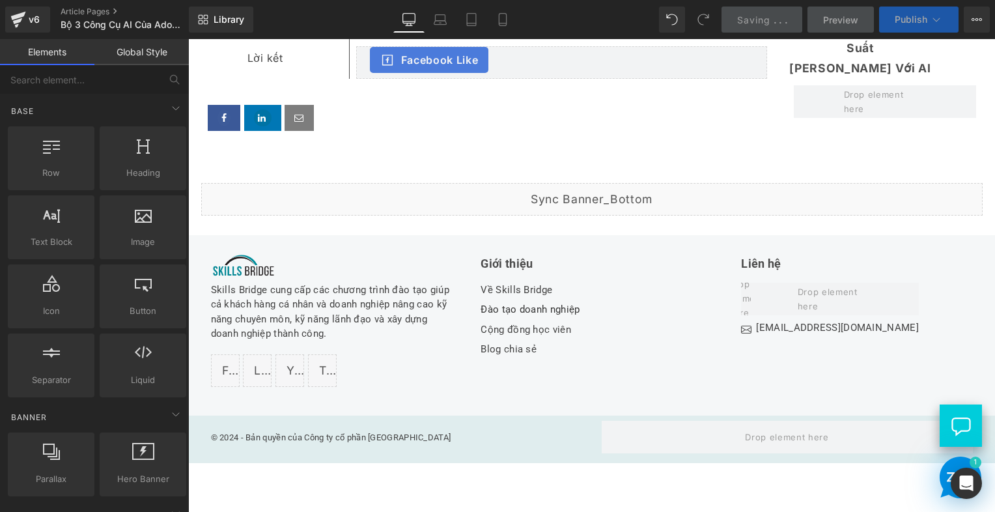
click at [893, 10] on button "Publish" at bounding box center [918, 20] width 79 height 26
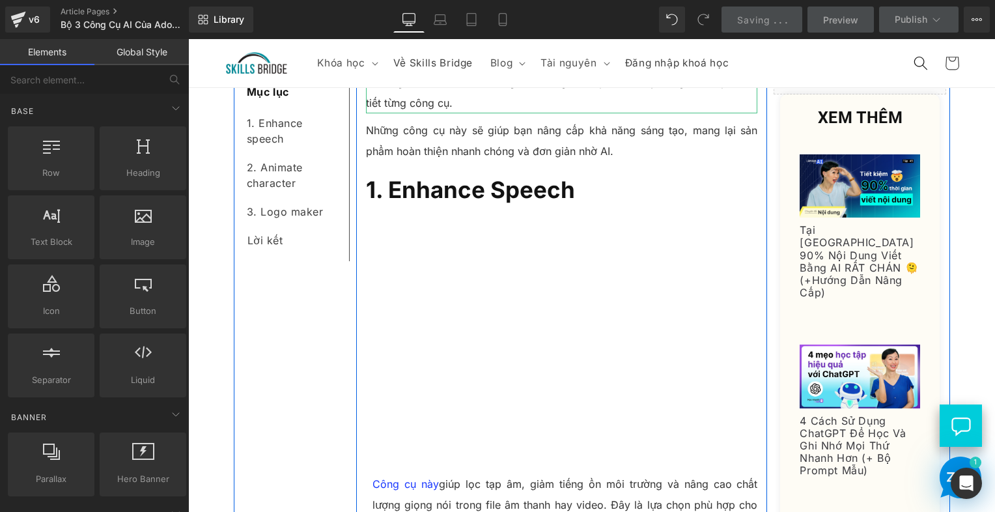
scroll to position [435, 0]
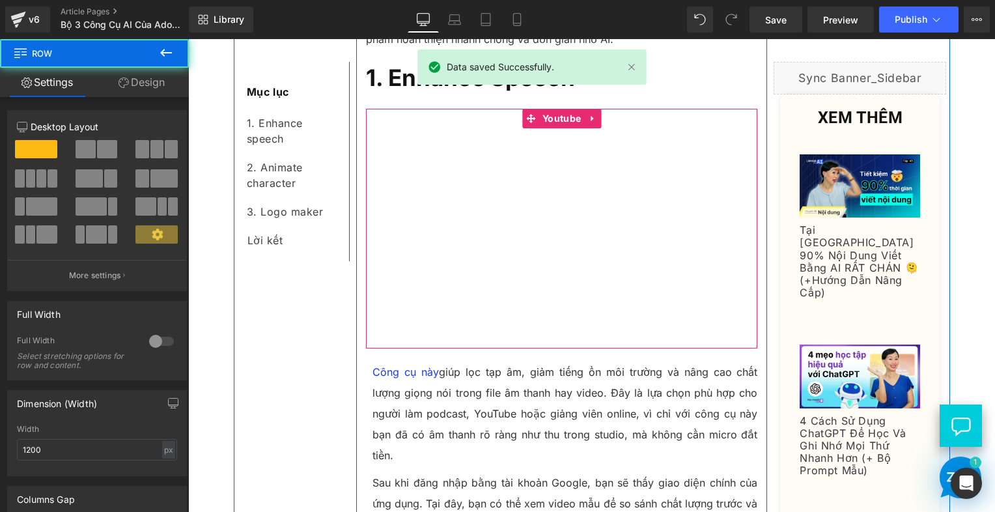
click at [553, 121] on div at bounding box center [562, 229] width 392 height 240
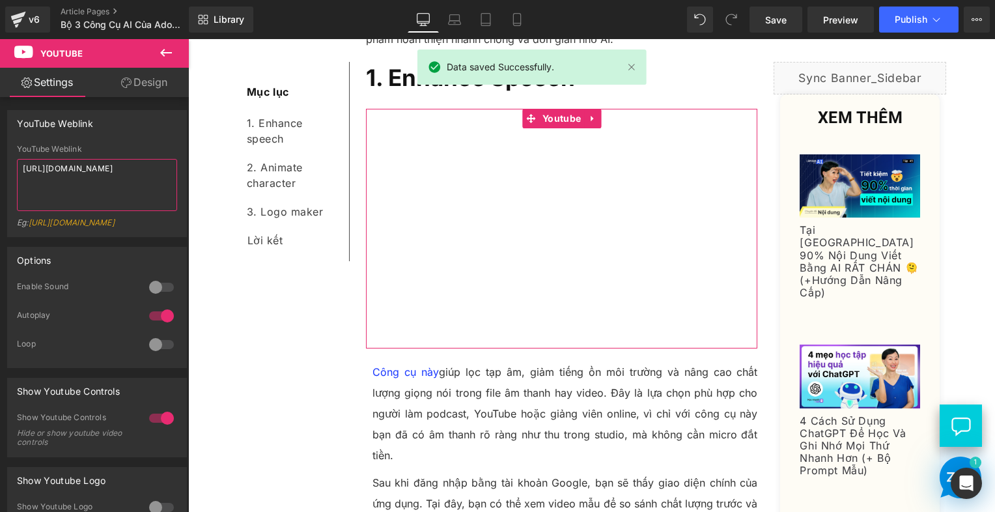
click at [105, 181] on textarea "[URL][DOMAIN_NAME]" at bounding box center [97, 185] width 160 height 52
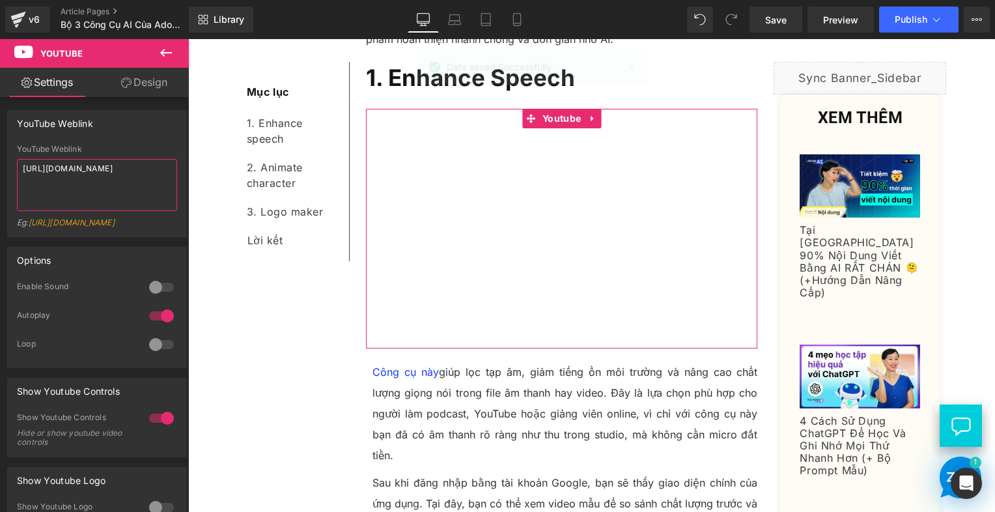
paste textarea "wSU_ZRYqkpw"
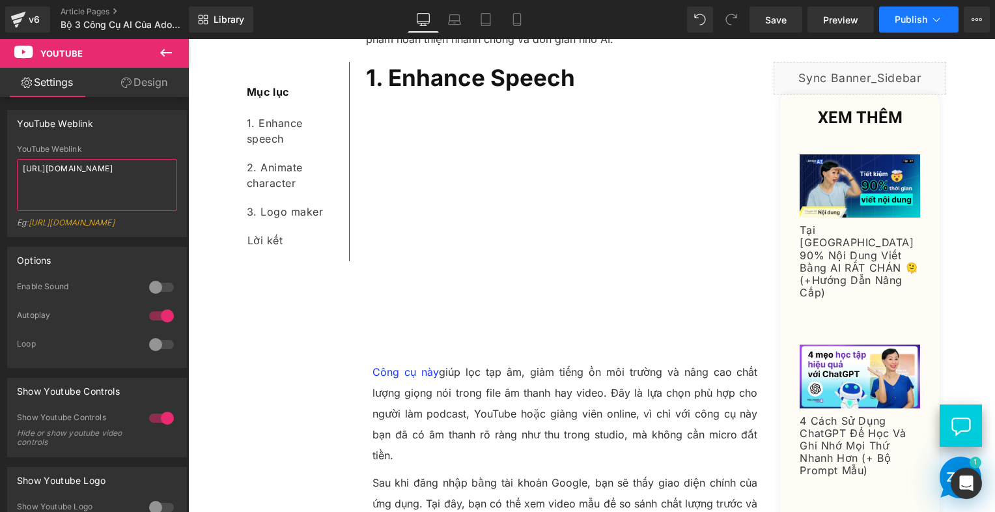
type textarea "[URL][DOMAIN_NAME]"
click at [892, 20] on button "Publish" at bounding box center [918, 20] width 79 height 26
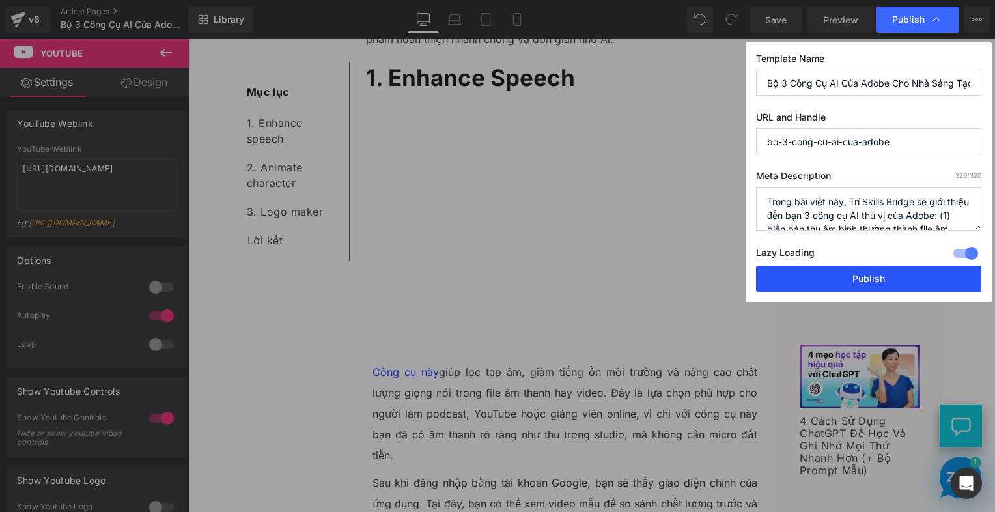
click at [879, 276] on button "Publish" at bounding box center [868, 279] width 225 height 26
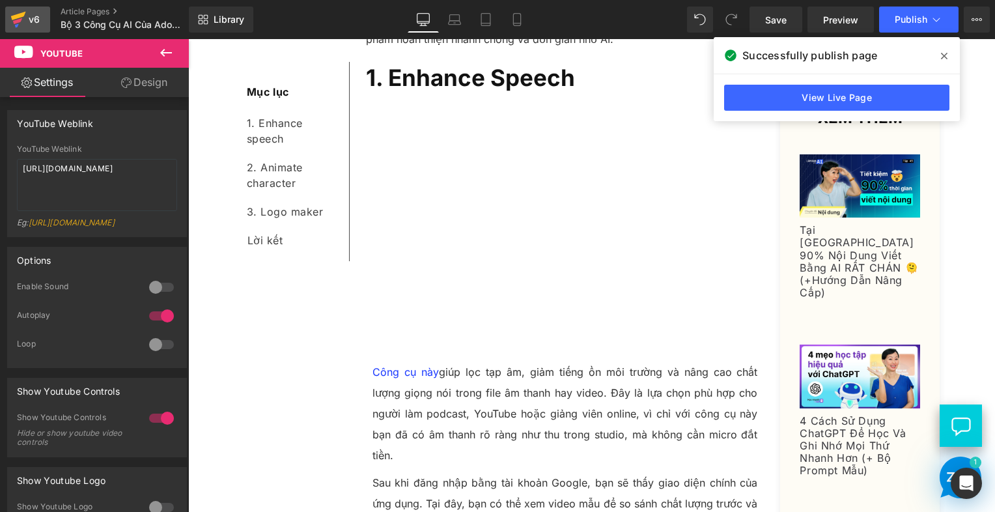
click at [20, 17] on icon at bounding box center [18, 16] width 15 height 8
